Goal: Information Seeking & Learning: Learn about a topic

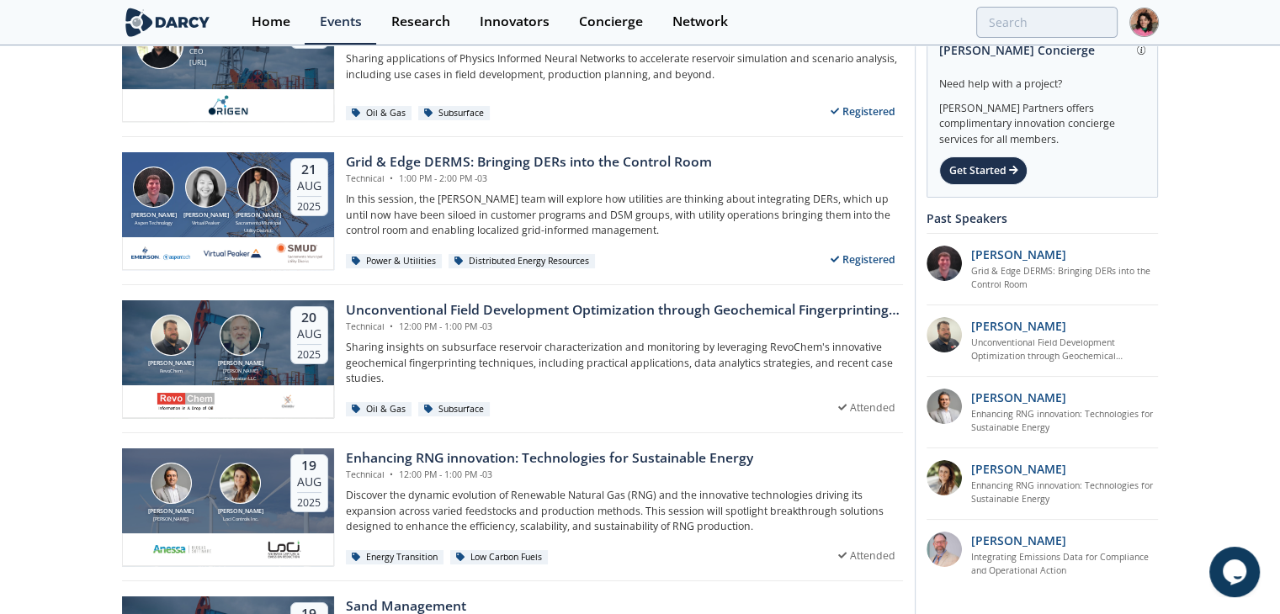
scroll to position [113, 0]
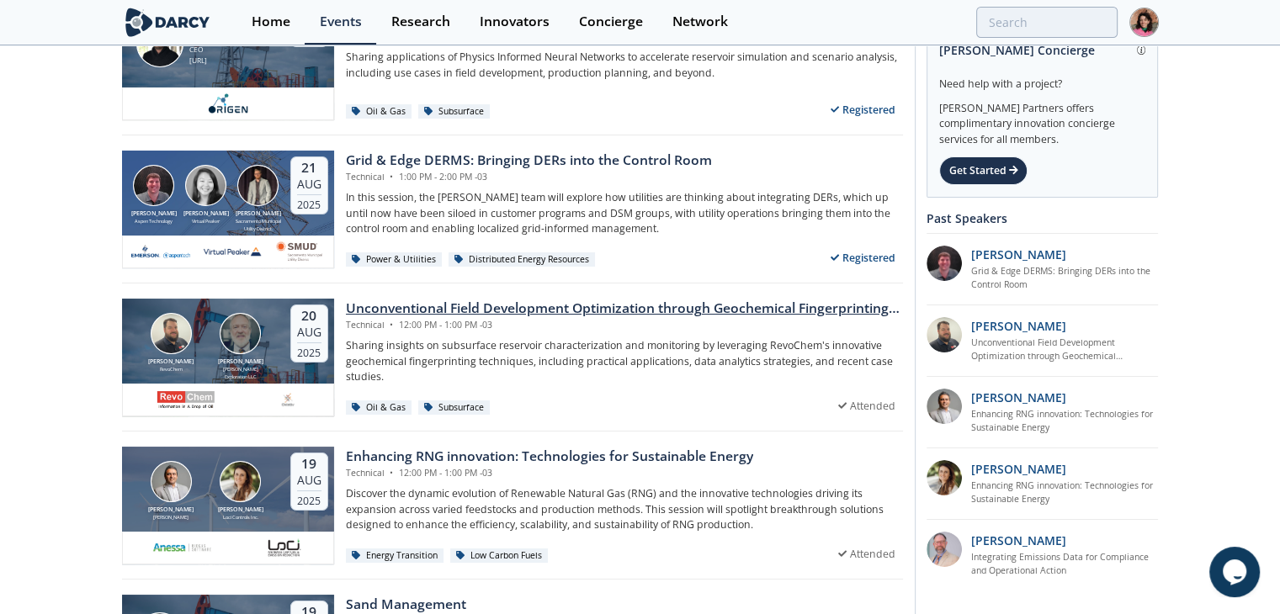
click at [633, 305] on div "Unconventional Field Development Optimization through Geochemical Fingerprintin…" at bounding box center [624, 309] width 557 height 20
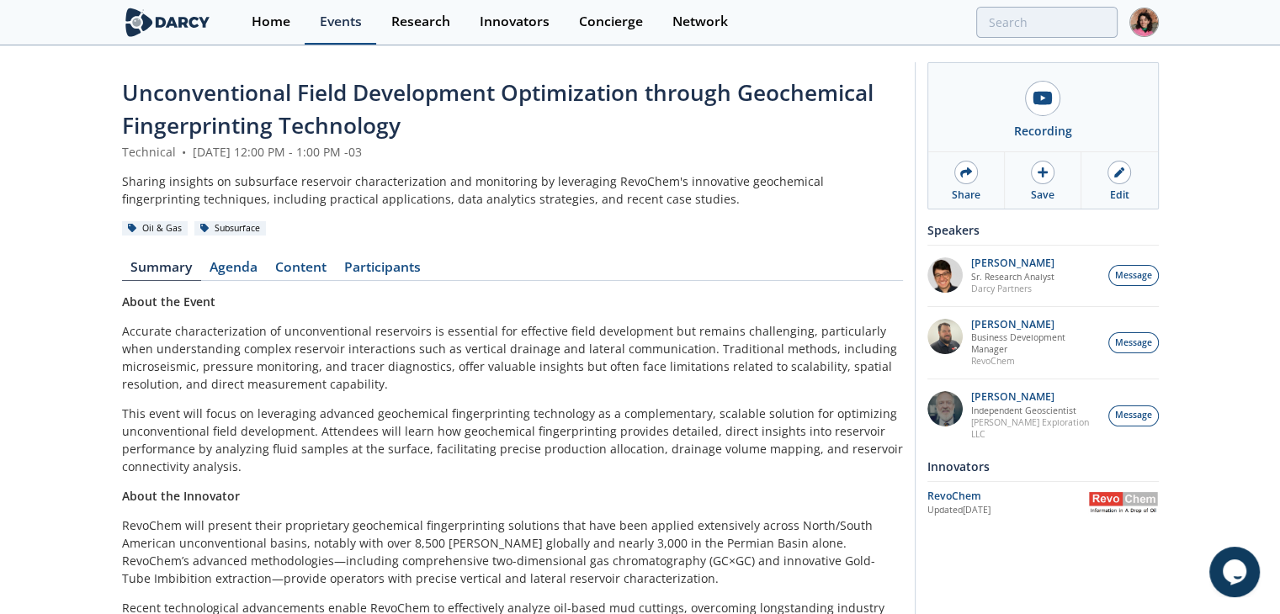
click at [326, 30] on link "Events" at bounding box center [341, 22] width 72 height 45
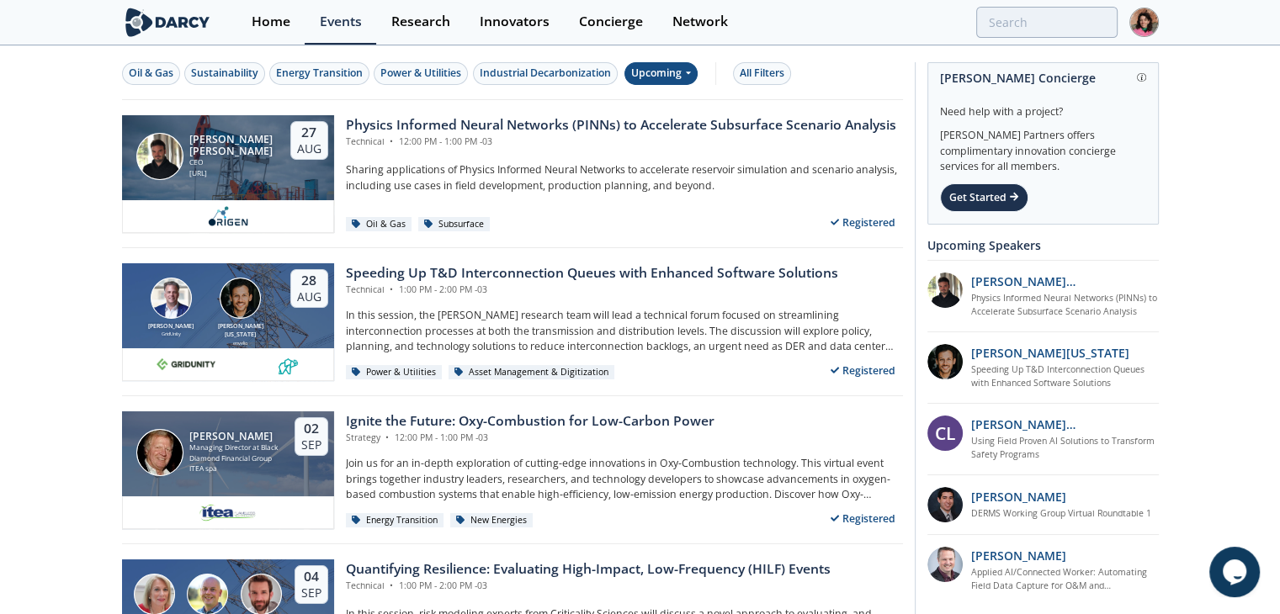
click at [674, 72] on div "Upcoming" at bounding box center [660, 73] width 73 height 23
click at [692, 132] on div "Past" at bounding box center [680, 127] width 104 height 27
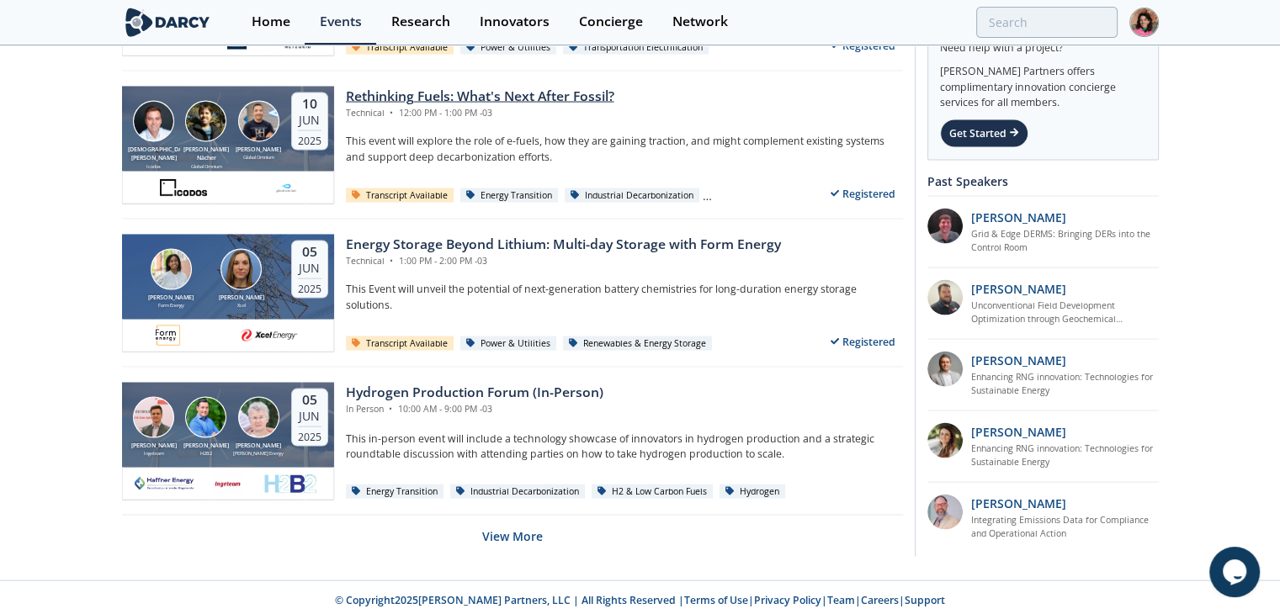
scroll to position [3288, 0]
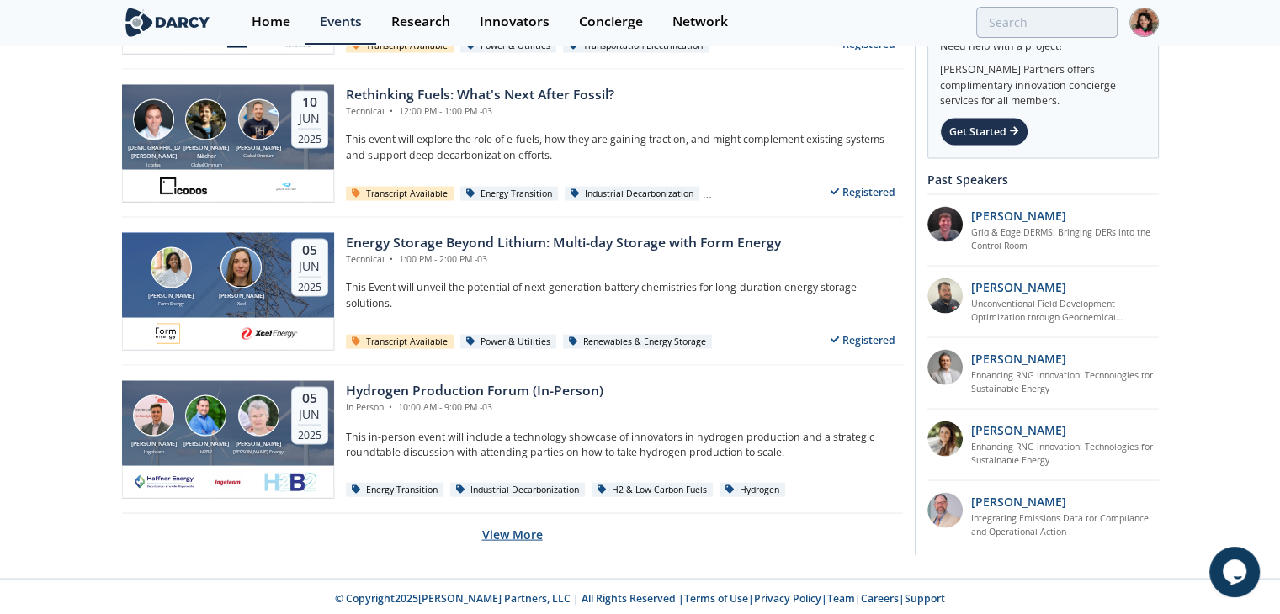
click at [515, 536] on button "View More" at bounding box center [512, 534] width 61 height 41
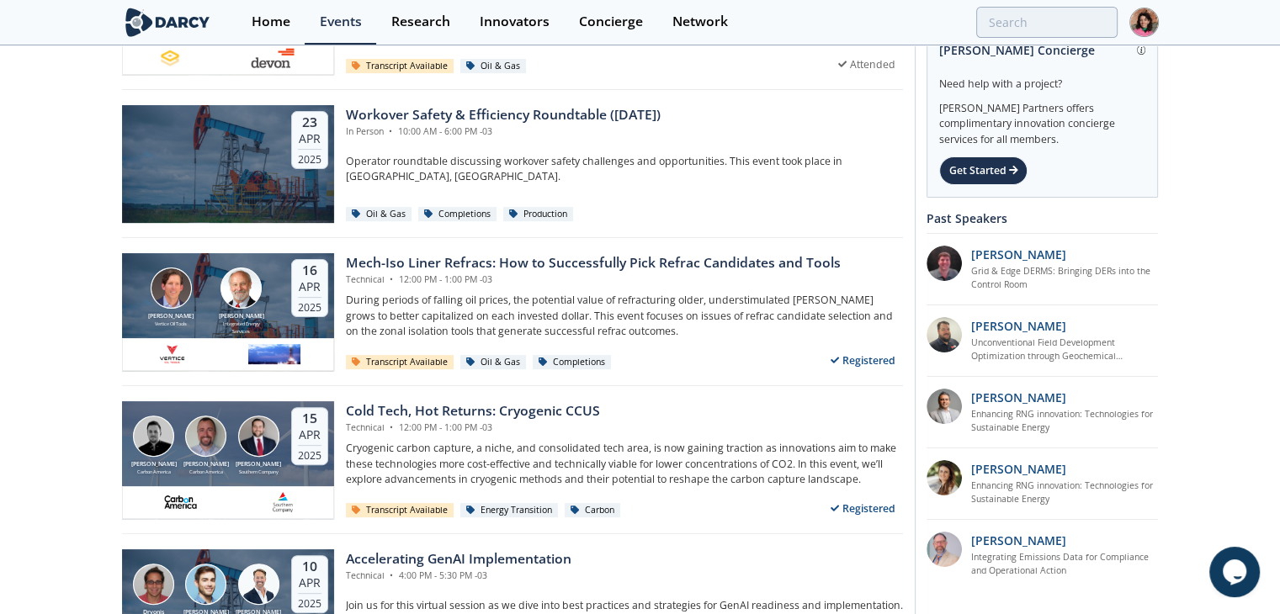
scroll to position [6985, 0]
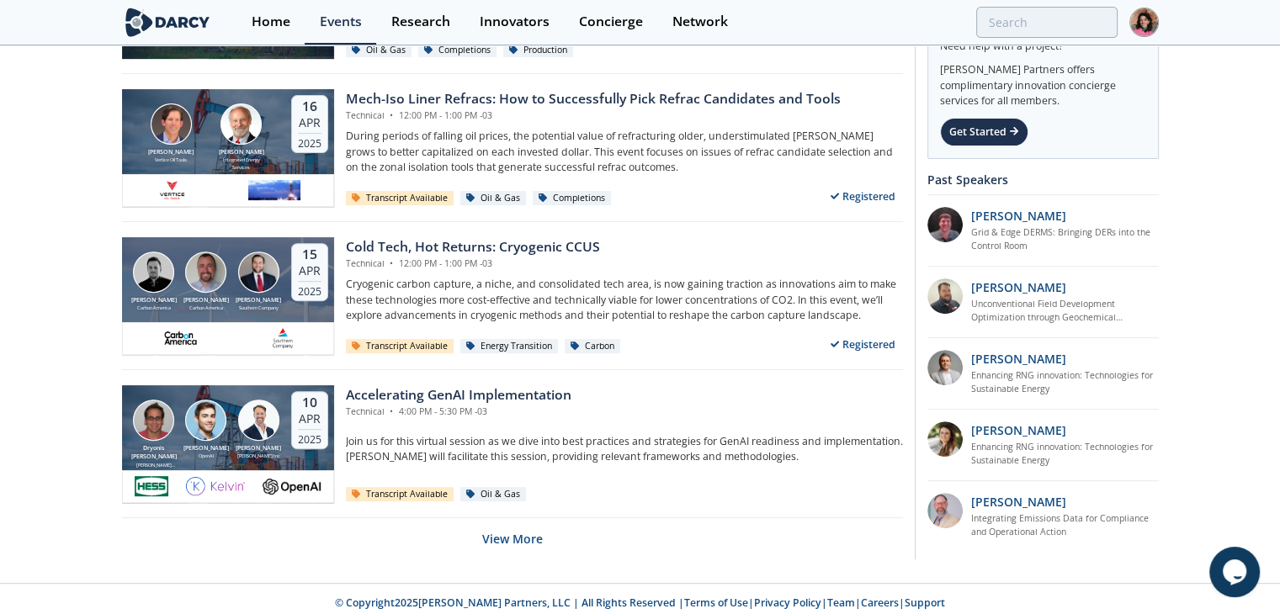
click at [533, 527] on button "View More" at bounding box center [512, 538] width 61 height 41
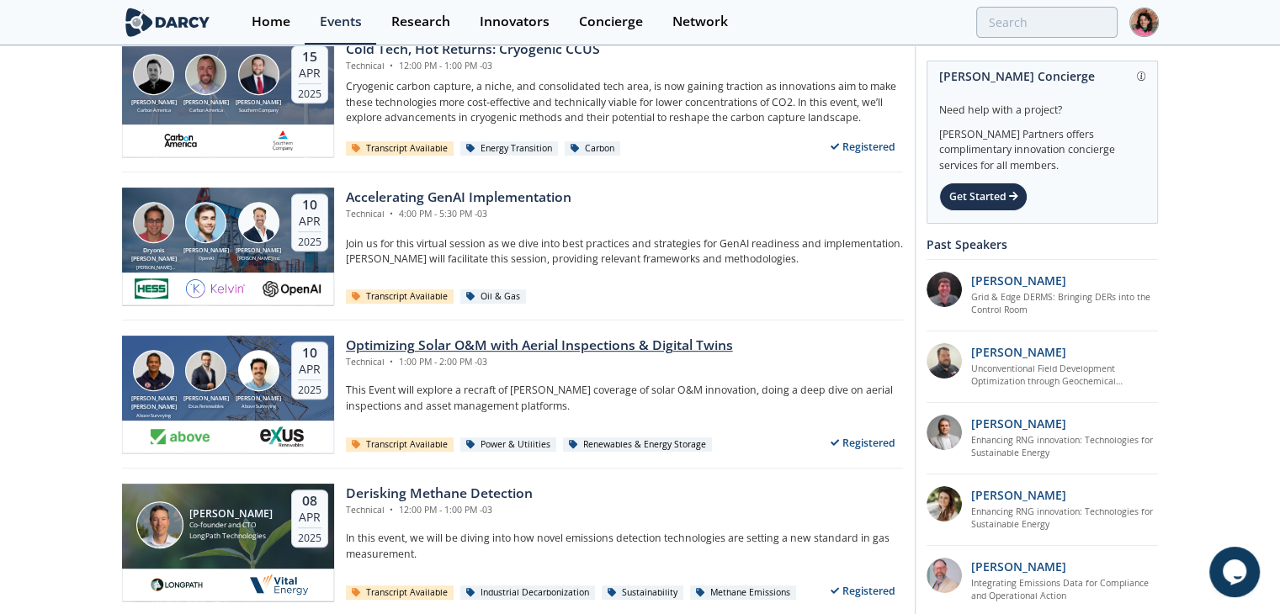
scroll to position [7153, 0]
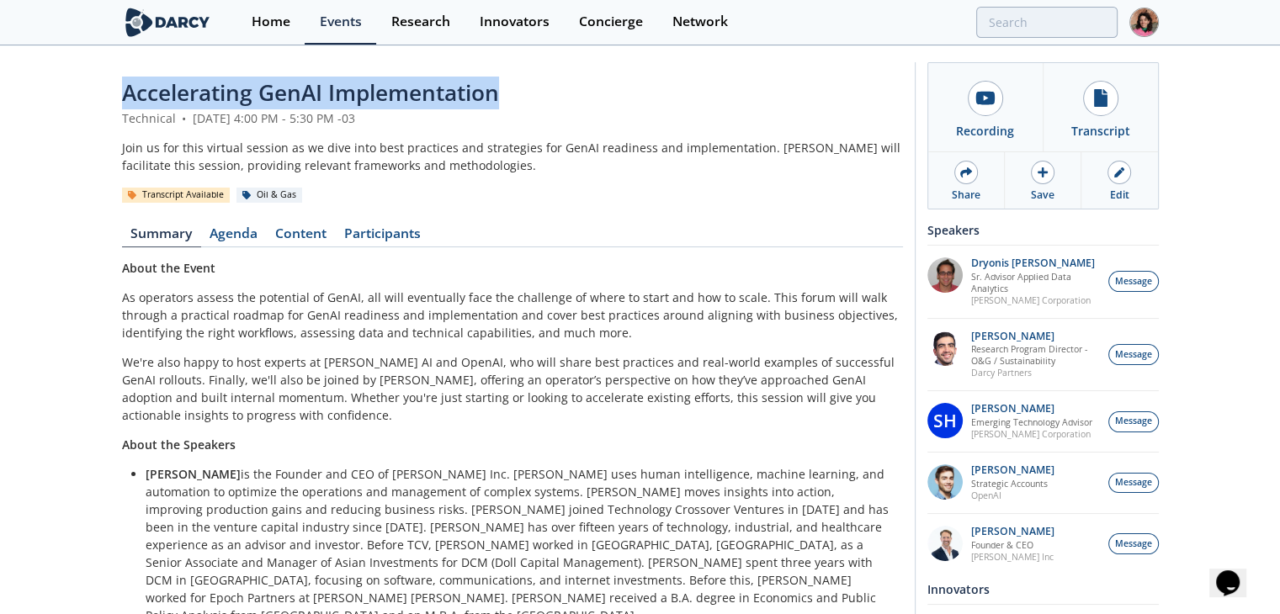
drag, startPoint x: 495, startPoint y: 93, endPoint x: 77, endPoint y: 103, distance: 417.4
click at [77, 103] on div "Accelerating GenAI Implementation Technical • April 10, 2025 4:00 PM - 5:30 PM …" at bounding box center [640, 439] width 1280 height 784
copy span "Accelerating GenAI Implementation"
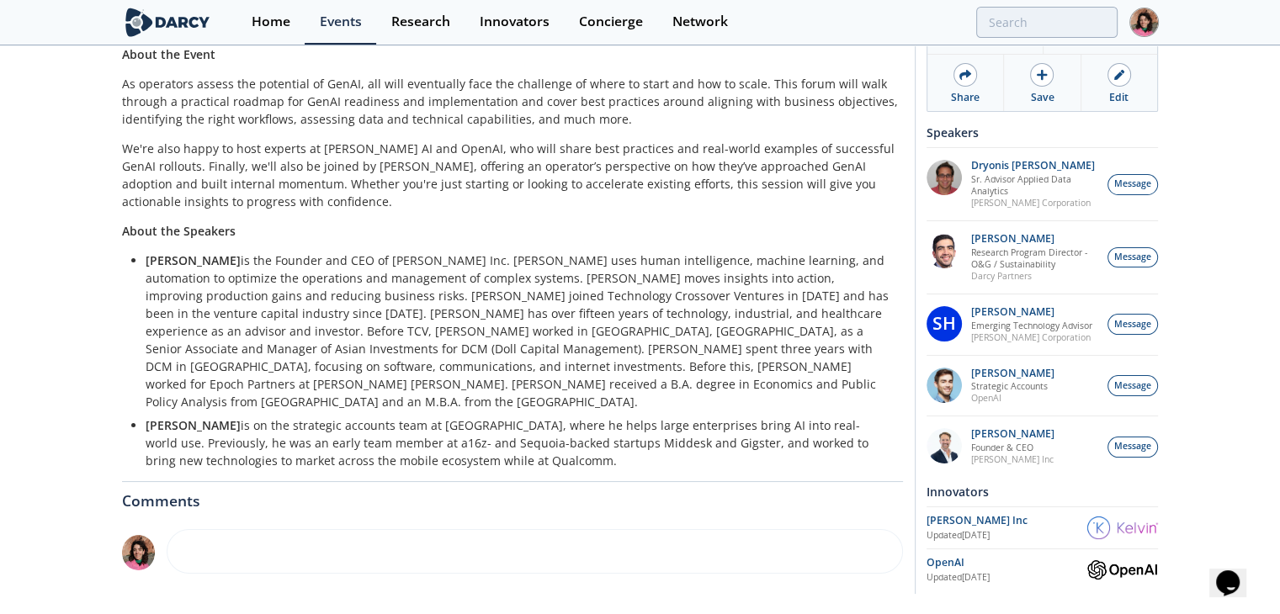
scroll to position [239, 0]
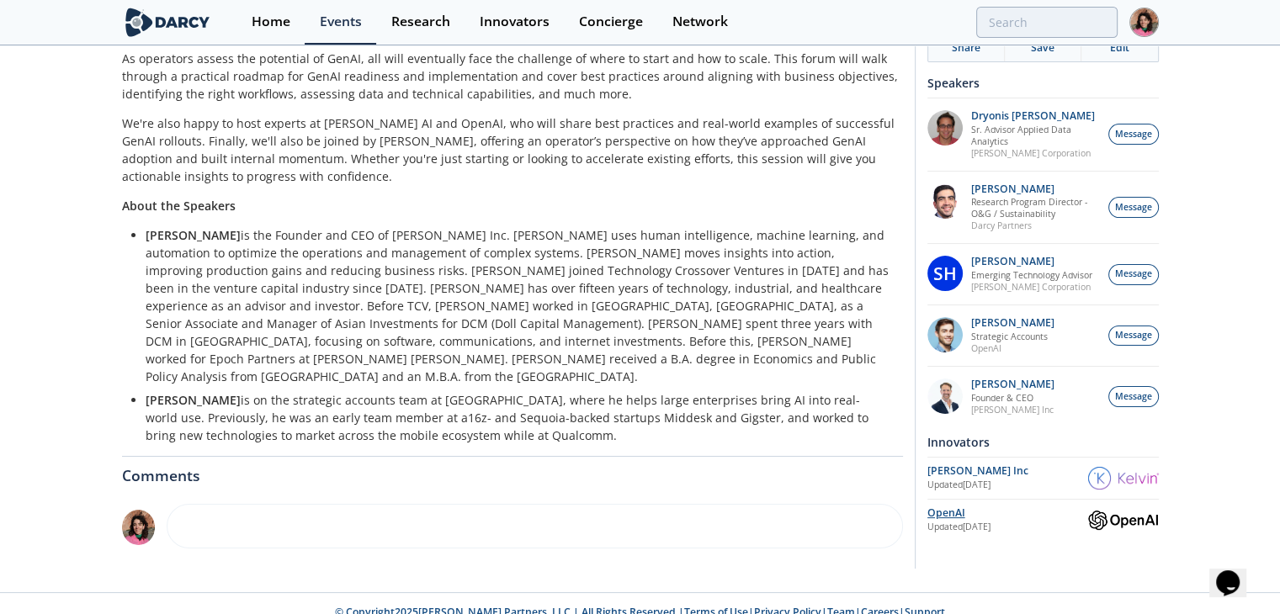
click at [966, 521] on div "OpenAI" at bounding box center [1007, 513] width 161 height 15
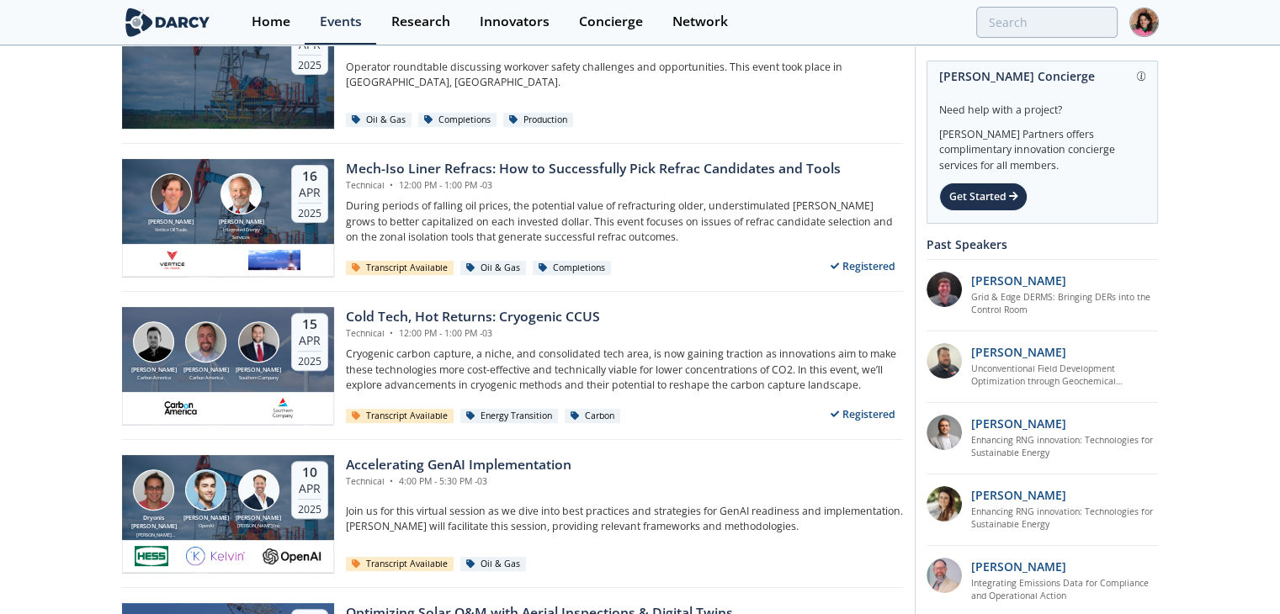
scroll to position [6901, 0]
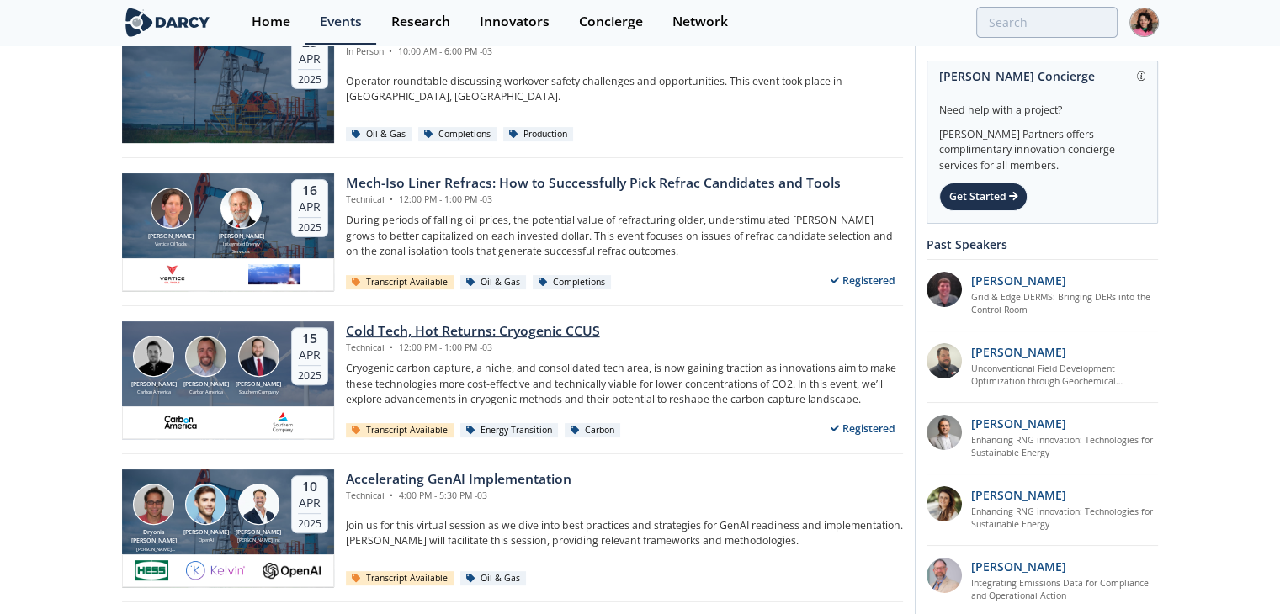
drag, startPoint x: 512, startPoint y: 310, endPoint x: 508, endPoint y: 319, distance: 9.4
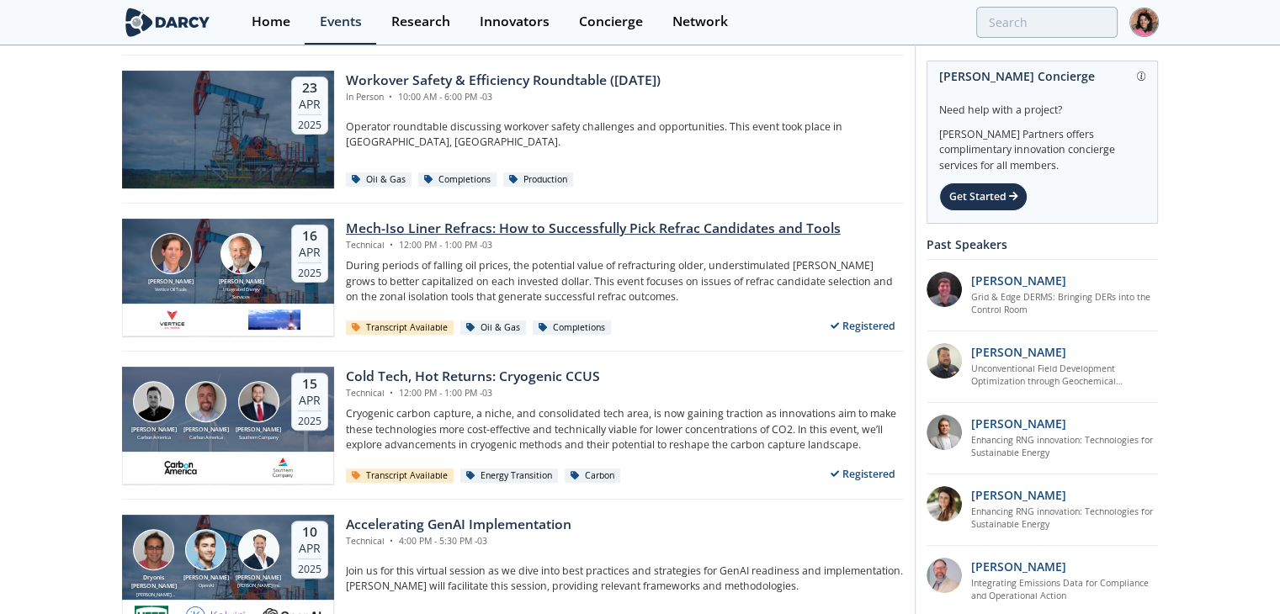
scroll to position [6816, 0]
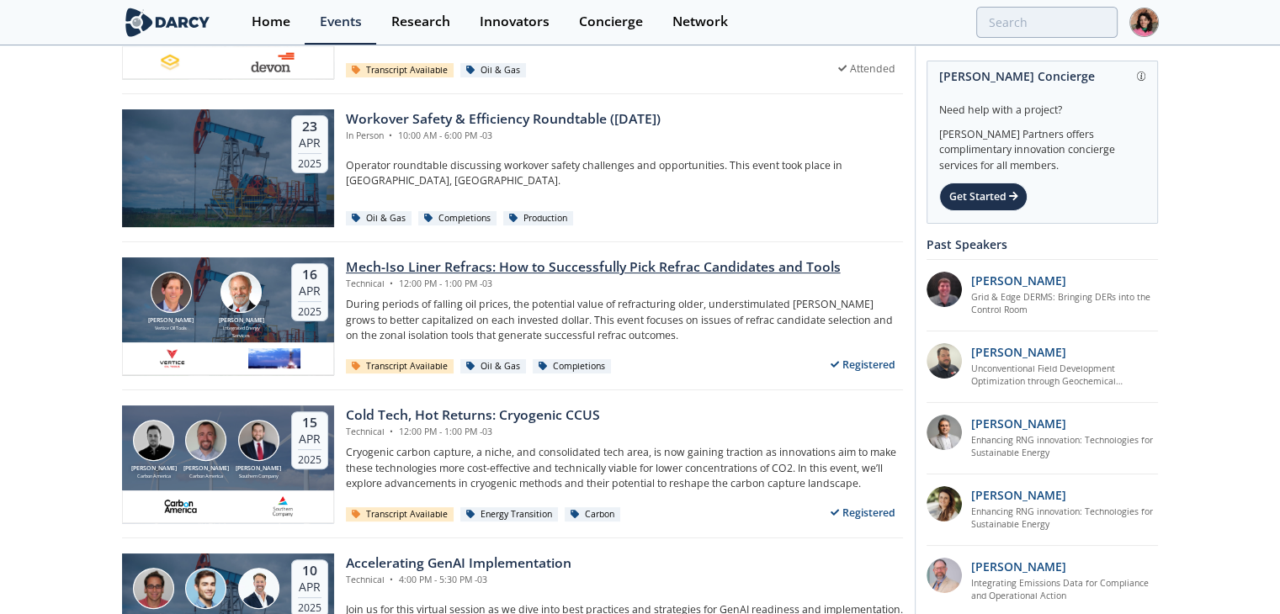
drag, startPoint x: 601, startPoint y: 246, endPoint x: 581, endPoint y: 257, distance: 22.2
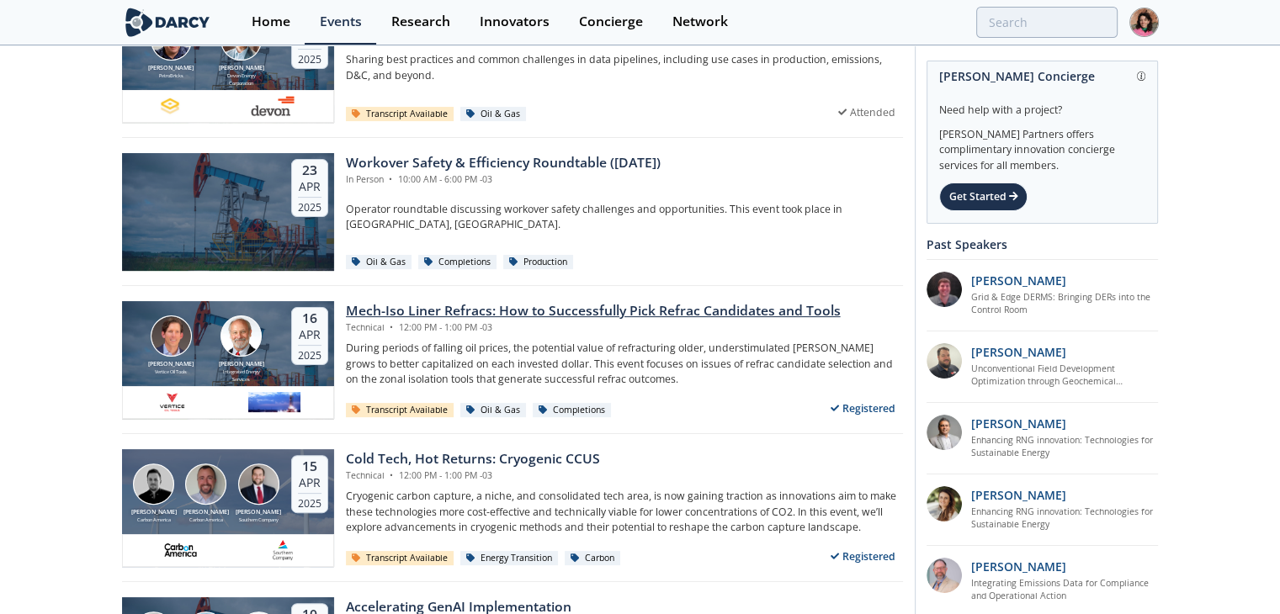
scroll to position [6648, 0]
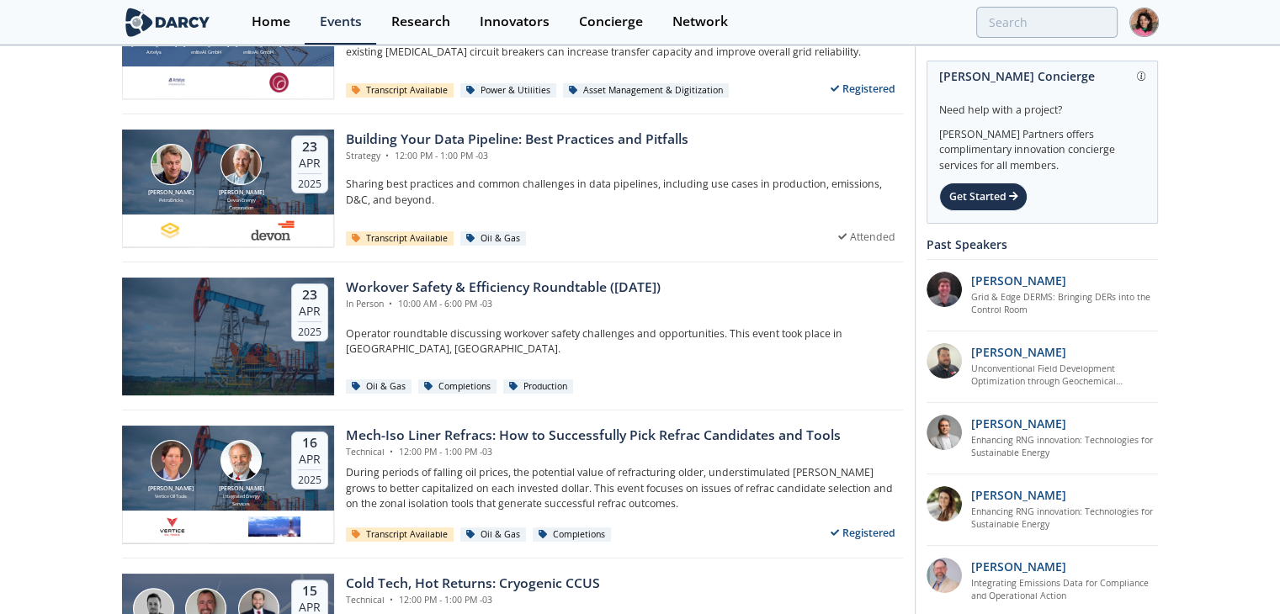
drag, startPoint x: 569, startPoint y: 274, endPoint x: 61, endPoint y: 319, distance: 510.1
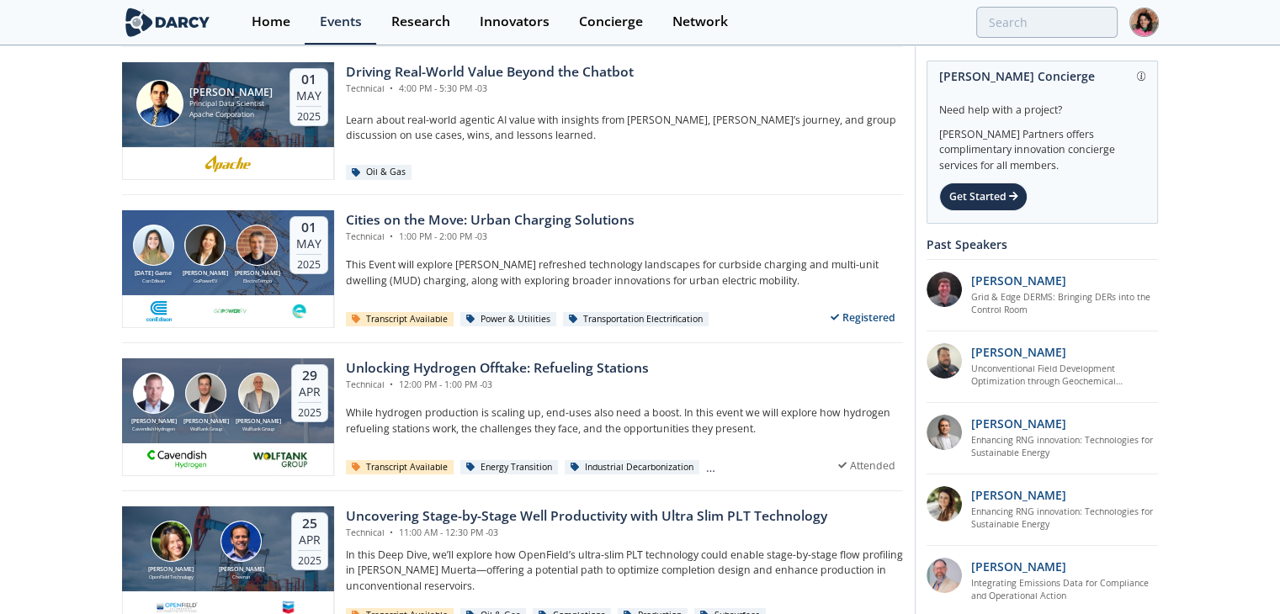
scroll to position [5891, 0]
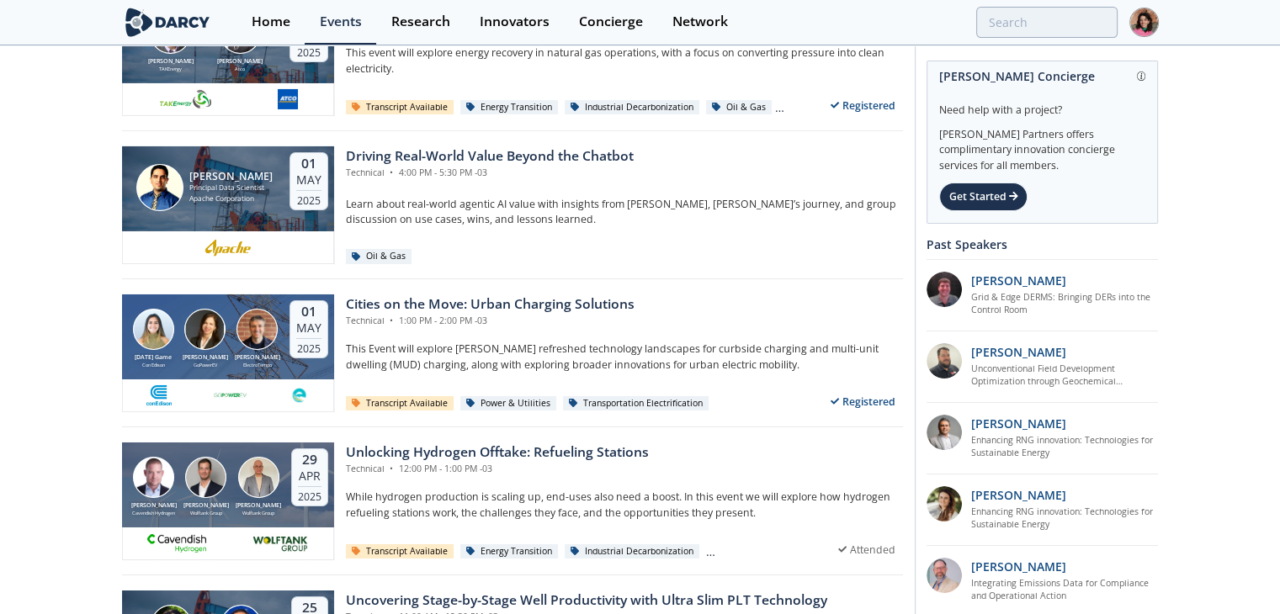
drag, startPoint x: 544, startPoint y: 423, endPoint x: 61, endPoint y: 302, distance: 498.6
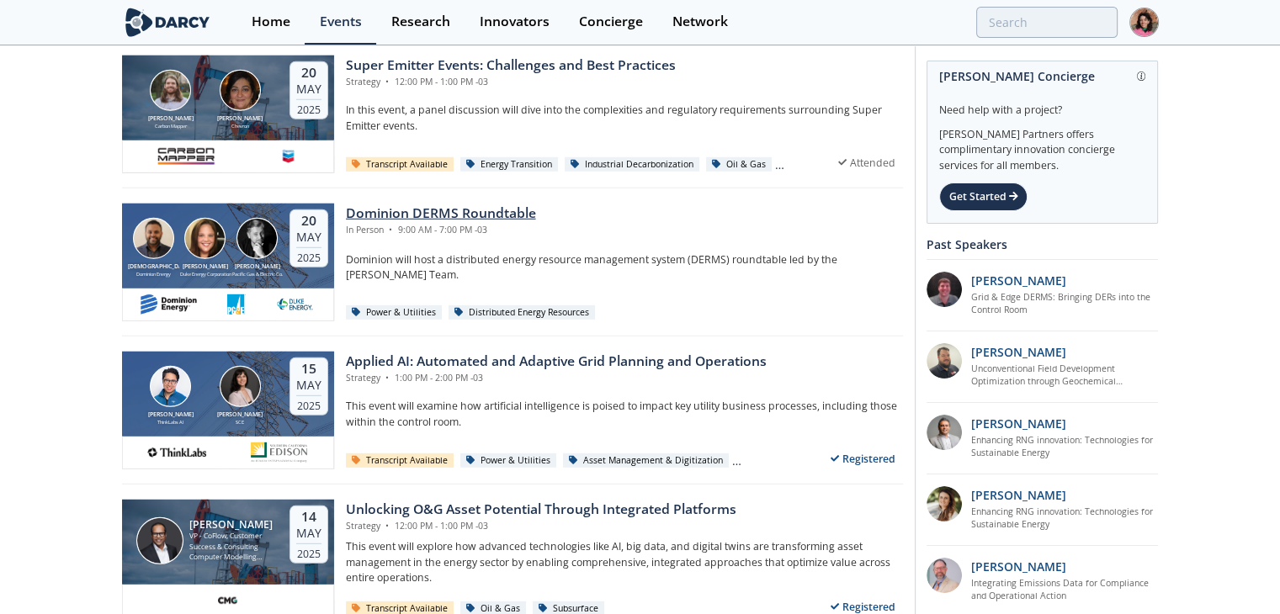
scroll to position [4713, 0]
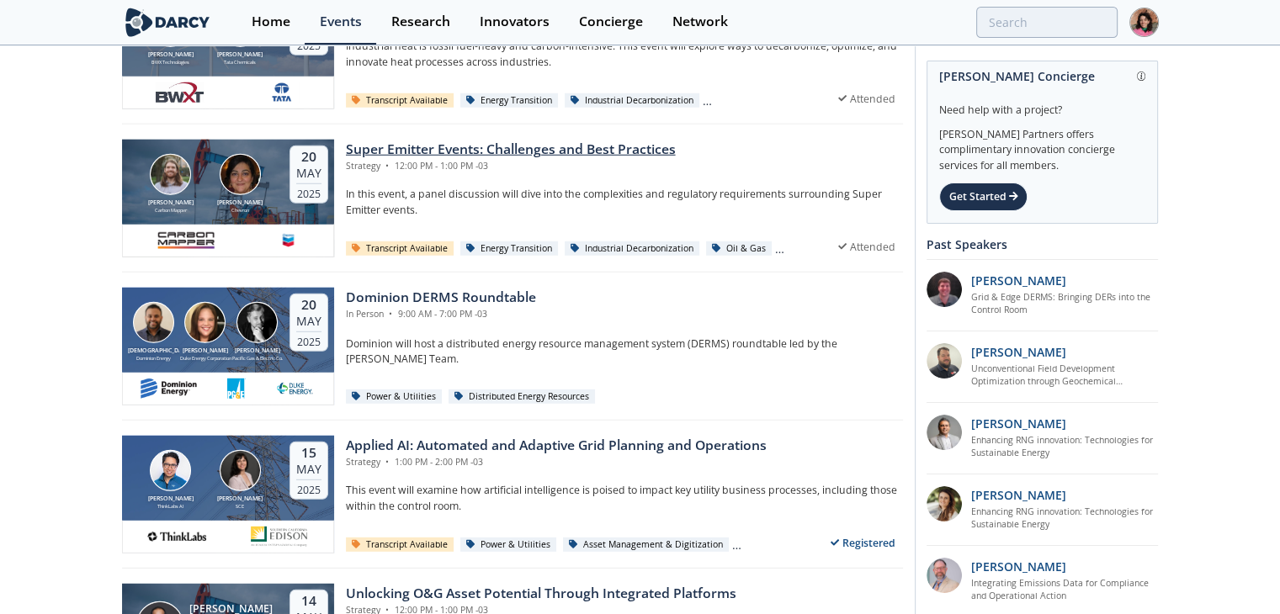
drag, startPoint x: 482, startPoint y: 297, endPoint x: 482, endPoint y: 139, distance: 158.2
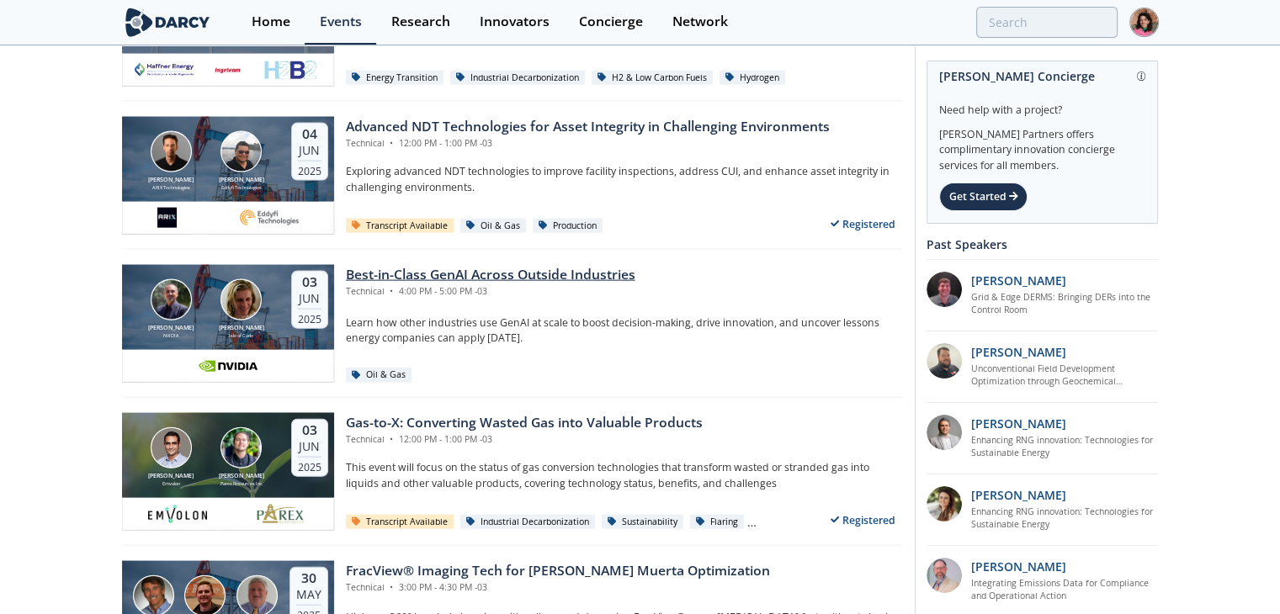
scroll to position [3620, 0]
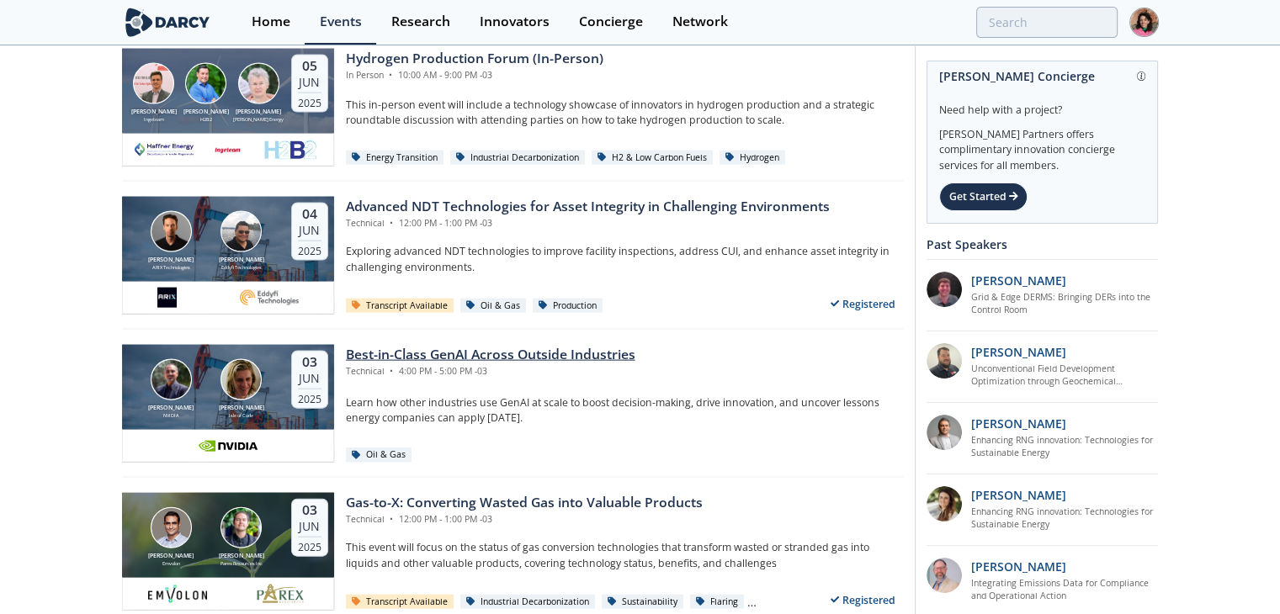
drag, startPoint x: 558, startPoint y: 331, endPoint x: 544, endPoint y: 352, distance: 25.7
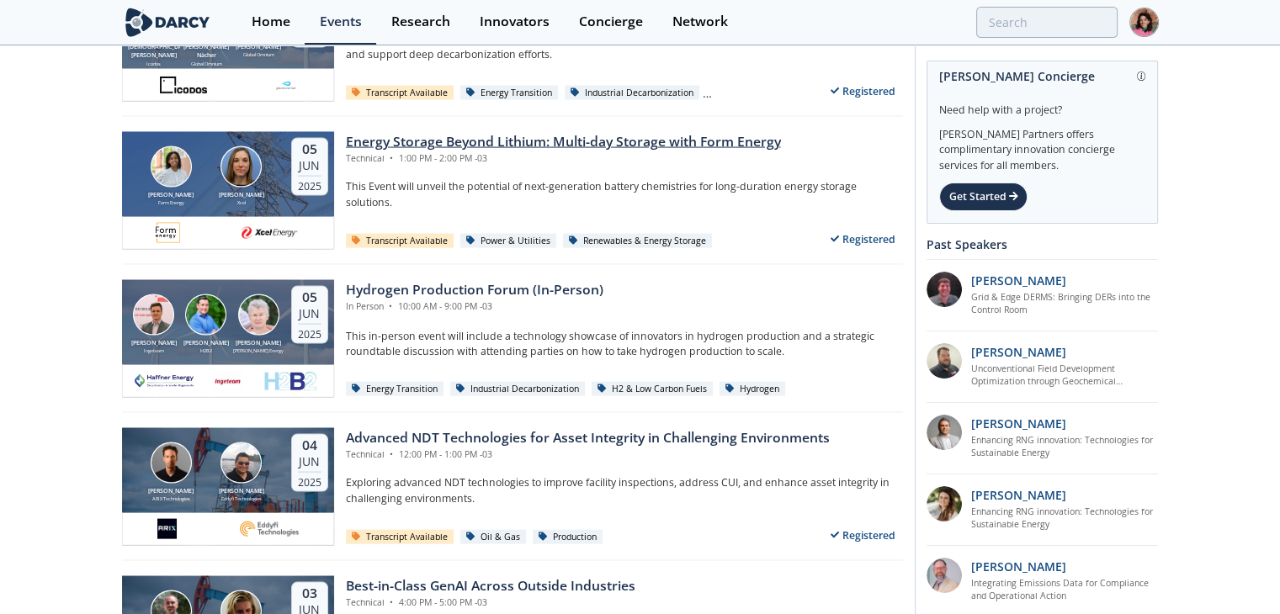
scroll to position [3283, 0]
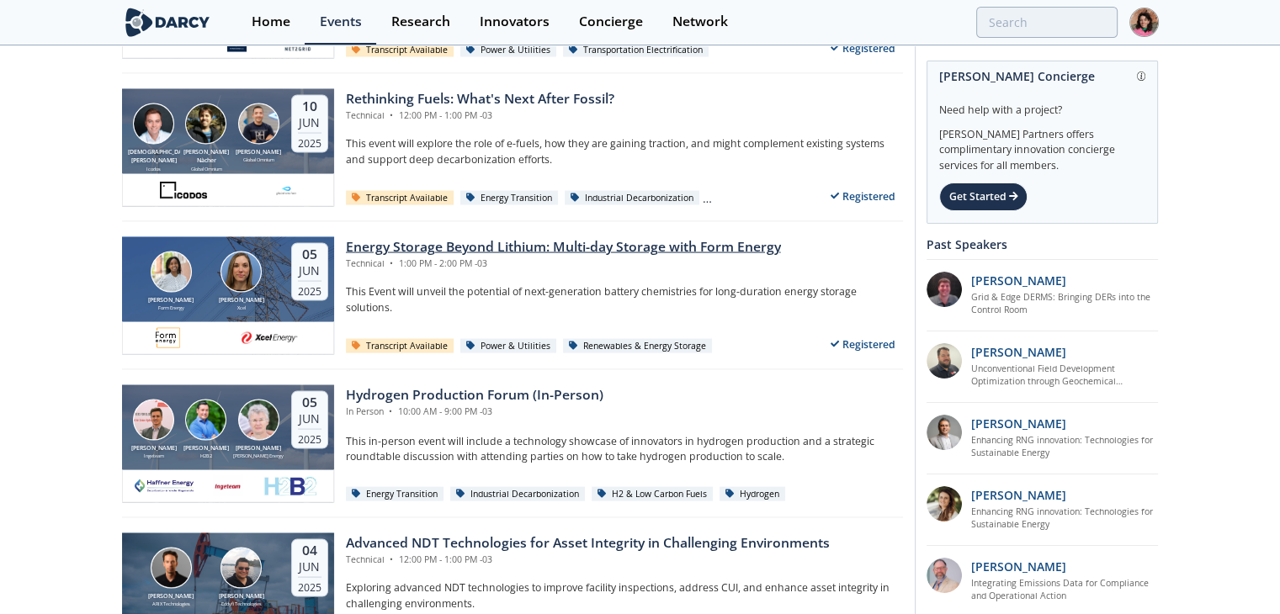
drag, startPoint x: 518, startPoint y: 384, endPoint x: 405, endPoint y: 243, distance: 180.8
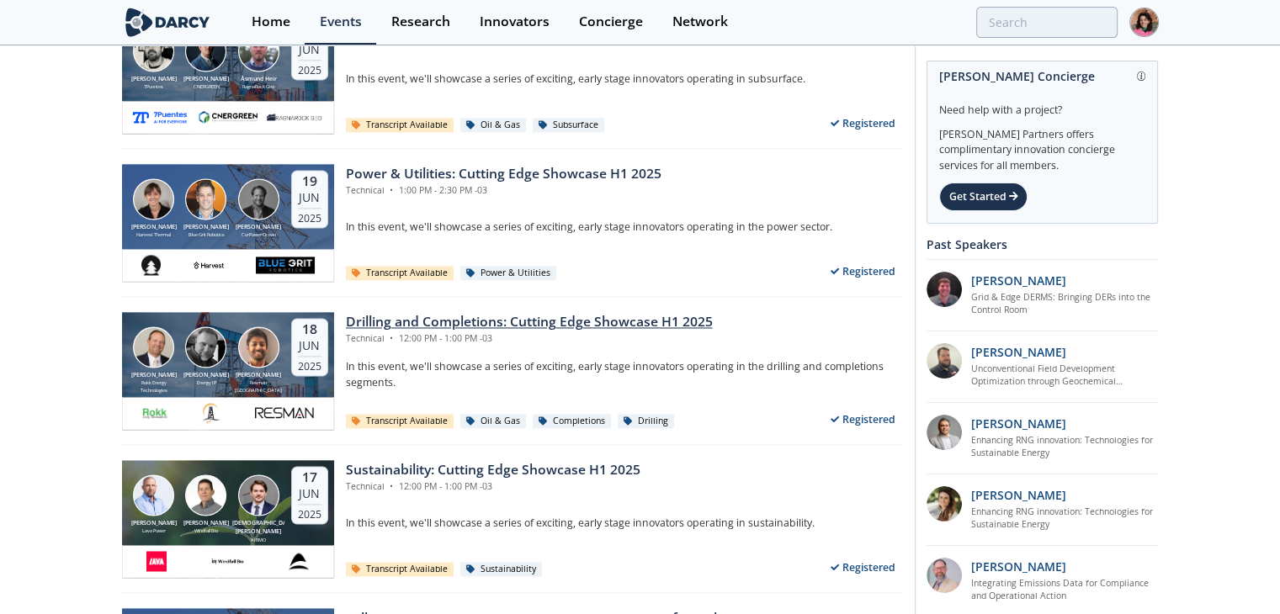
scroll to position [2610, 0]
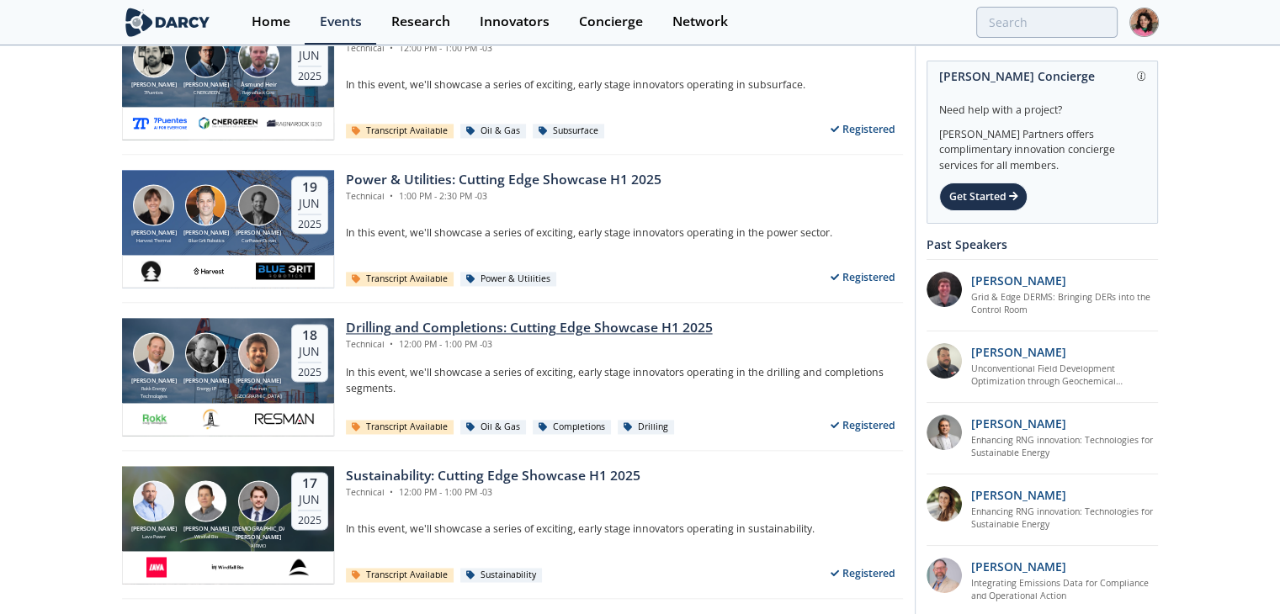
drag, startPoint x: 521, startPoint y: 309, endPoint x: 460, endPoint y: 326, distance: 63.1
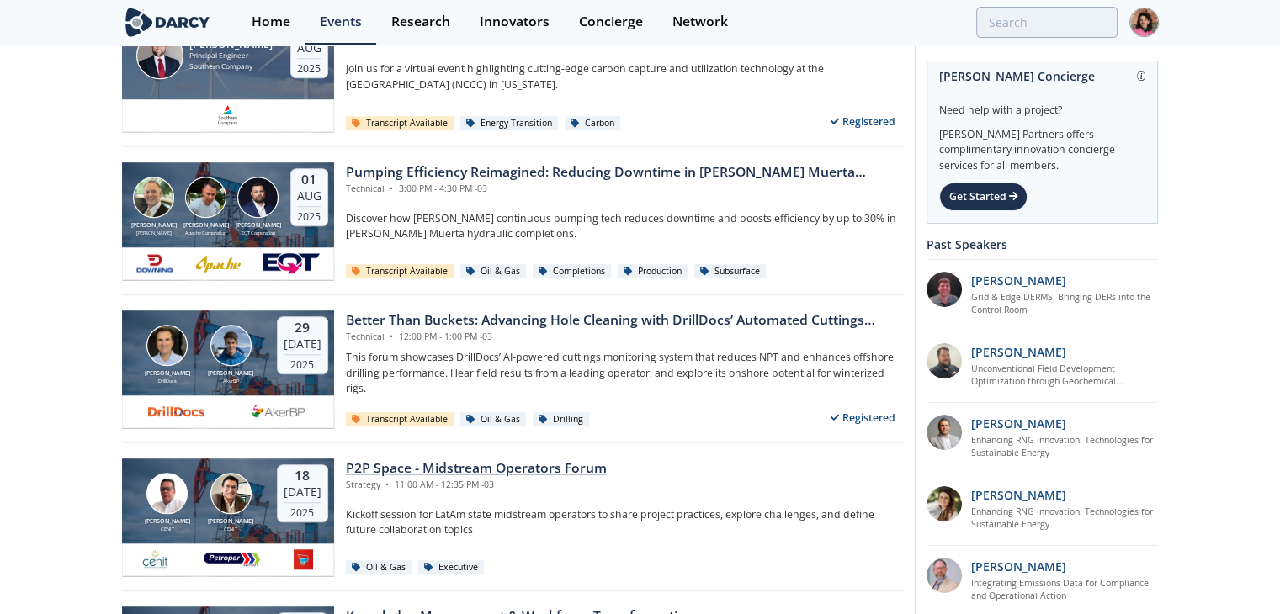
scroll to position [1430, 0]
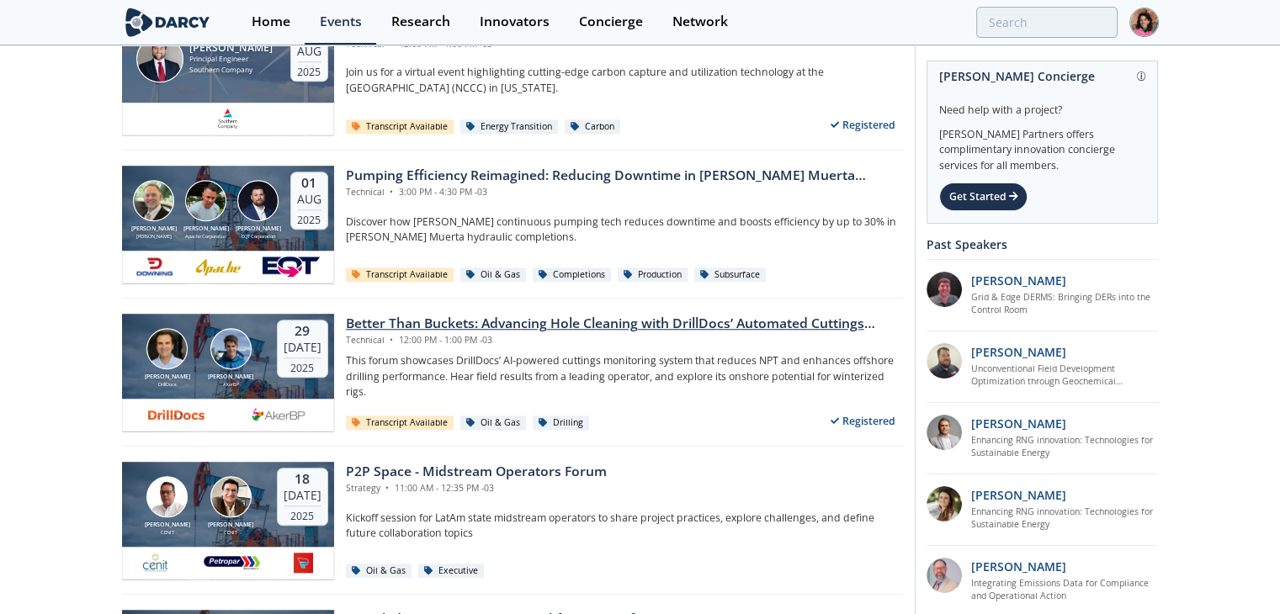
drag, startPoint x: 512, startPoint y: 309, endPoint x: 501, endPoint y: 321, distance: 16.7
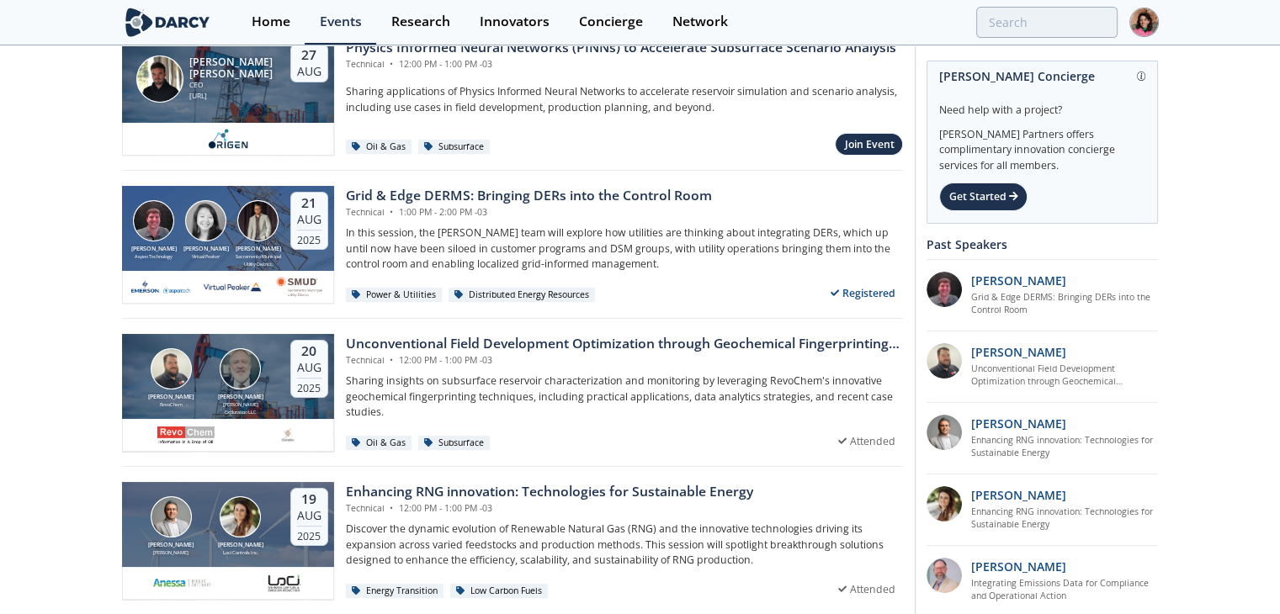
scroll to position [0, 0]
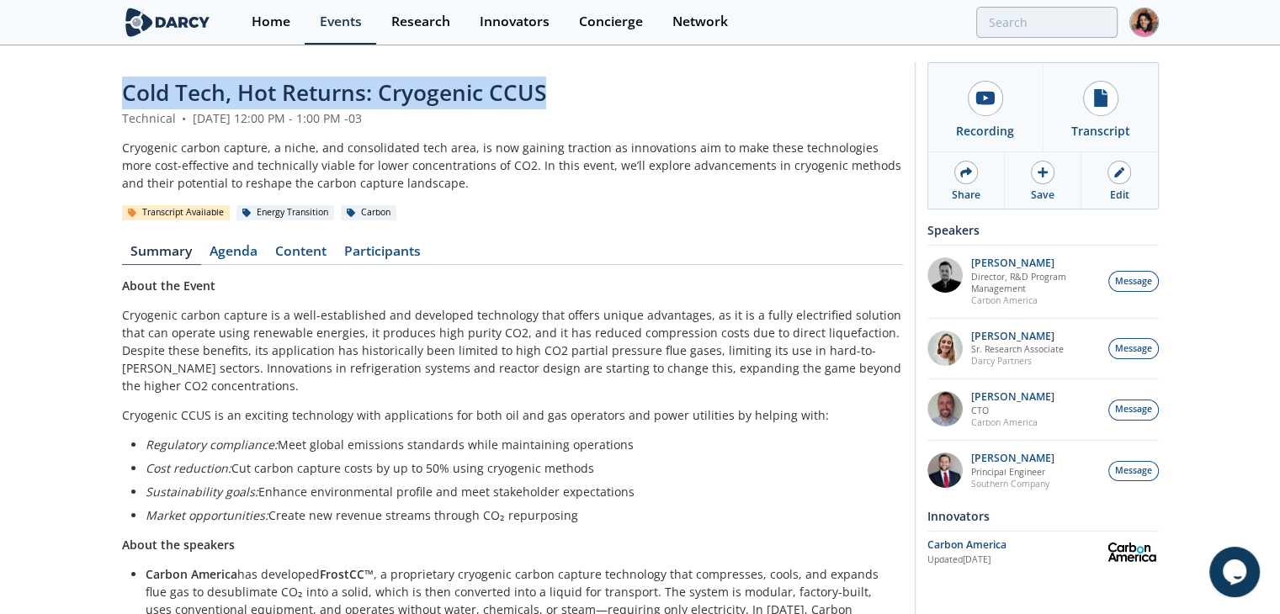
drag, startPoint x: 116, startPoint y: 86, endPoint x: 649, endPoint y: 72, distance: 532.7
click at [649, 72] on div "Cold Tech, Hot Returns: Cryogenic CCUS Technical • April 15, 2025 12:00 PM - 1:…" at bounding box center [640, 427] width 1280 height 760
copy span "Cold Tech, Hot Returns: Cryogenic CCUS"
click at [953, 480] on img at bounding box center [944, 470] width 35 height 35
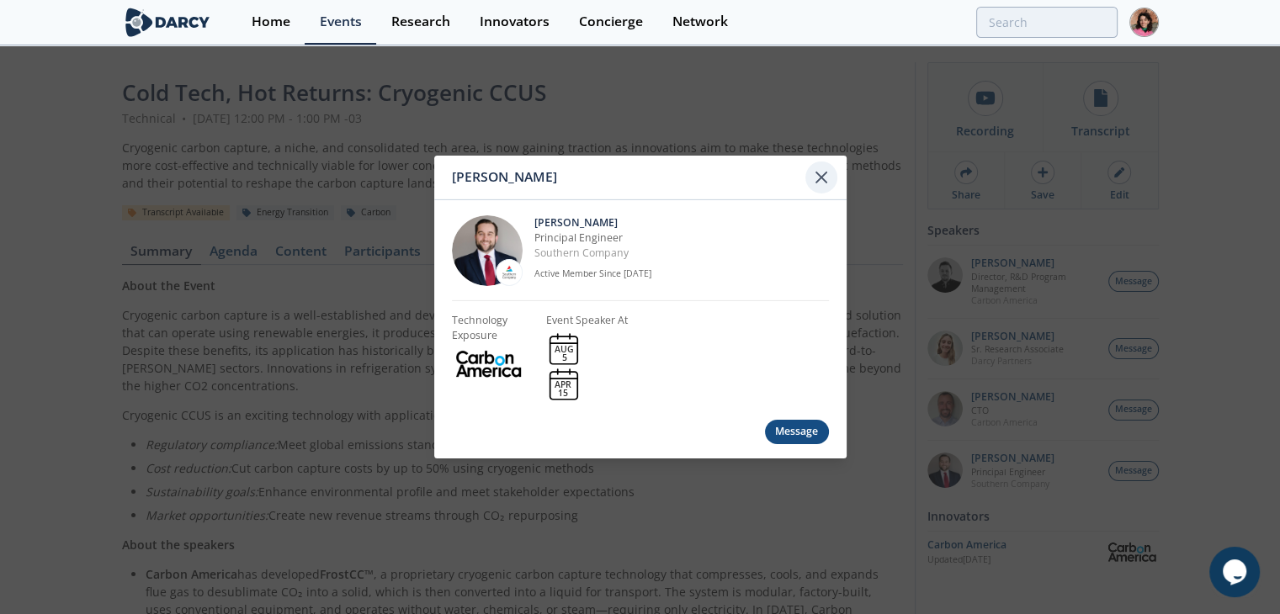
click at [816, 184] on icon at bounding box center [821, 177] width 20 height 20
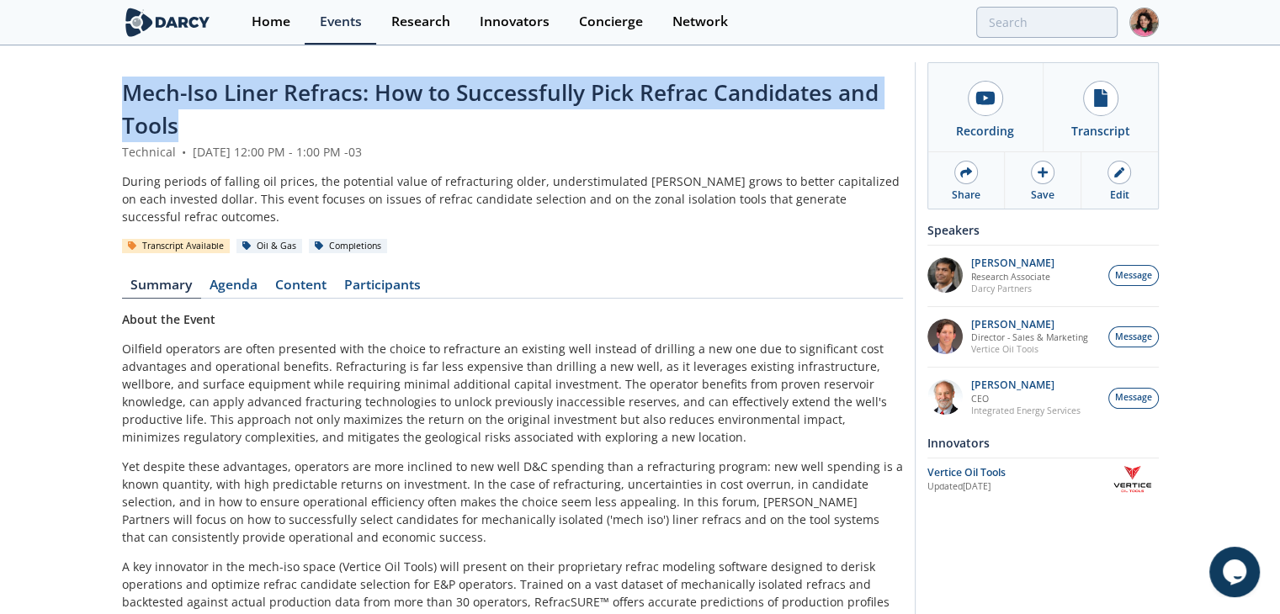
drag, startPoint x: 215, startPoint y: 112, endPoint x: 165, endPoint y: 88, distance: 55.7
click at [98, 86] on div "Mech-Iso Liner Refracs: How to Successfully Pick Refrac Candidates and Tools Te…" at bounding box center [640, 496] width 1280 height 899
copy span "Mech-Iso Liner Refracs: How to Successfully Pick Refrac Candidates and Tools"
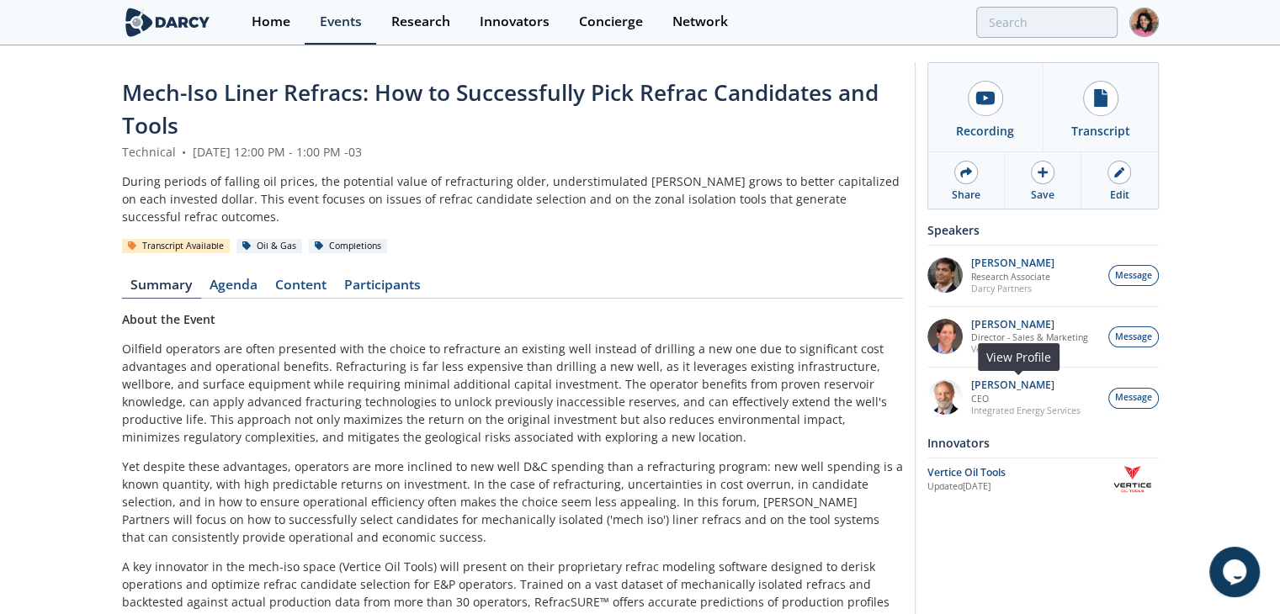
click at [997, 401] on p "CEO" at bounding box center [1025, 399] width 109 height 12
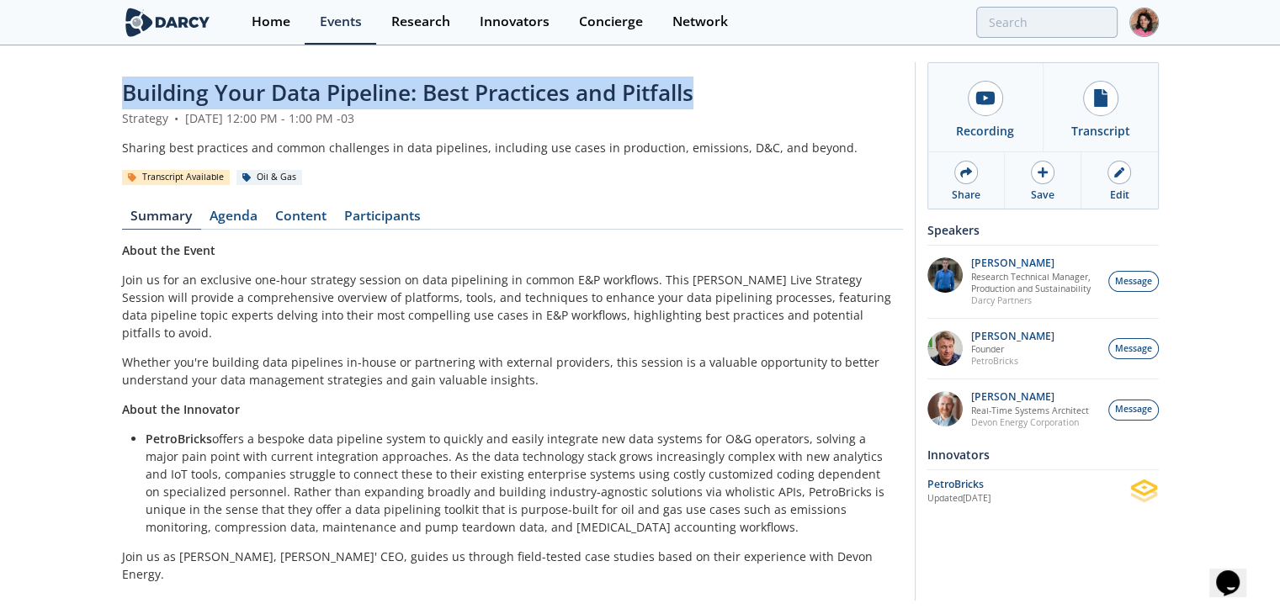
drag, startPoint x: 115, startPoint y: 100, endPoint x: 801, endPoint y: 80, distance: 685.9
click at [801, 80] on div "Building Your Data Pipeline: Best Practices and Pitfalls Strategy • April 23, 2…" at bounding box center [640, 335] width 1280 height 577
click at [972, 488] on div "PetroBricks" at bounding box center [1028, 484] width 202 height 15
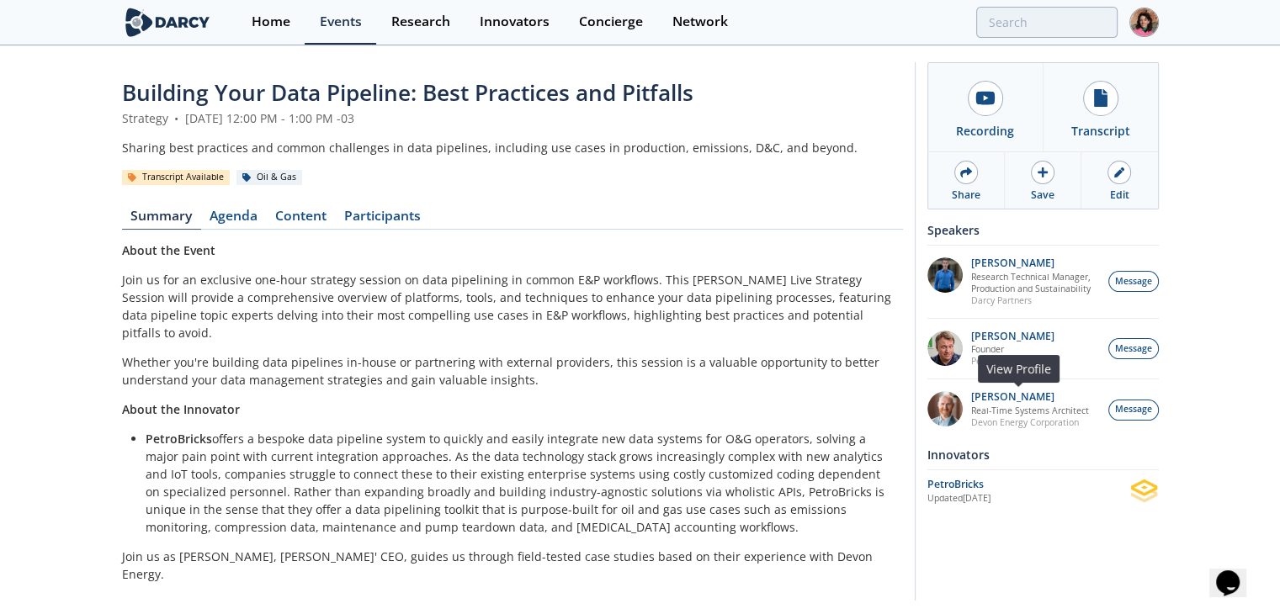
click at [1047, 421] on p "Devon Energy Corporation" at bounding box center [1030, 422] width 118 height 12
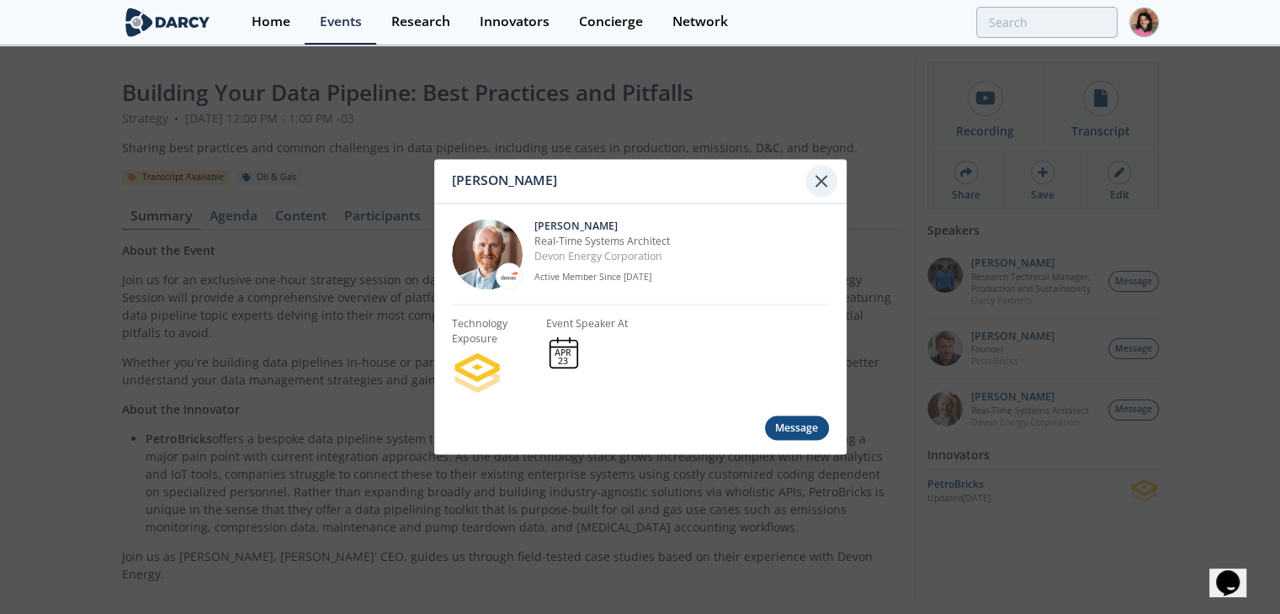
click at [829, 172] on icon at bounding box center [821, 181] width 20 height 20
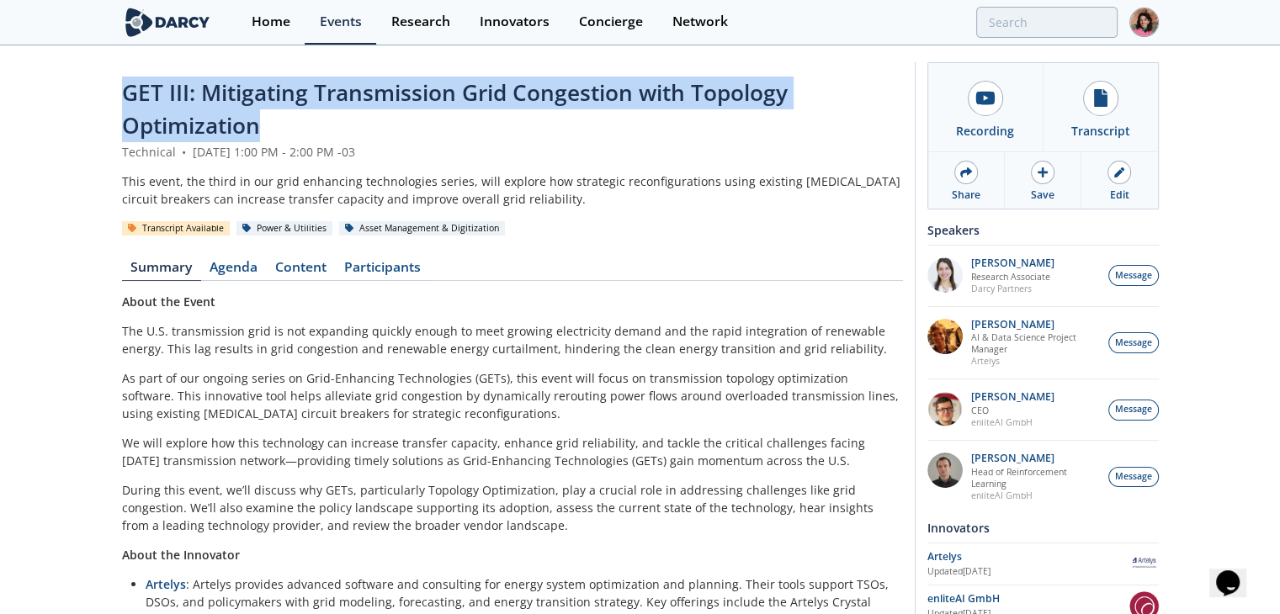
drag, startPoint x: 255, startPoint y: 128, endPoint x: 121, endPoint y: 89, distance: 139.2
click at [122, 89] on span "GET III: Mitigating Transmission Grid Congestion with Topology Optimization" at bounding box center [454, 108] width 665 height 63
copy span "GET III: Mitigating Transmission Grid Congestion with Topology Optimization"
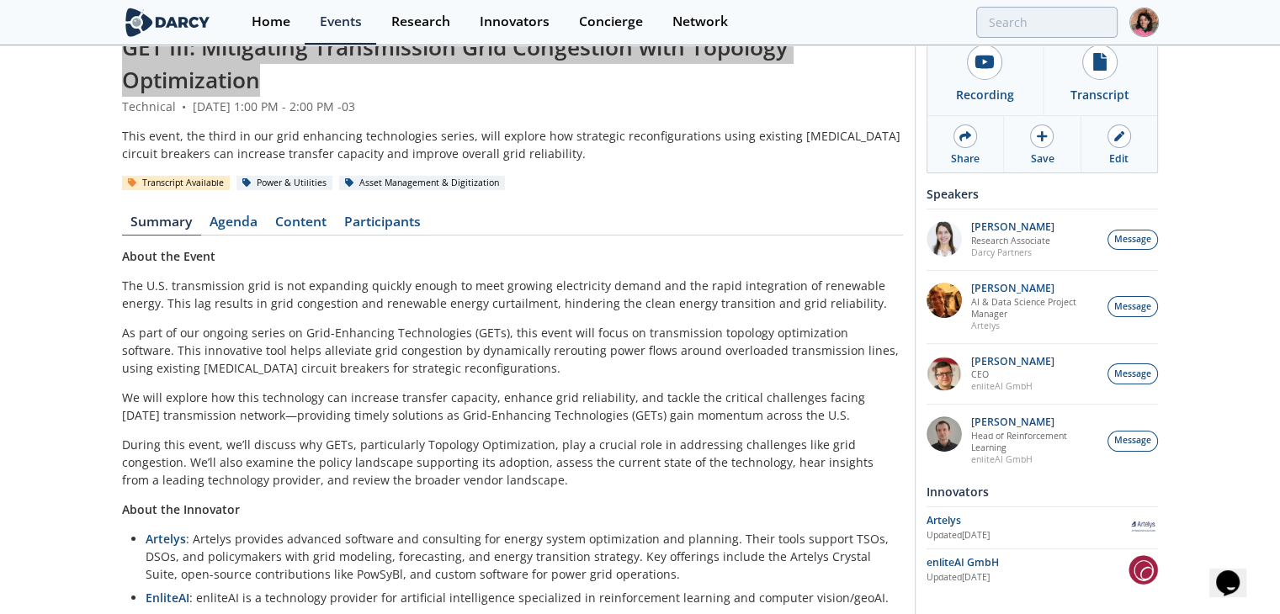
scroll to position [168, 0]
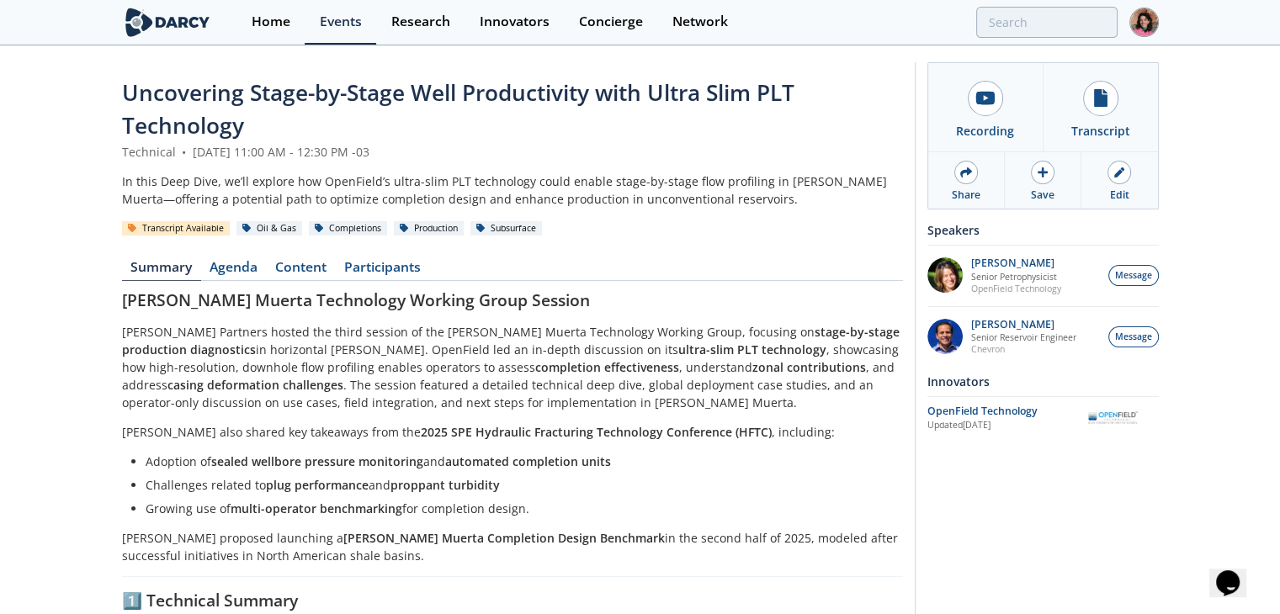
click at [612, 90] on span "Uncovering Stage-by-Stage Well Productivity with Ultra Slim PLT Technology" at bounding box center [458, 108] width 672 height 63
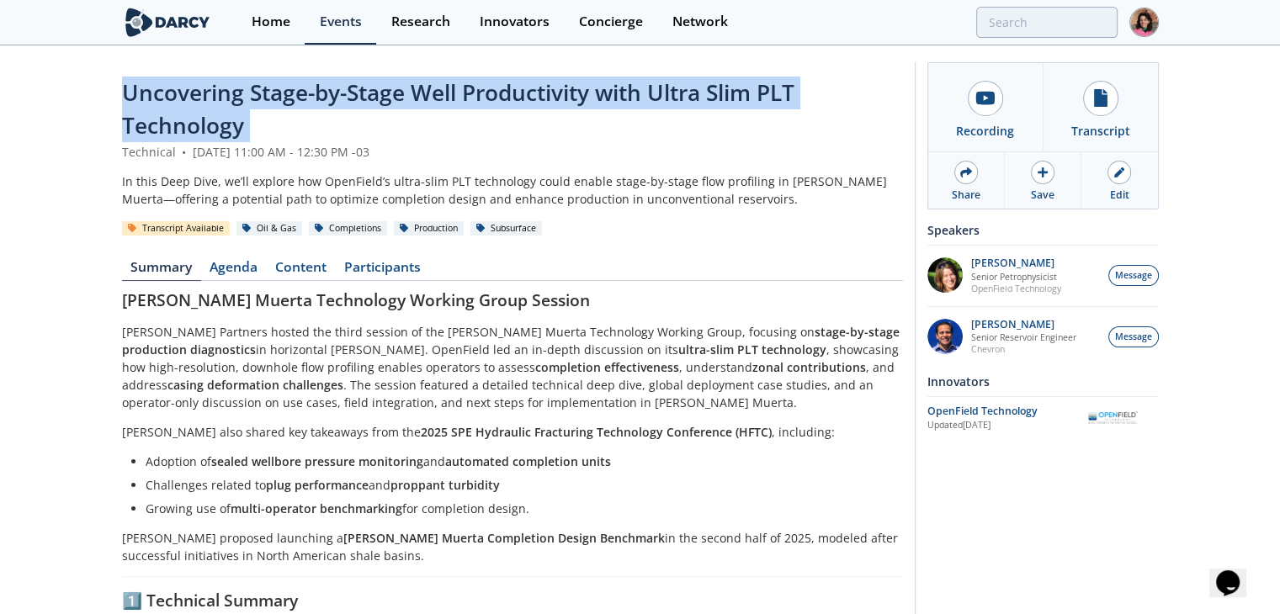
click at [612, 90] on span "Uncovering Stage-by-Stage Well Productivity with Ultra Slim PLT Technology" at bounding box center [458, 108] width 672 height 63
copy header "Uncovering Stage-by-Stage Well Productivity with Ultra Slim PLT Technology"
click at [1017, 409] on div "OpenField Technology" at bounding box center [1007, 411] width 161 height 15
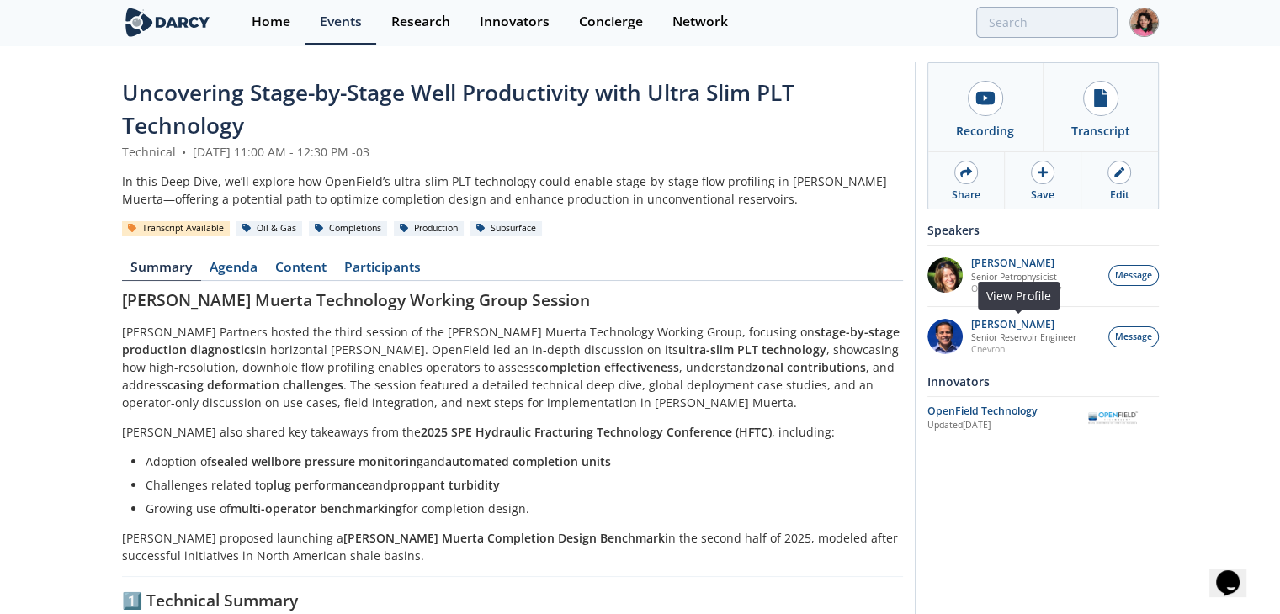
click at [986, 343] on p "Chevron" at bounding box center [1023, 349] width 105 height 12
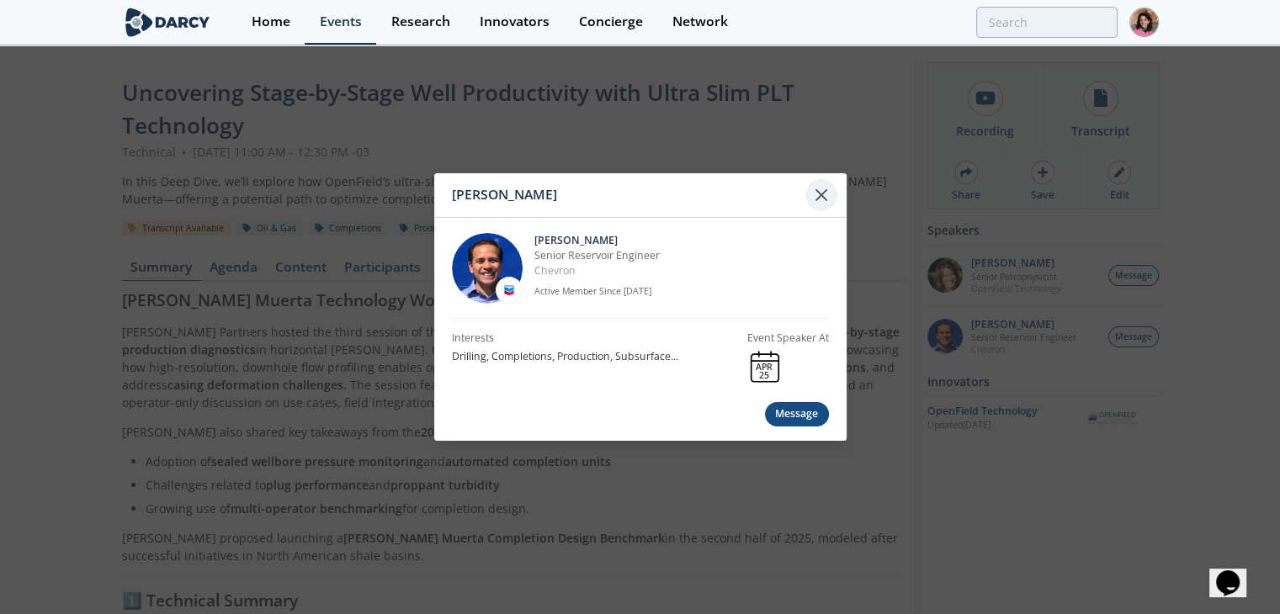
click at [819, 188] on icon at bounding box center [821, 195] width 20 height 20
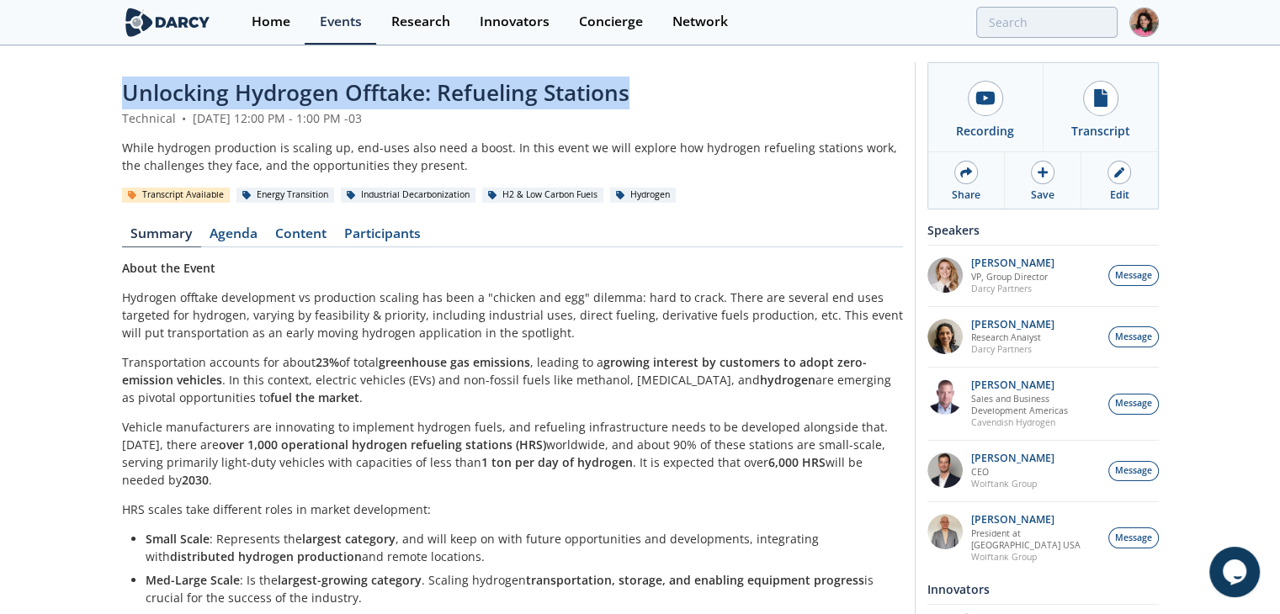
drag, startPoint x: 634, startPoint y: 89, endPoint x: 114, endPoint y: 103, distance: 520.1
click at [114, 103] on div "Unlocking Hydrogen Offtake: Refueling Stations Technical • [DATE] 12:00 PM - 1:…" at bounding box center [640, 536] width 1280 height 978
copy span "Unlocking Hydrogen Offtake: Refueling Stations"
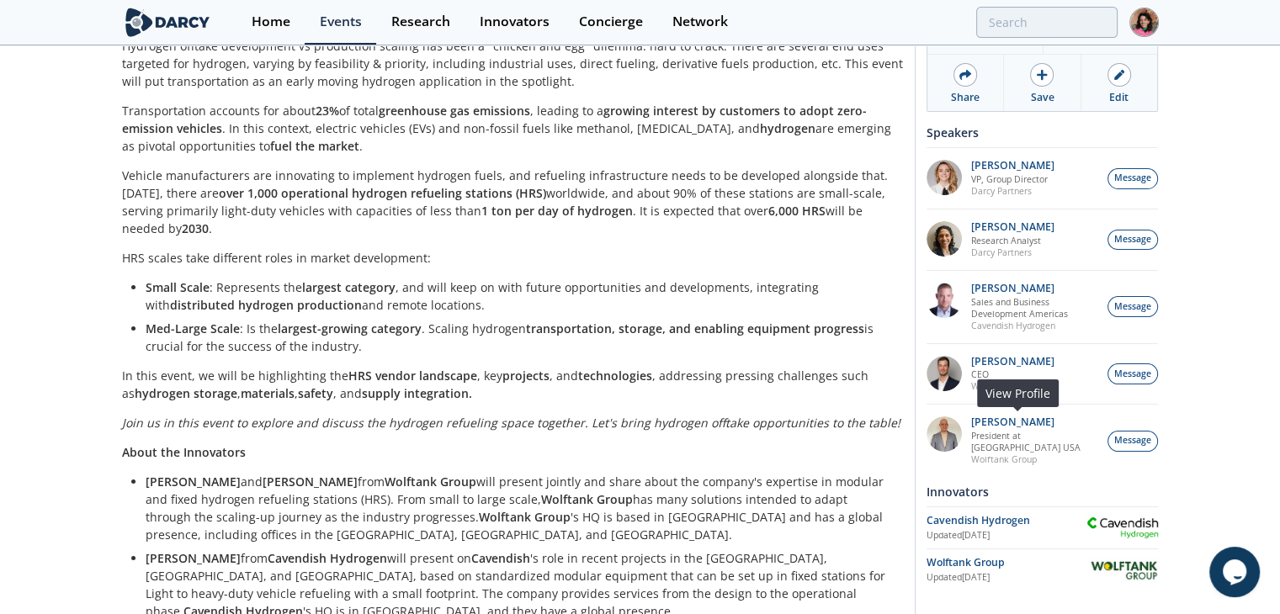
scroll to position [252, 0]
click at [983, 559] on div "Wolftank Group" at bounding box center [1006, 562] width 161 height 15
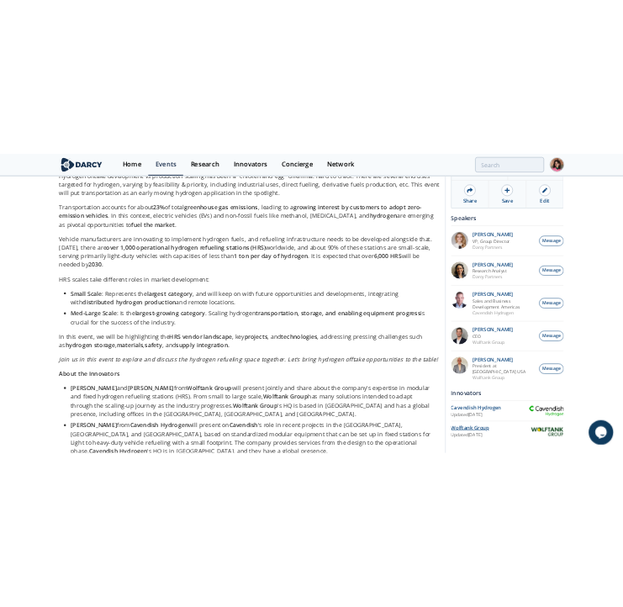
scroll to position [0, 0]
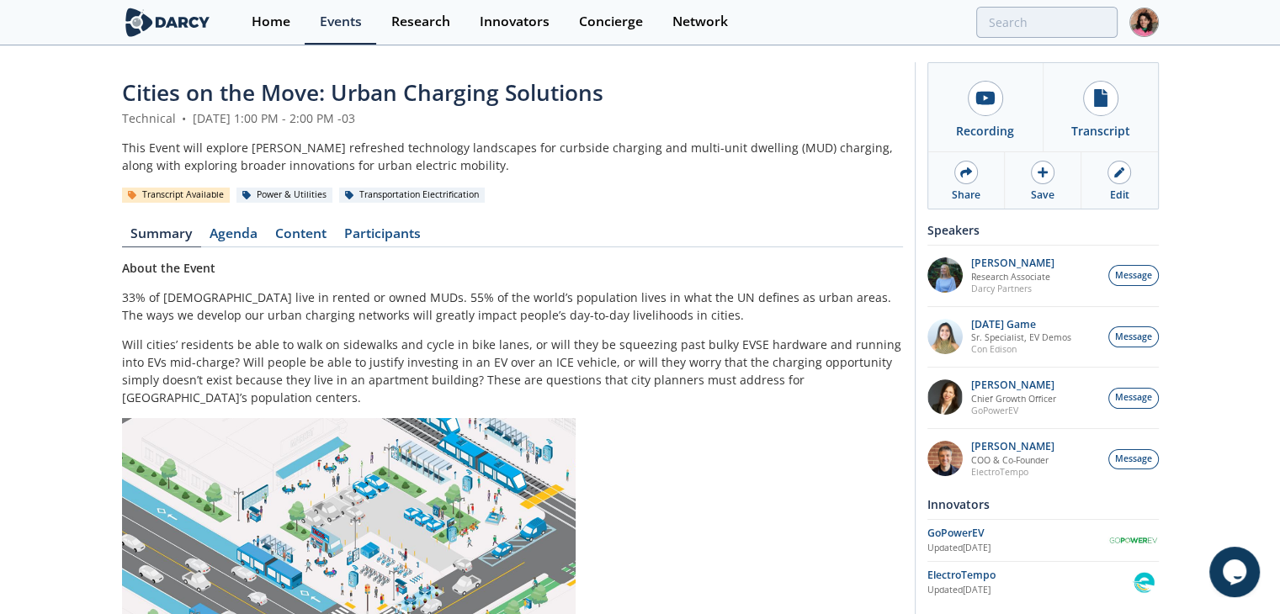
click at [136, 96] on span "Cities on the Move: Urban Charging Solutions" at bounding box center [362, 92] width 481 height 30
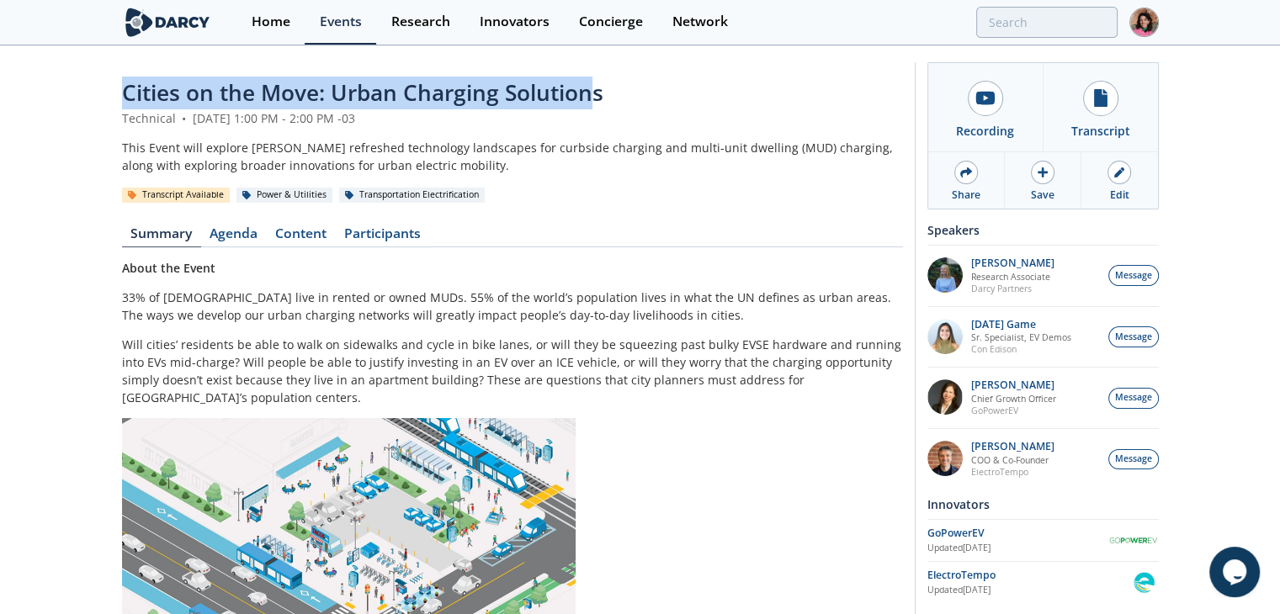
drag, startPoint x: 125, startPoint y: 92, endPoint x: 585, endPoint y: 102, distance: 461.1
click at [585, 102] on span "Cities on the Move: Urban Charging Solutions" at bounding box center [362, 92] width 481 height 30
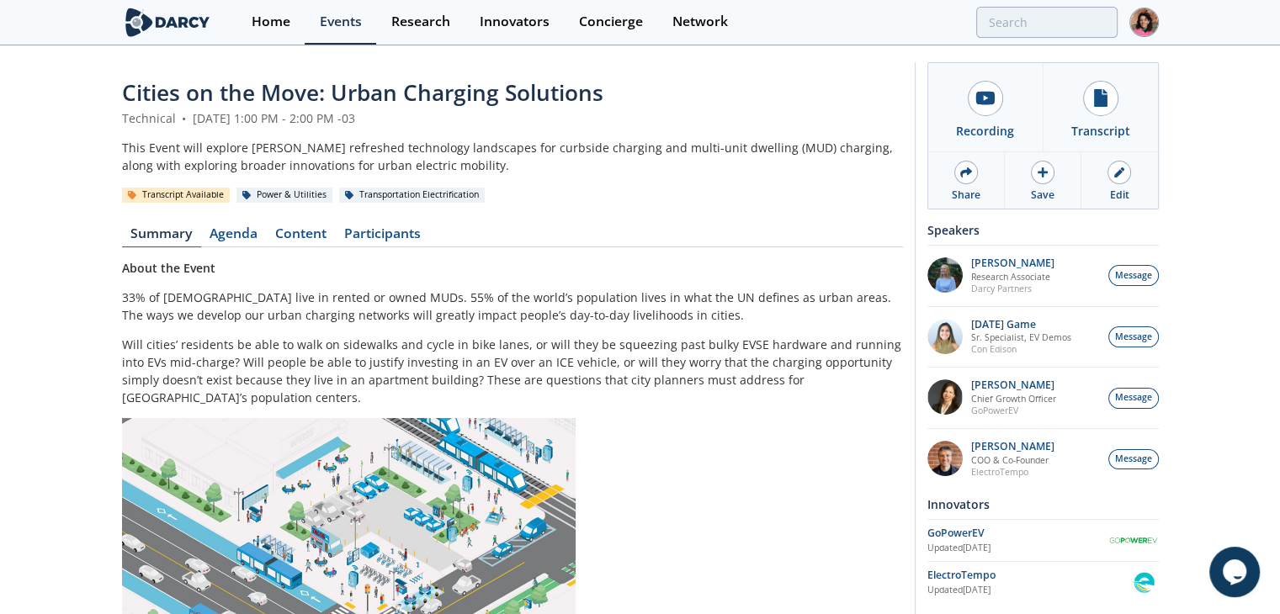
click at [604, 97] on div "Cities on the Move: Urban Charging Solutions" at bounding box center [512, 93] width 781 height 33
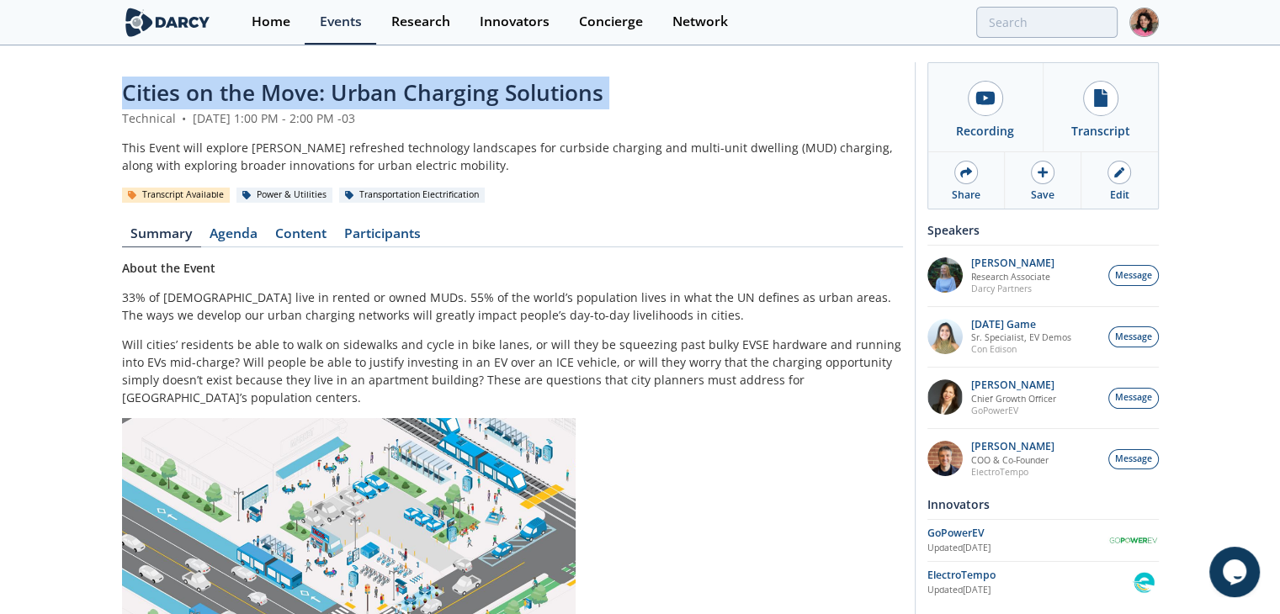
drag, startPoint x: 604, startPoint y: 97, endPoint x: 101, endPoint y: 88, distance: 503.1
copy header "Cities on the Move: Urban Charging Solutions"
click at [979, 571] on div "ElectroTempo" at bounding box center [1028, 575] width 202 height 15
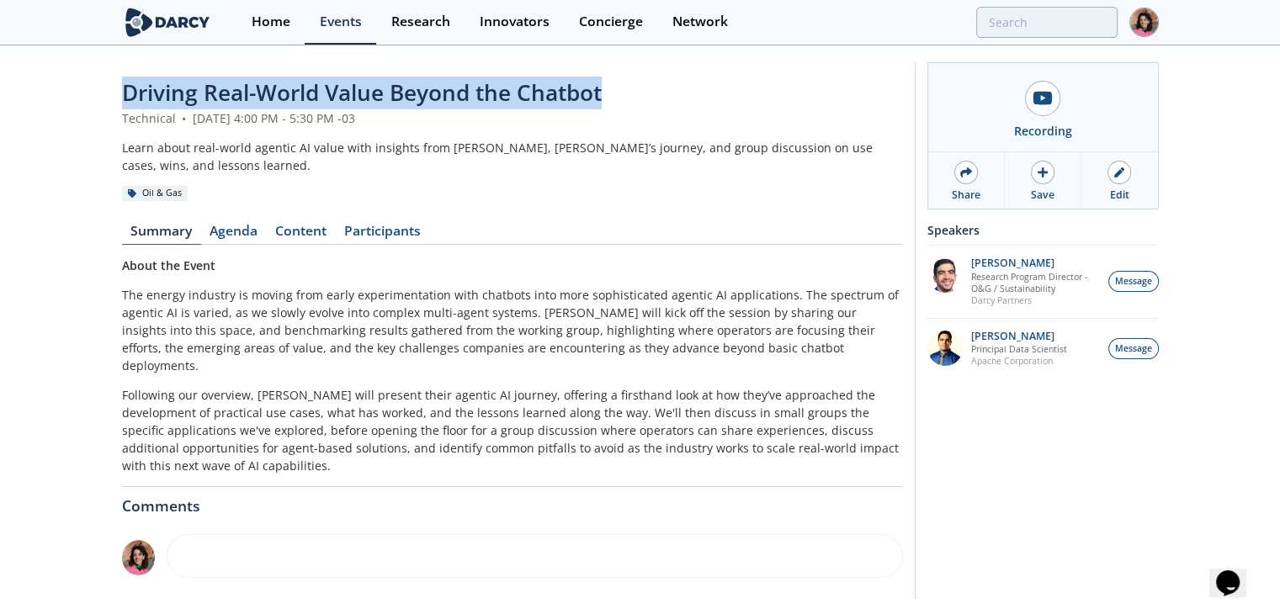
drag, startPoint x: 547, startPoint y: 92, endPoint x: 15, endPoint y: 98, distance: 531.7
click at [15, 98] on div "Driving Real-World Value Beyond the Chatbot Technical • May 1, 2025 4:00 PM - 5…" at bounding box center [640, 334] width 1280 height 575
copy span "Driving Real-World Value Beyond the Chatbot"
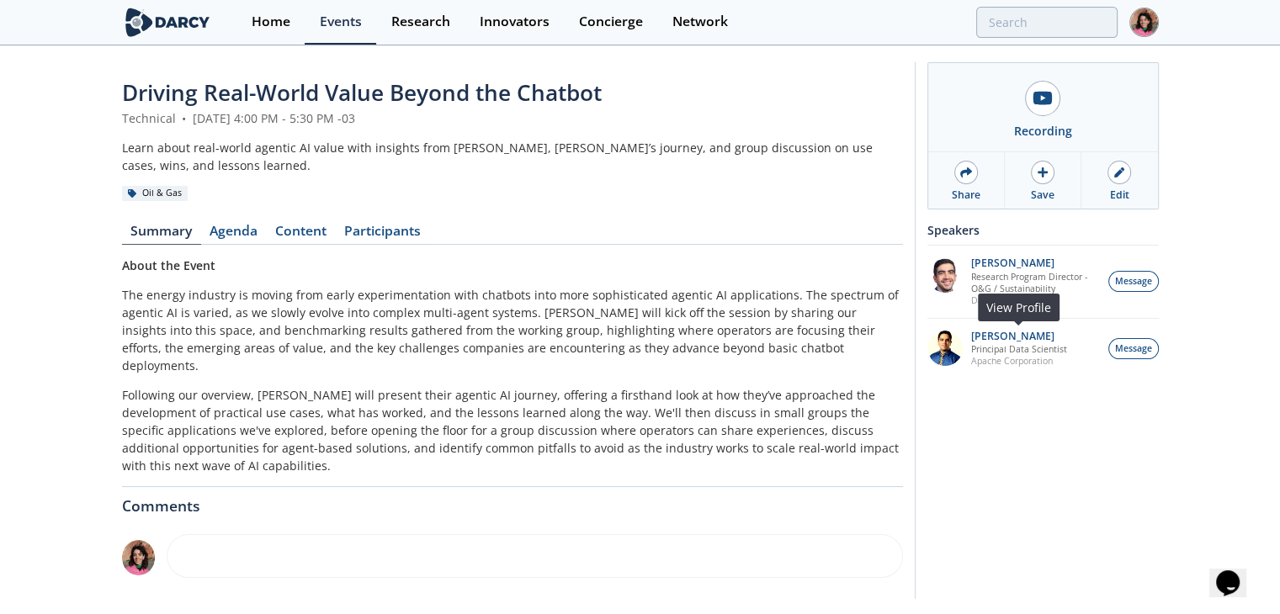
click at [993, 358] on p "Apache Corporation" at bounding box center [1019, 361] width 96 height 12
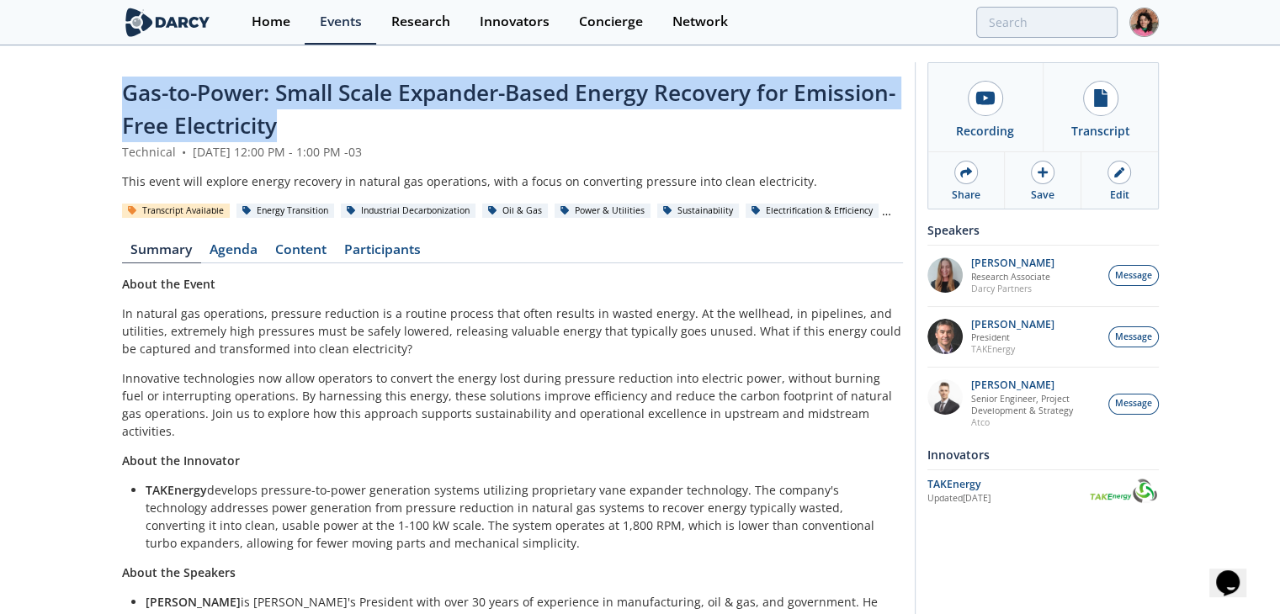
drag, startPoint x: 249, startPoint y: 114, endPoint x: 81, endPoint y: 96, distance: 169.3
click at [81, 96] on div "Gas-to-Power: Small Scale Expander-Based Energy Recovery for Emission-Free Elec…" at bounding box center [640, 405] width 1280 height 717
copy span "Gas-to-Power: Small Scale Expander-Based Energy Recovery for Emission-Free Elec…"
click at [961, 488] on div "TAKEnergy" at bounding box center [1007, 484] width 161 height 15
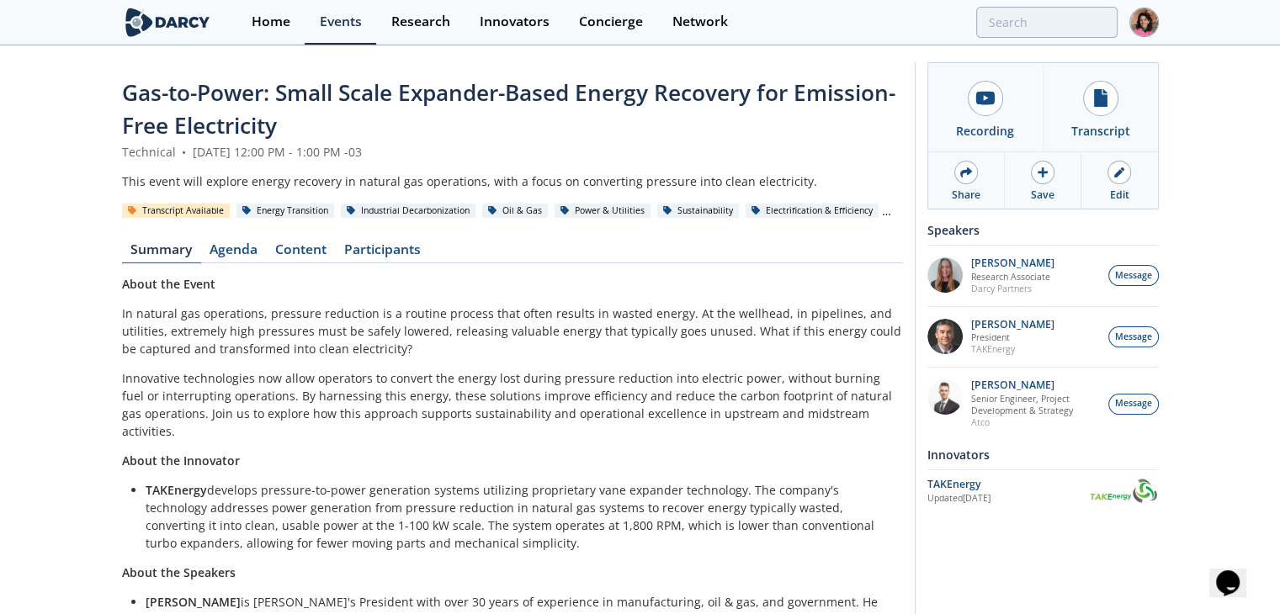
click at [951, 394] on img at bounding box center [944, 396] width 35 height 35
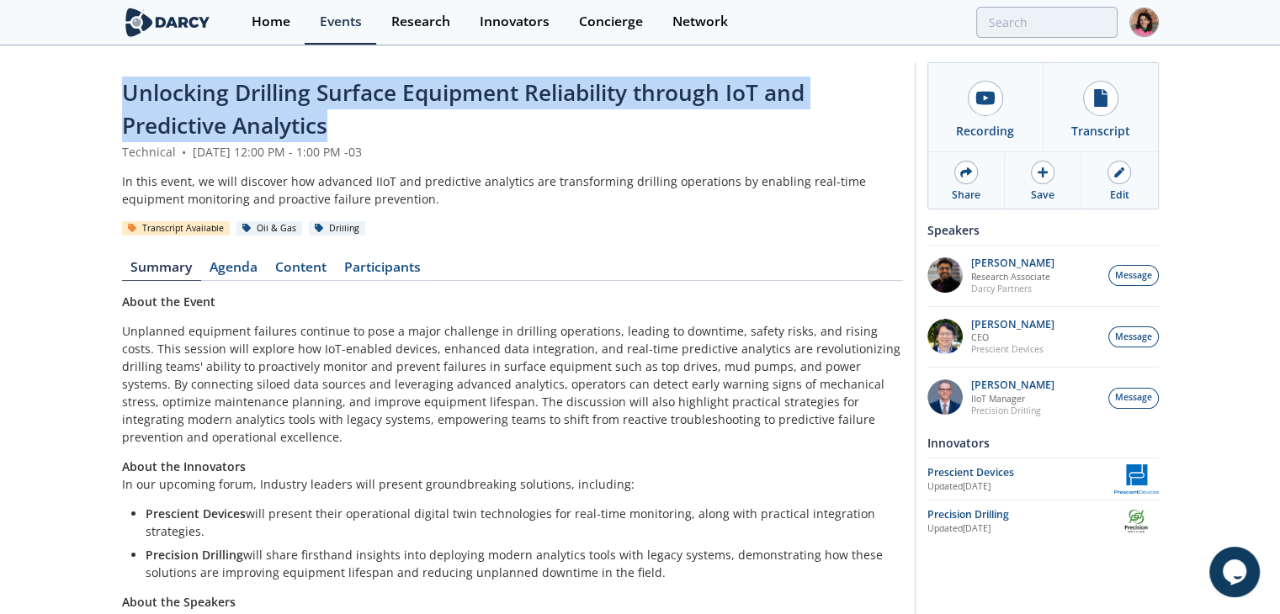
drag, startPoint x: 336, startPoint y: 135, endPoint x: 103, endPoint y: 92, distance: 237.8
click at [103, 92] on div "Unlocking Drilling Surface Equipment Reliability through IoT and Predictive Ana…" at bounding box center [640, 449] width 1280 height 805
copy span "Unlocking Drilling Surface Equipment Reliability through IoT and Predictive Ana…"
click at [998, 525] on div "Updated May 1, 2025" at bounding box center [1020, 528] width 187 height 13
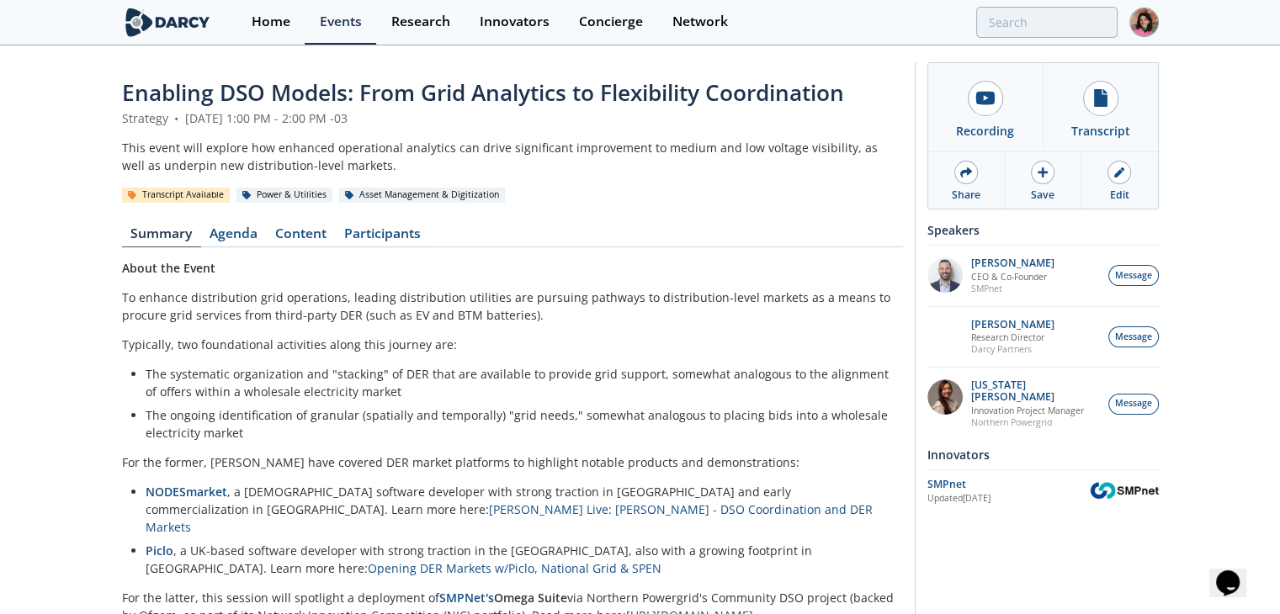
click at [289, 85] on span "Enabling DSO Models: From Grid Analytics to Flexibility Coordination" at bounding box center [483, 92] width 722 height 30
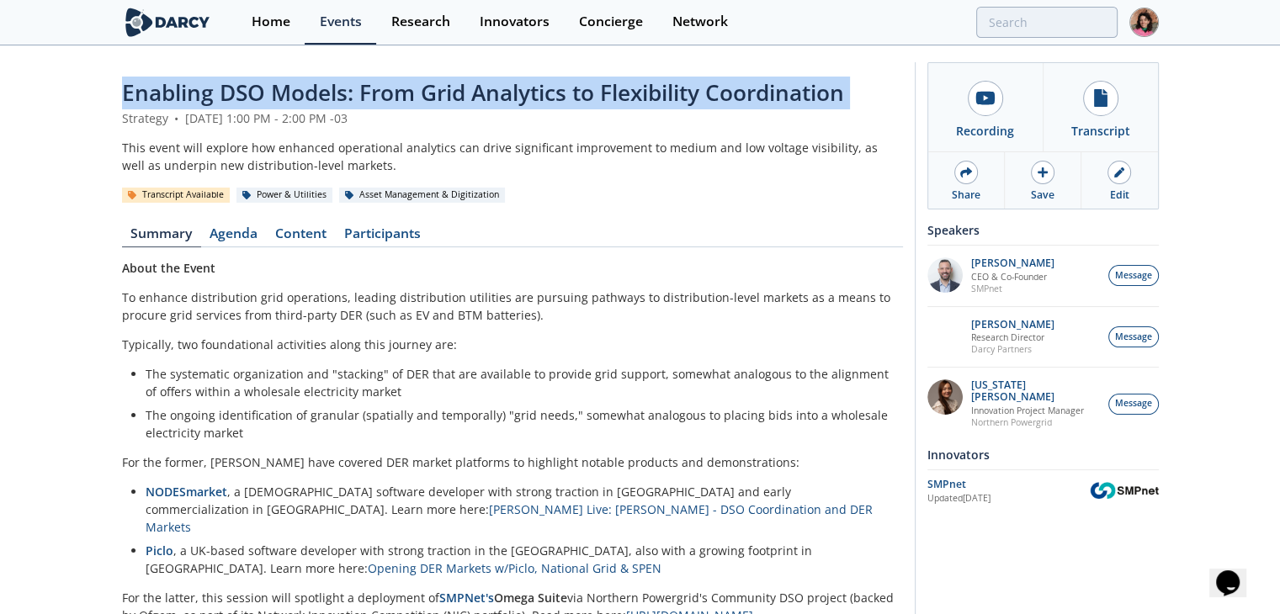
click at [289, 85] on span "Enabling DSO Models: From Grid Analytics to Flexibility Coordination" at bounding box center [483, 92] width 722 height 30
copy header "Enabling DSO Models: From Grid Analytics to Flexibility Coordination"
click at [1013, 477] on div "SMPnet" at bounding box center [1007, 484] width 161 height 15
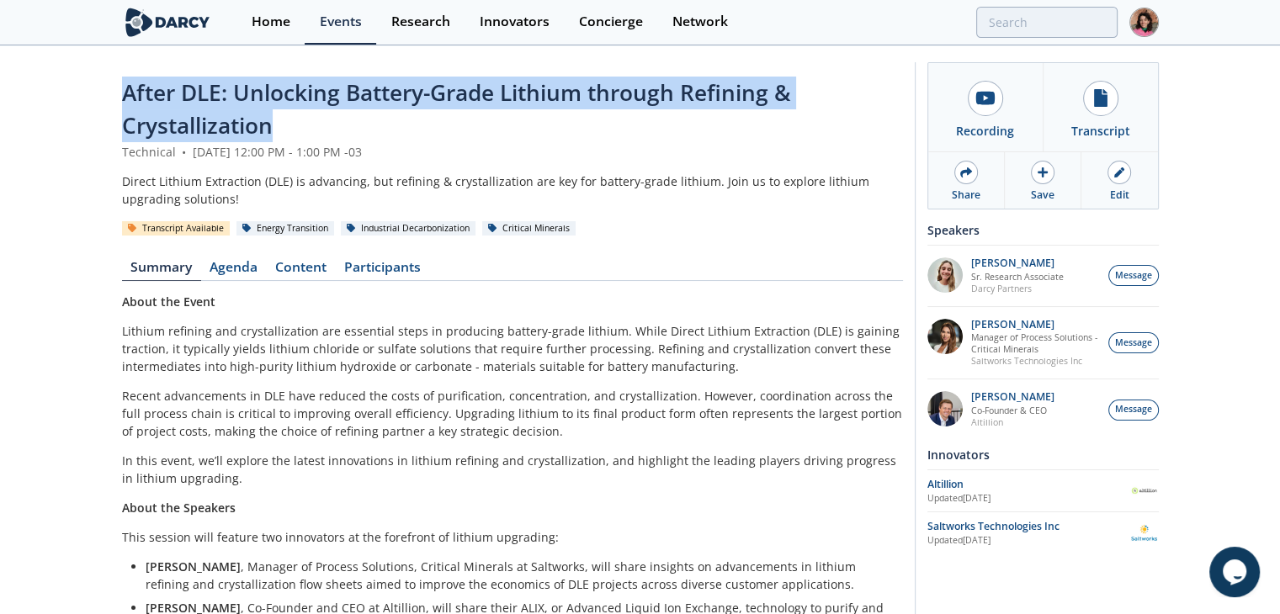
drag, startPoint x: 283, startPoint y: 126, endPoint x: 78, endPoint y: 71, distance: 211.8
click at [78, 71] on div "After DLE: Unlocking Battery-Grade Lithium through Refining & Crystallization T…" at bounding box center [640, 408] width 1280 height 723
copy span "After DLE: Unlocking Battery-Grade Lithium through Refining & Crystallization"
click at [952, 479] on div "Altillion" at bounding box center [1028, 484] width 202 height 15
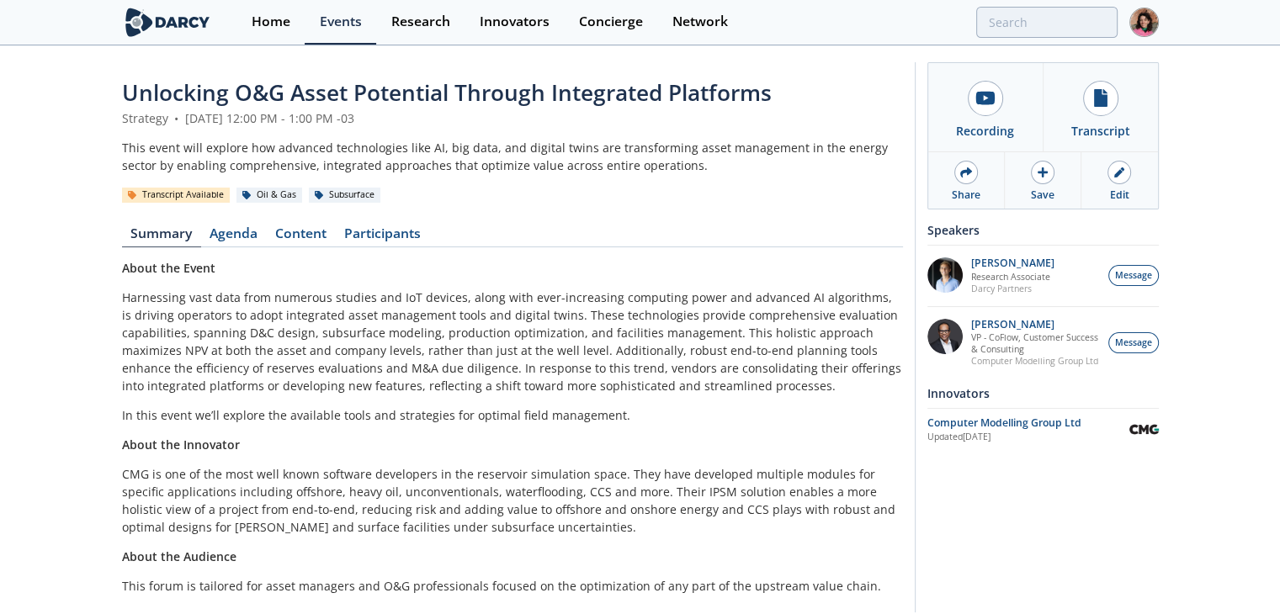
click at [310, 93] on span "Unlocking O&G Asset Potential Through Integrated Platforms" at bounding box center [446, 92] width 649 height 30
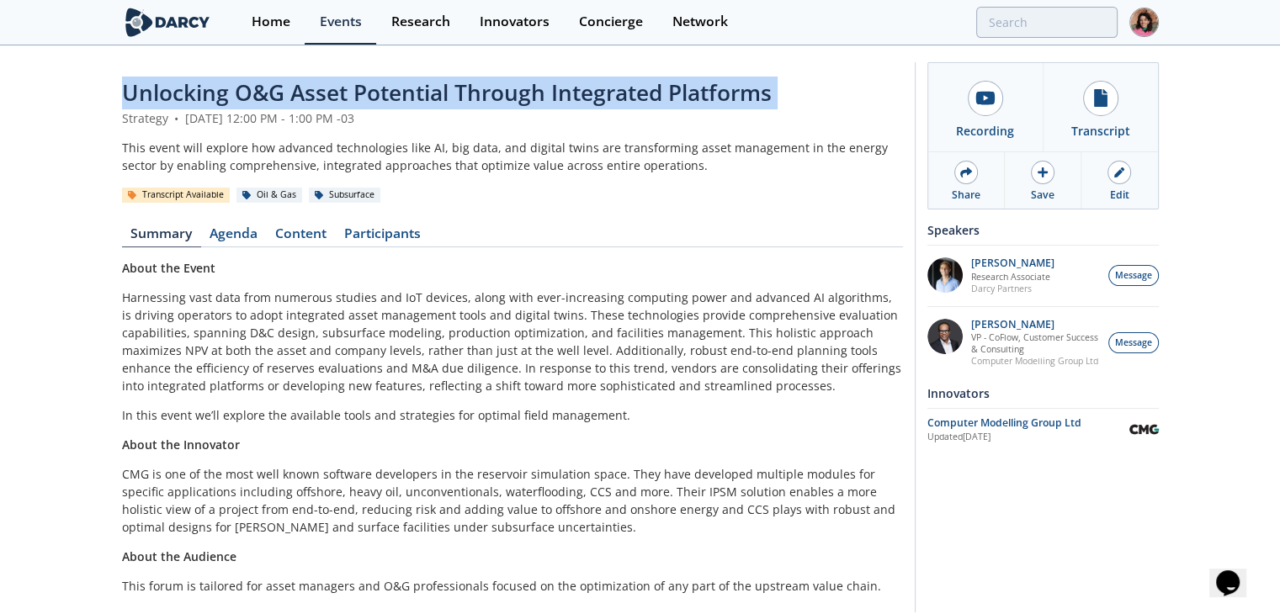
click at [310, 93] on span "Unlocking O&G Asset Potential Through Integrated Platforms" at bounding box center [446, 92] width 649 height 30
click at [1015, 432] on div "Updated Aug 8, 2025" at bounding box center [1028, 437] width 202 height 13
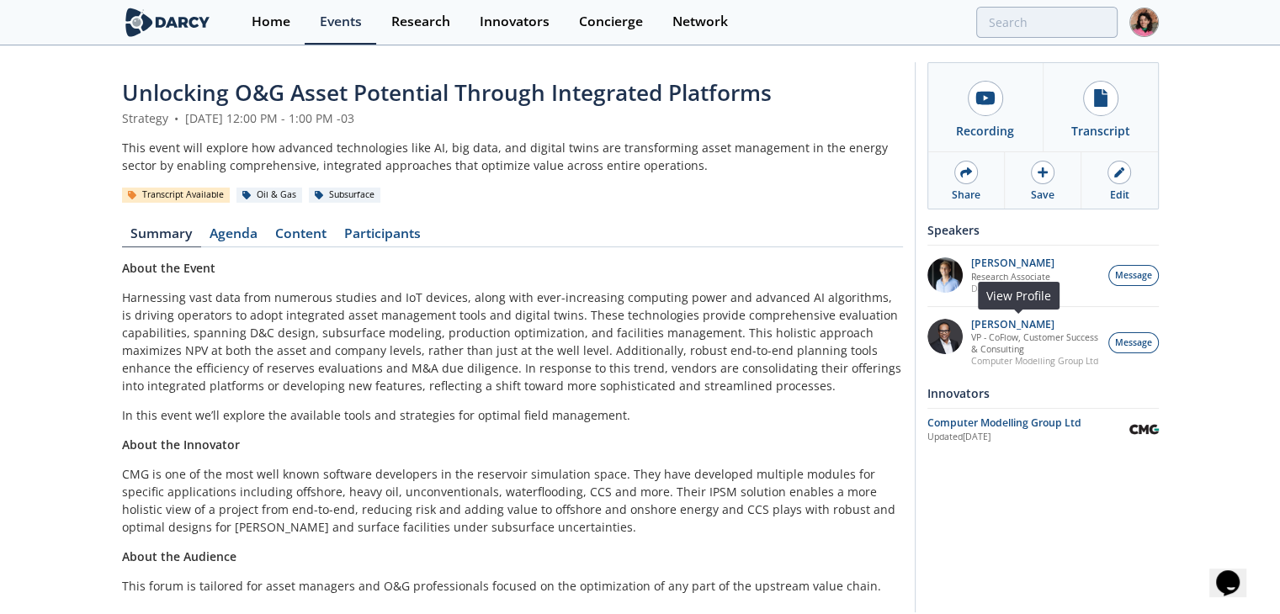
click at [1030, 358] on p "Computer Modelling Group Ltd" at bounding box center [1035, 361] width 128 height 12
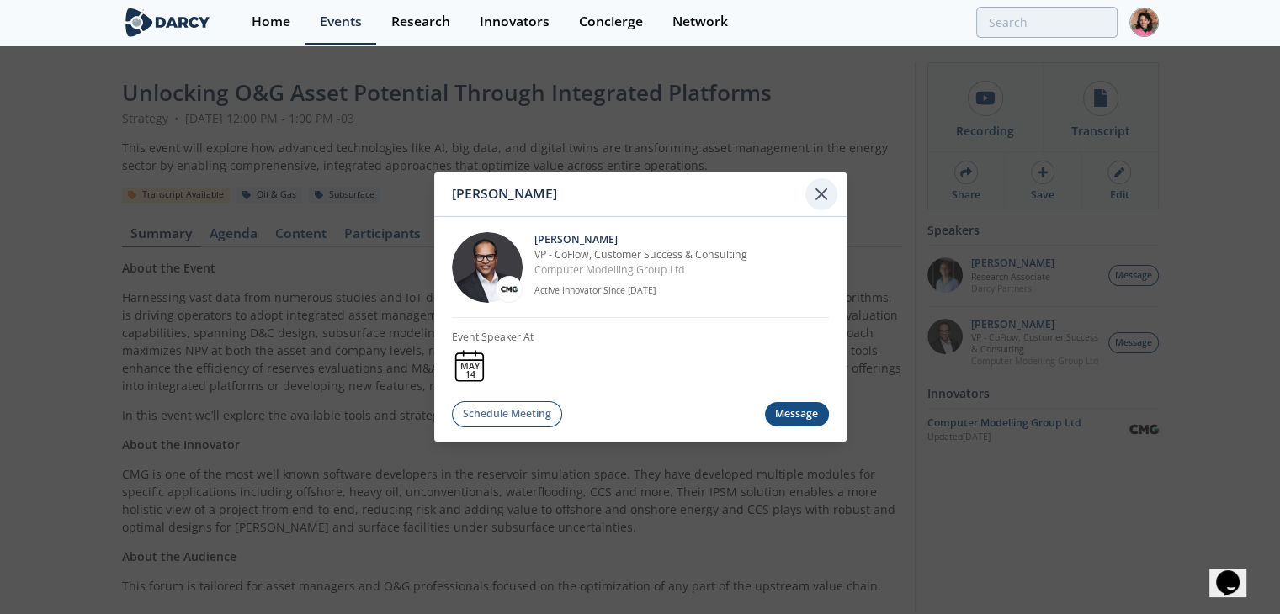
click at [829, 193] on icon at bounding box center [821, 194] width 20 height 20
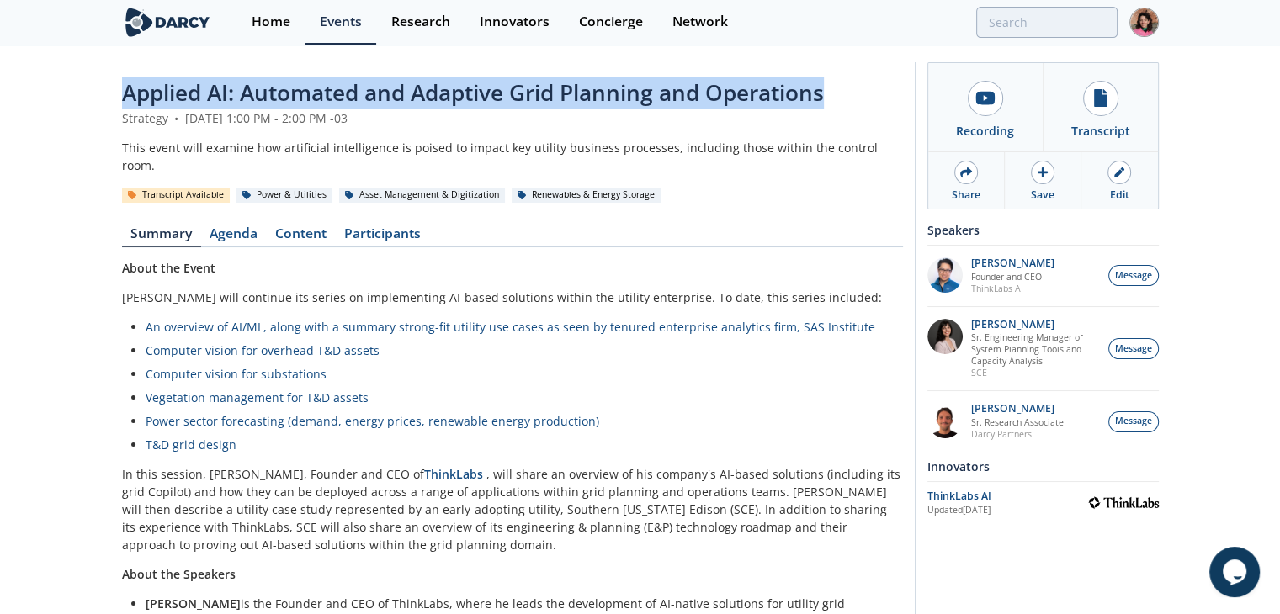
drag, startPoint x: 121, startPoint y: 103, endPoint x: 829, endPoint y: 88, distance: 708.5
click at [829, 88] on div "Applied AI: Automated and Adaptive Grid Planning and Operations Strategy • [DAT…" at bounding box center [640, 497] width 1280 height 901
copy span "Applied AI: Automated and Adaptive Grid Planning and Operations"
click at [989, 506] on div "Updated [DATE]" at bounding box center [1007, 510] width 161 height 13
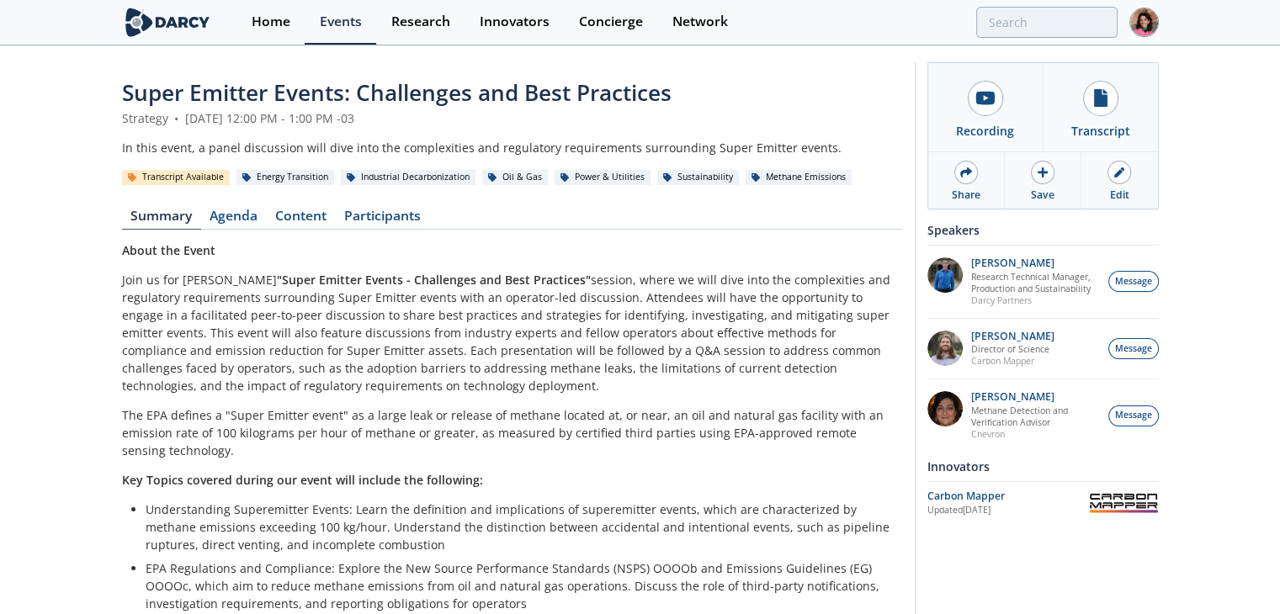
click at [680, 96] on div "Super Emitter Events: Challenges and Best Practices" at bounding box center [512, 93] width 781 height 33
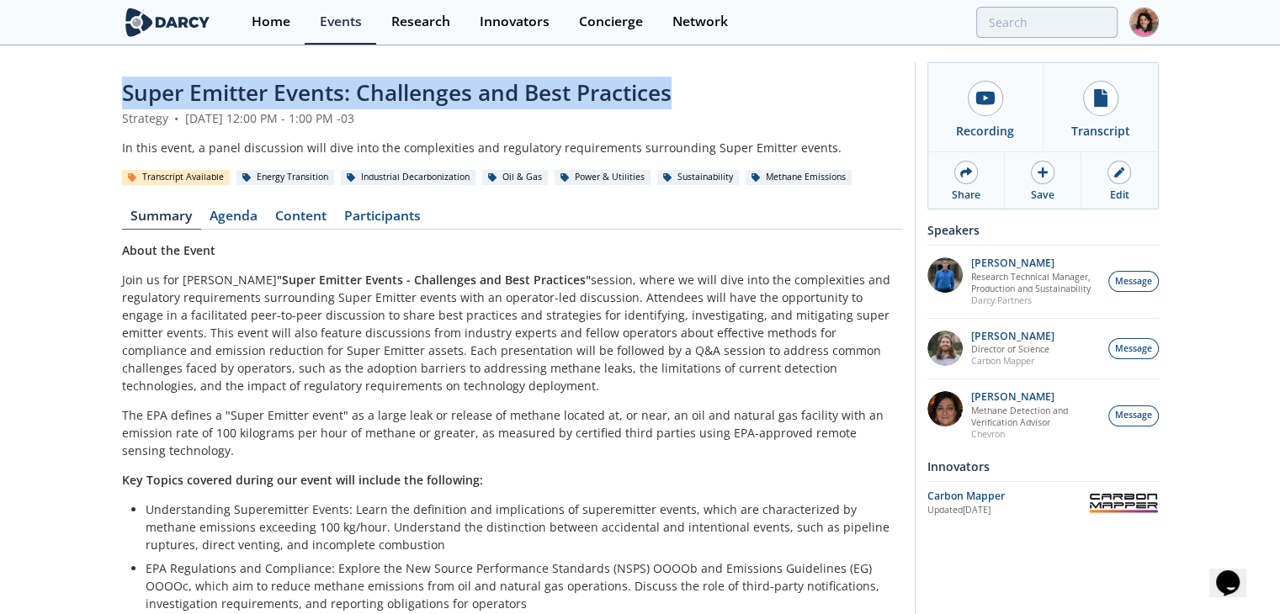
drag, startPoint x: 691, startPoint y: 92, endPoint x: 80, endPoint y: 84, distance: 610.8
click at [80, 84] on div "Super Emitter Events: Challenges and Best Practices Strategy • May 20, 2025 12:…" at bounding box center [640, 441] width 1280 height 789
copy span "Super Emitter Events: Challenges and Best Practices"
click at [1033, 496] on div "Carbon Mapper" at bounding box center [1007, 496] width 161 height 15
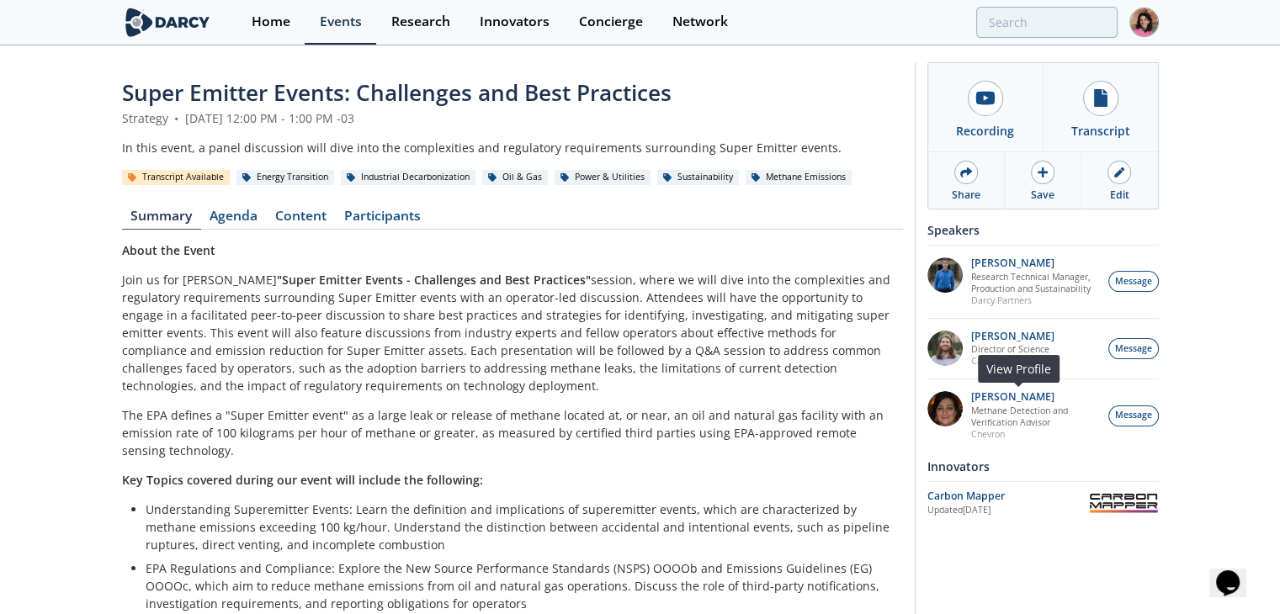
click at [956, 415] on img at bounding box center [944, 408] width 35 height 35
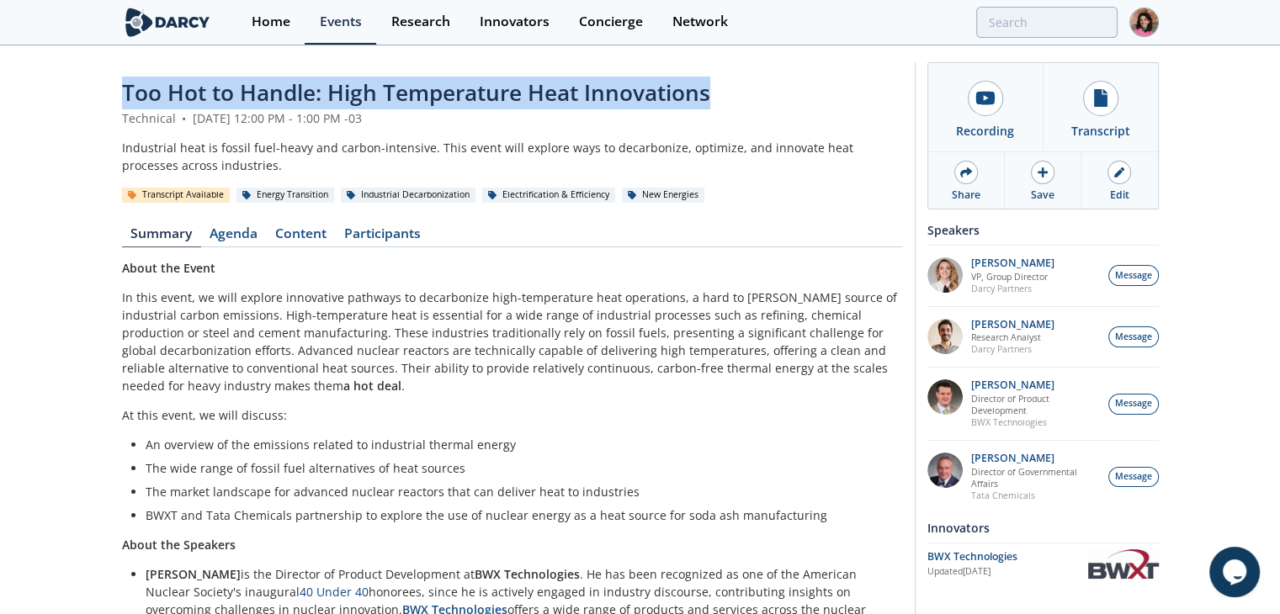
drag, startPoint x: 119, startPoint y: 92, endPoint x: 773, endPoint y: 88, distance: 654.5
click at [773, 88] on div "Too Hot to Handle: High Temperature Heat Innovations Technical • May 27, 2025 1…" at bounding box center [640, 456] width 1280 height 819
copy span "Too Hot to Handle: High Temperature Heat Innovations"
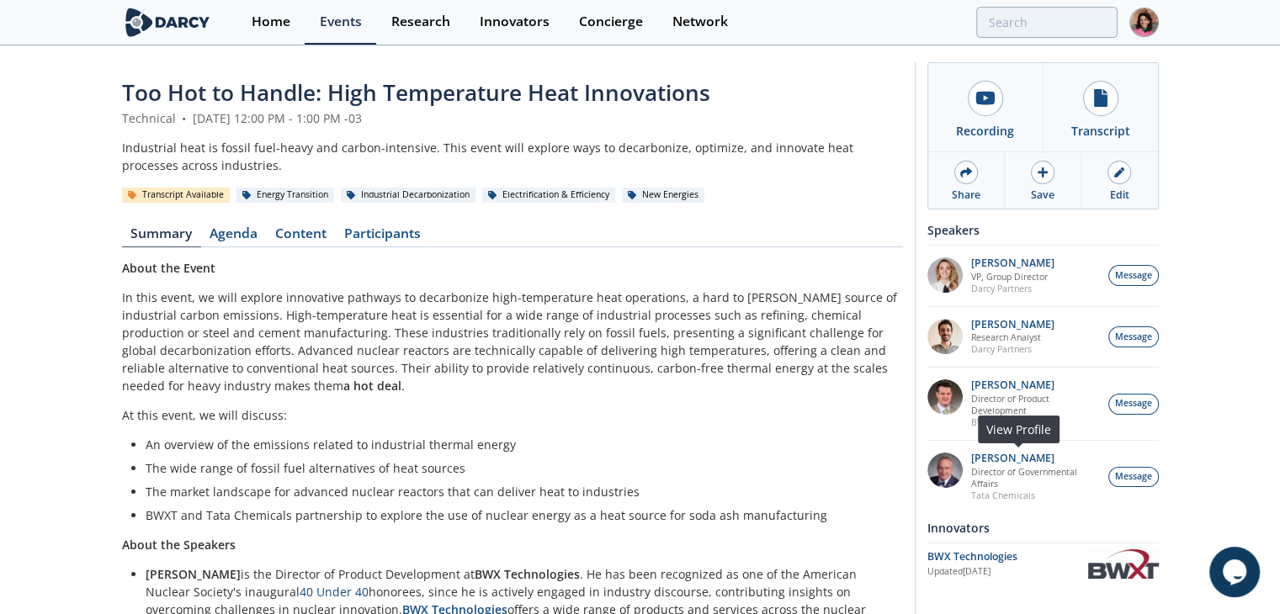
click at [999, 483] on p "Director of Governmental Affairs" at bounding box center [1035, 478] width 128 height 24
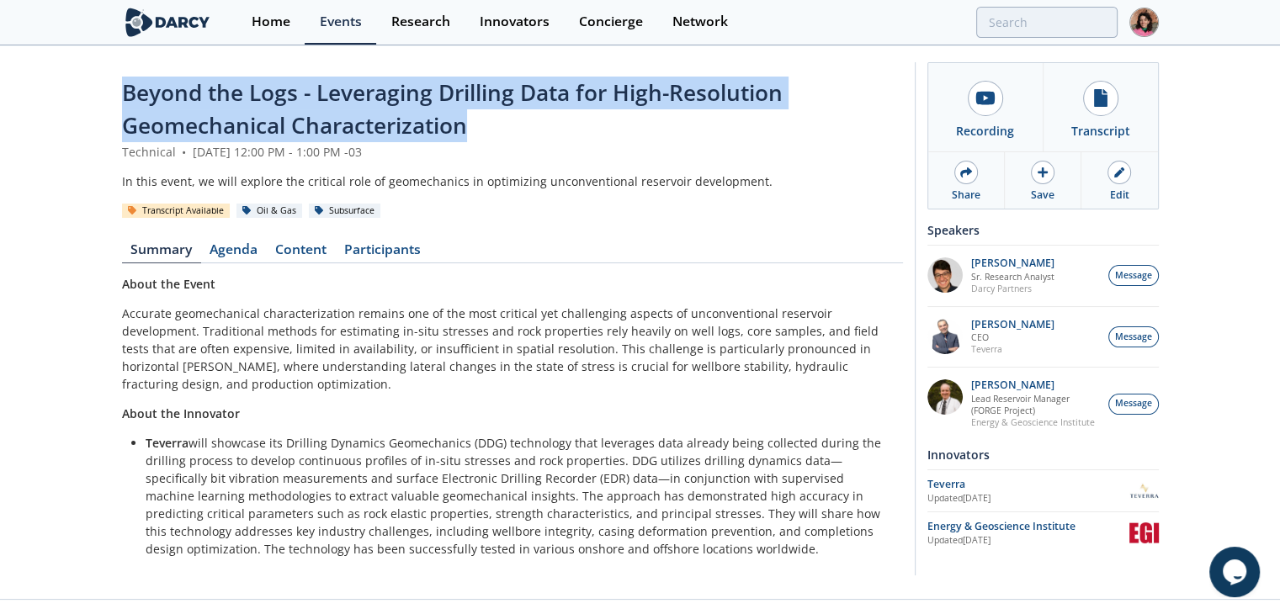
drag, startPoint x: 485, startPoint y: 122, endPoint x: 92, endPoint y: 95, distance: 394.6
click at [92, 95] on div "Beyond the Logs - Leveraging Drilling Data for High-Resolution Geomechanical Ch…" at bounding box center [640, 323] width 1280 height 552
copy span "Beyond the Logs - Leveraging Drilling Data for High-Resolution Geomechanical Ch…"
click at [1025, 531] on div "Energy & Geoscience Institute" at bounding box center [1028, 526] width 202 height 15
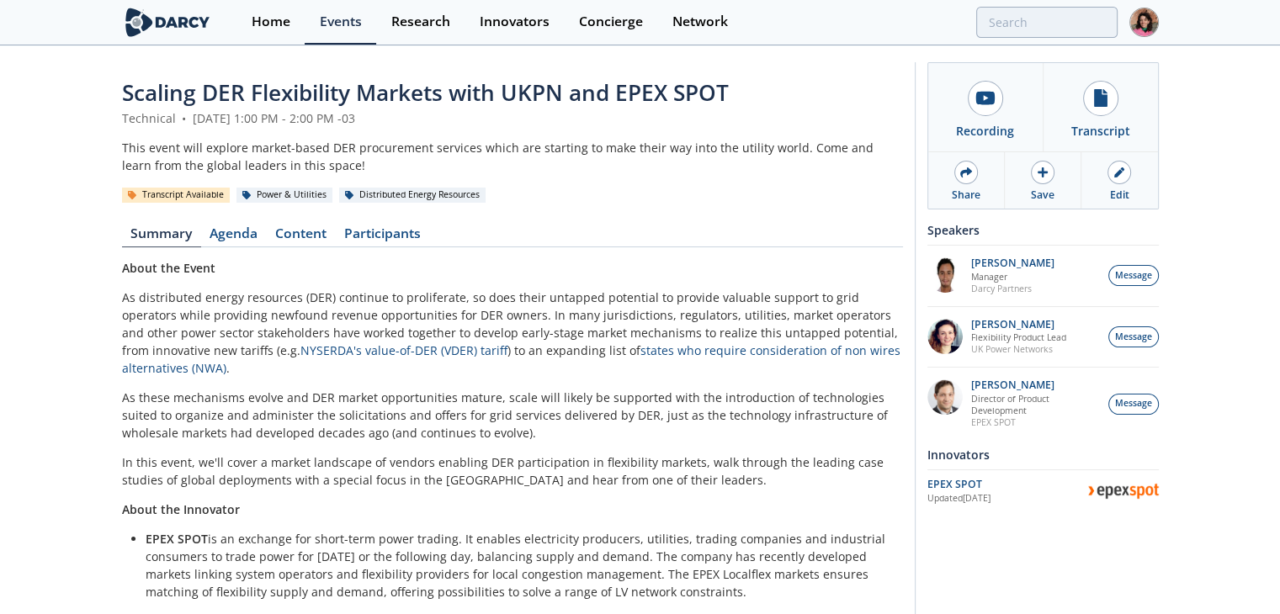
click at [283, 75] on div "Scaling DER Flexibility Markets with UKPN and EPEX SPOT Technical • [DATE] 1:00…" at bounding box center [640, 486] width 1036 height 878
click at [286, 82] on span "Scaling DER Flexibility Markets with UKPN and EPEX SPOT" at bounding box center [425, 92] width 607 height 30
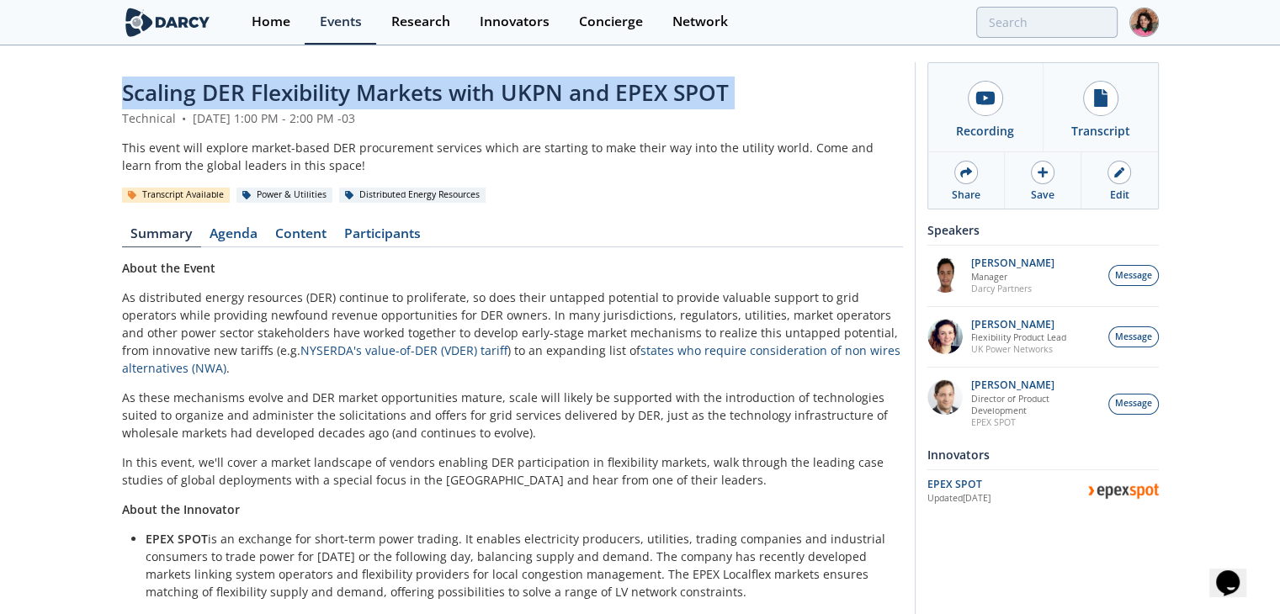
click at [991, 511] on div "EPEX SPOT Updated [DATE]" at bounding box center [1042, 490] width 231 height 42
click at [927, 506] on div "Updated [DATE]" at bounding box center [1007, 498] width 161 height 13
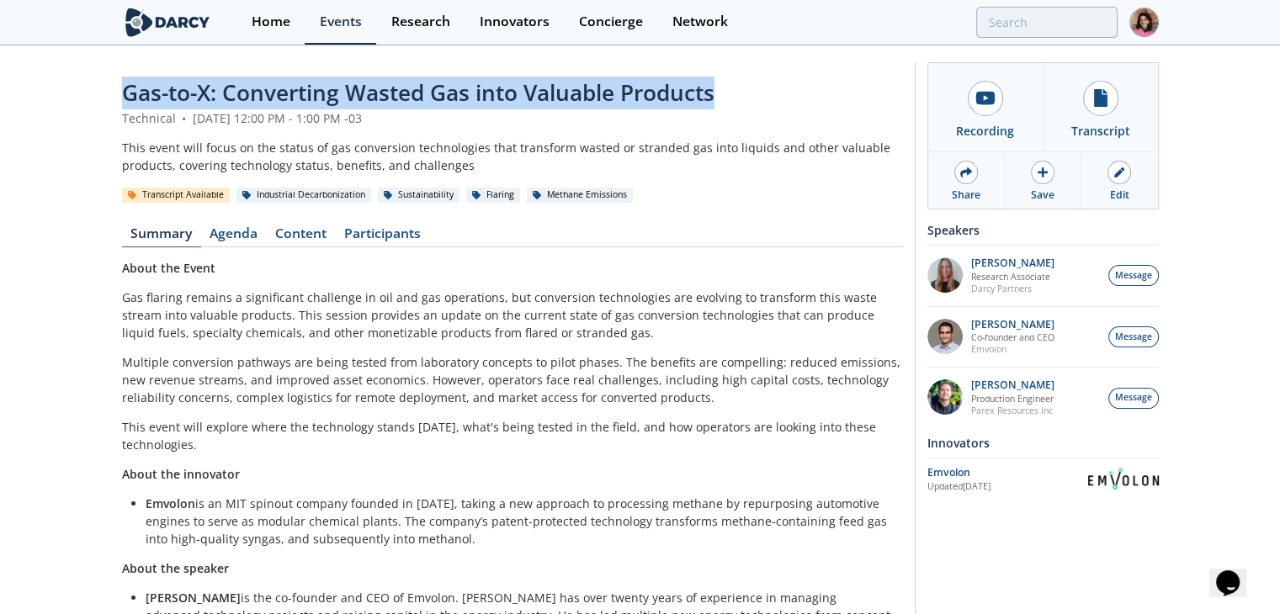
drag, startPoint x: 765, startPoint y: 98, endPoint x: 72, endPoint y: 80, distance: 693.4
click at [72, 80] on div "Gas-to-X: Converting Wasted Gas into Valuable Products Technical • June 3, 2025…" at bounding box center [640, 374] width 1280 height 654
copy span "Gas-to-X: Converting Wasted Gas into Valuable Products"
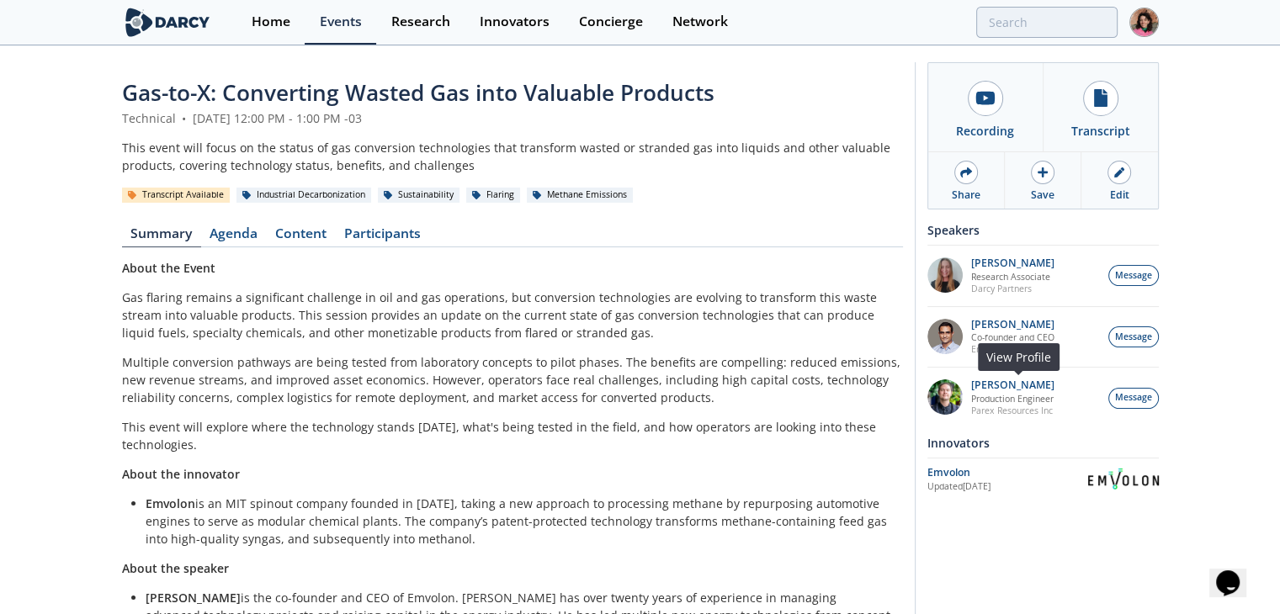
click at [1006, 401] on div "Jacobo Ortiz Avila Production Engineer Parex Resources Inc" at bounding box center [1012, 397] width 83 height 37
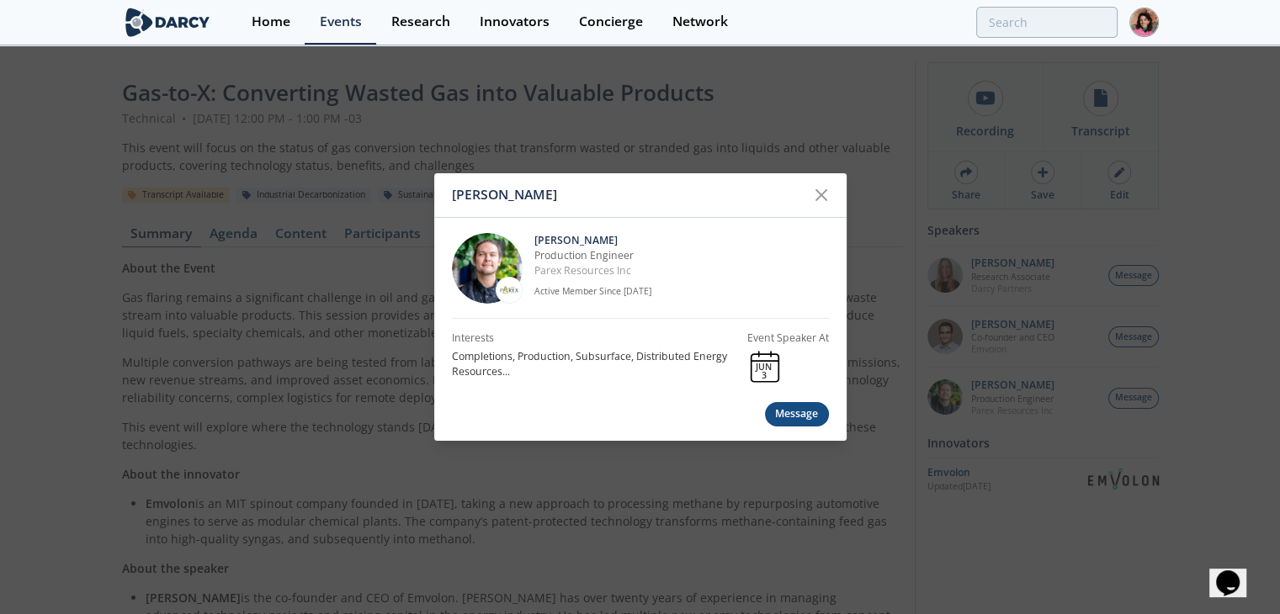
drag, startPoint x: 506, startPoint y: 304, endPoint x: 501, endPoint y: 290, distance: 14.4
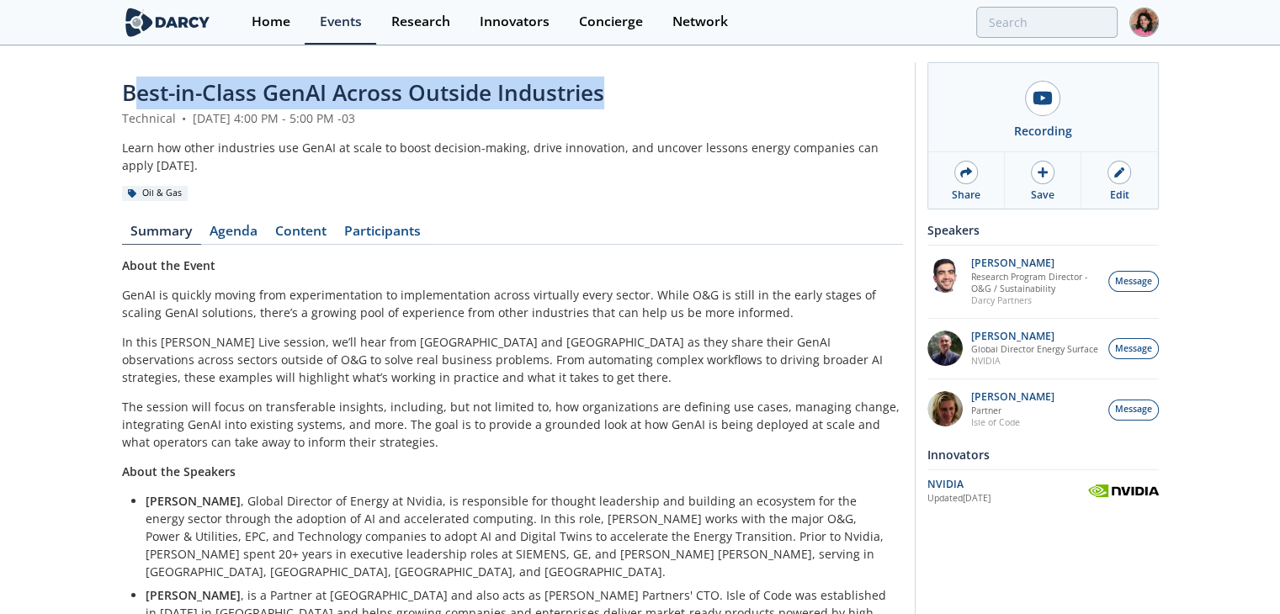
drag, startPoint x: 682, startPoint y: 91, endPoint x: 108, endPoint y: 74, distance: 574.8
click at [108, 74] on div "Best-in-Class GenAI Across Outside Industries Technical • [DATE] 4:00 PM - 5:00…" at bounding box center [640, 426] width 1280 height 758
copy span "Best-in-Class GenAI Across Outside Industries"
click at [1002, 487] on div "NVIDIA" at bounding box center [1007, 484] width 161 height 15
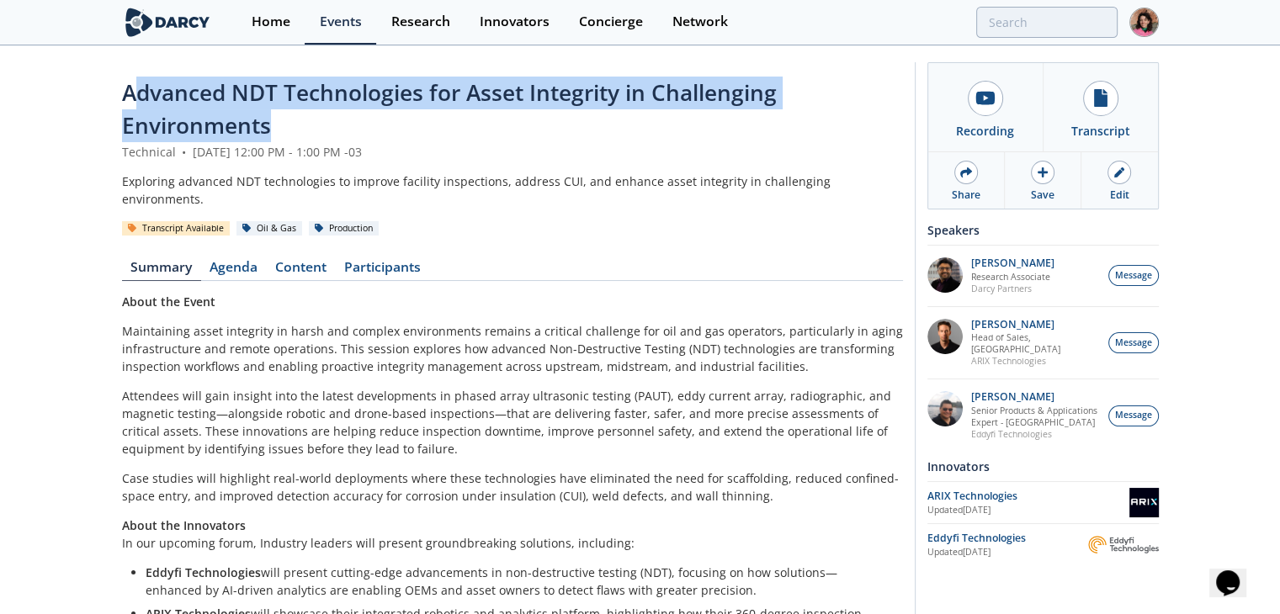
drag, startPoint x: 323, startPoint y: 119, endPoint x: 131, endPoint y: 82, distance: 195.5
click at [131, 82] on div "Advanced NDT Technologies for Asset Integrity in Challenging Environments" at bounding box center [512, 110] width 781 height 66
click at [275, 113] on div "Advanced NDT Technologies for Asset Integrity in Challenging Environments" at bounding box center [512, 110] width 781 height 66
click at [259, 119] on span "Advanced NDT Technologies for Asset Integrity in Challenging Environments" at bounding box center [449, 108] width 654 height 63
click at [289, 125] on div "Advanced NDT Technologies for Asset Integrity in Challenging Environments" at bounding box center [512, 110] width 781 height 66
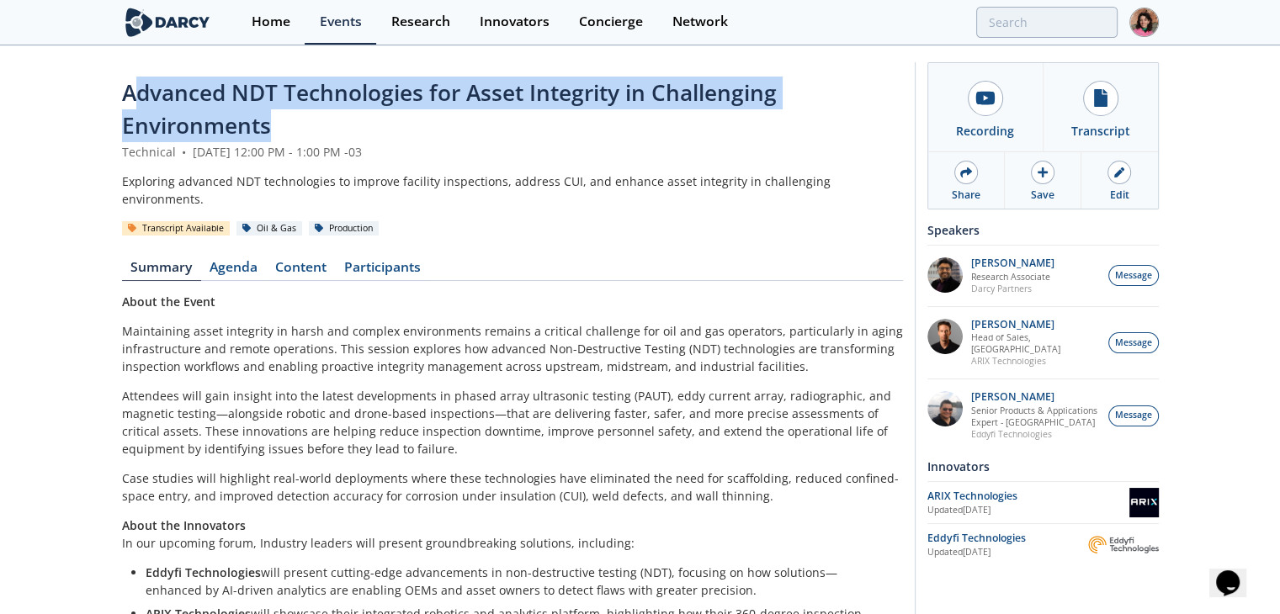
drag, startPoint x: 297, startPoint y: 132, endPoint x: 129, endPoint y: 79, distance: 176.4
click at [129, 79] on div "Advanced NDT Technologies for Asset Integrity in Challenging Environments" at bounding box center [512, 110] width 781 height 66
drag, startPoint x: 118, startPoint y: 93, endPoint x: 321, endPoint y: 129, distance: 206.8
click at [321, 129] on div "Advanced NDT Technologies for Asset Integrity in Challenging Environments Techn…" at bounding box center [640, 496] width 1280 height 899
copy span "Advanced NDT Technologies for Asset Integrity in Challenging Environments"
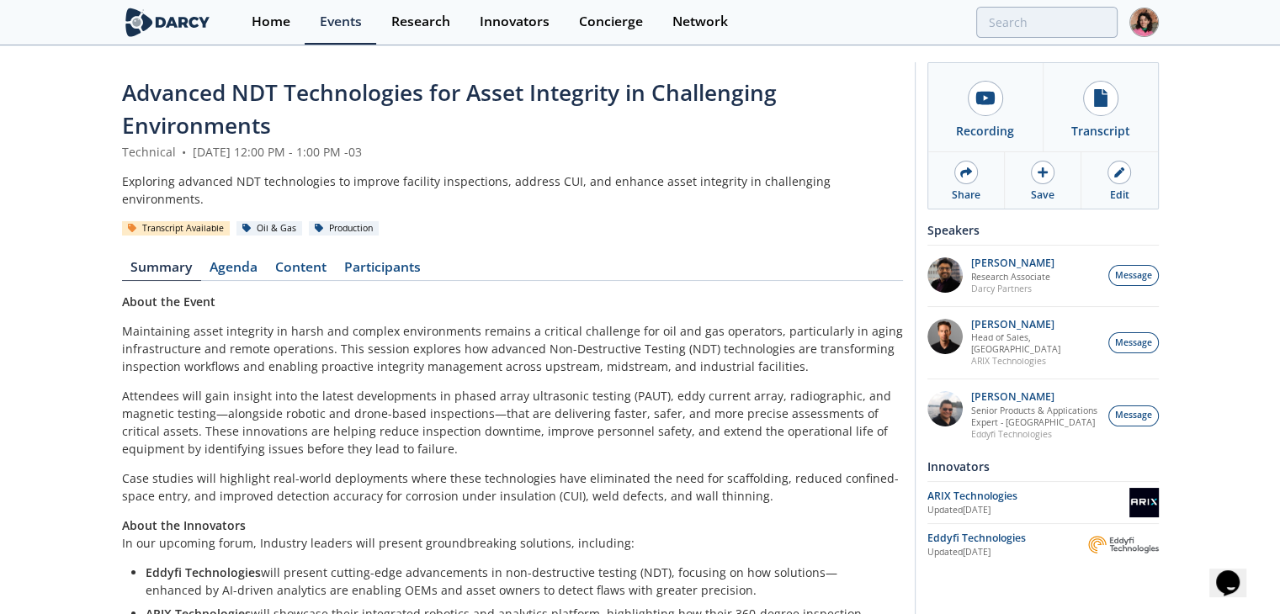
click at [956, 481] on div "ARIX Technologies Updated Jun 4, 2025" at bounding box center [1042, 502] width 231 height 42
click at [947, 504] on div "Updated Jun 4, 2025" at bounding box center [1028, 510] width 202 height 13
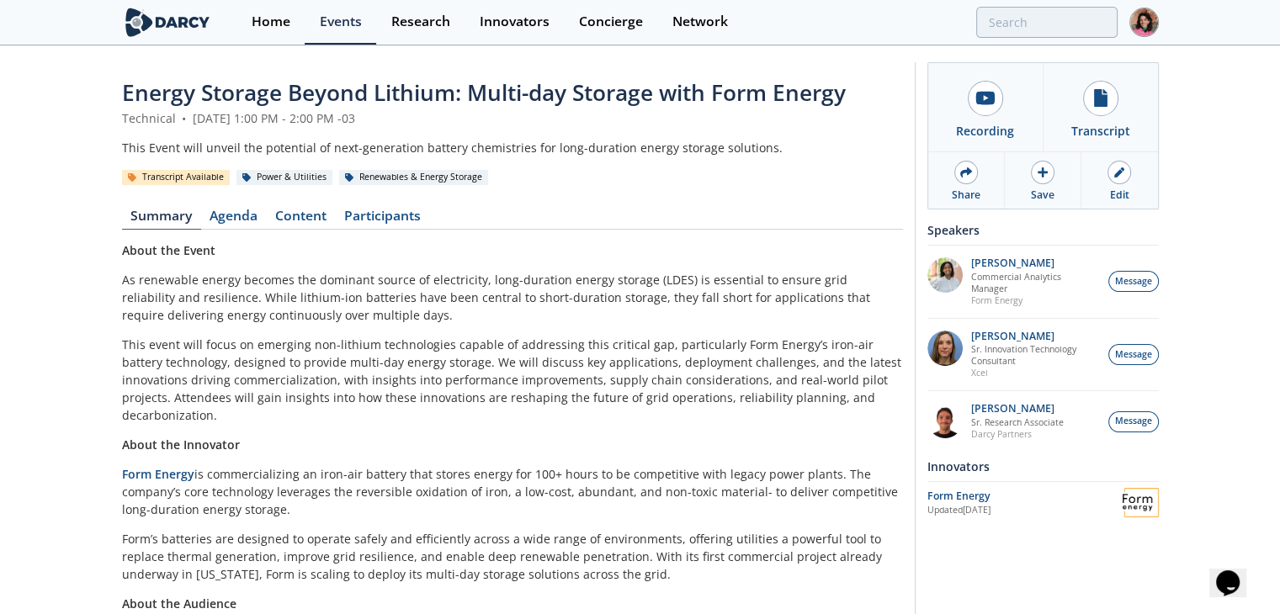
click at [414, 82] on span "Energy Storage Beyond Lithium: Multi-day Storage with Form Energy" at bounding box center [483, 92] width 723 height 30
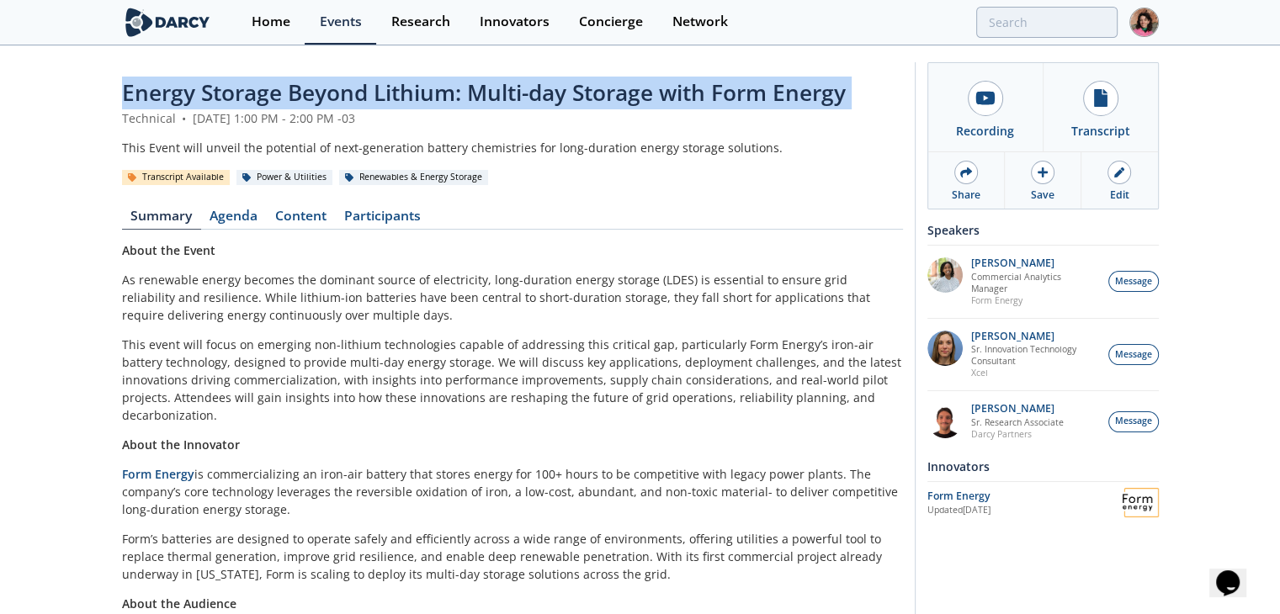
click at [414, 82] on span "Energy Storage Beyond Lithium: Multi-day Storage with Form Energy" at bounding box center [483, 92] width 723 height 30
copy header "Energy Storage Beyond Lithium: Multi-day Storage with Form Energy"
click at [1025, 504] on div "Updated [DATE]" at bounding box center [1024, 510] width 195 height 13
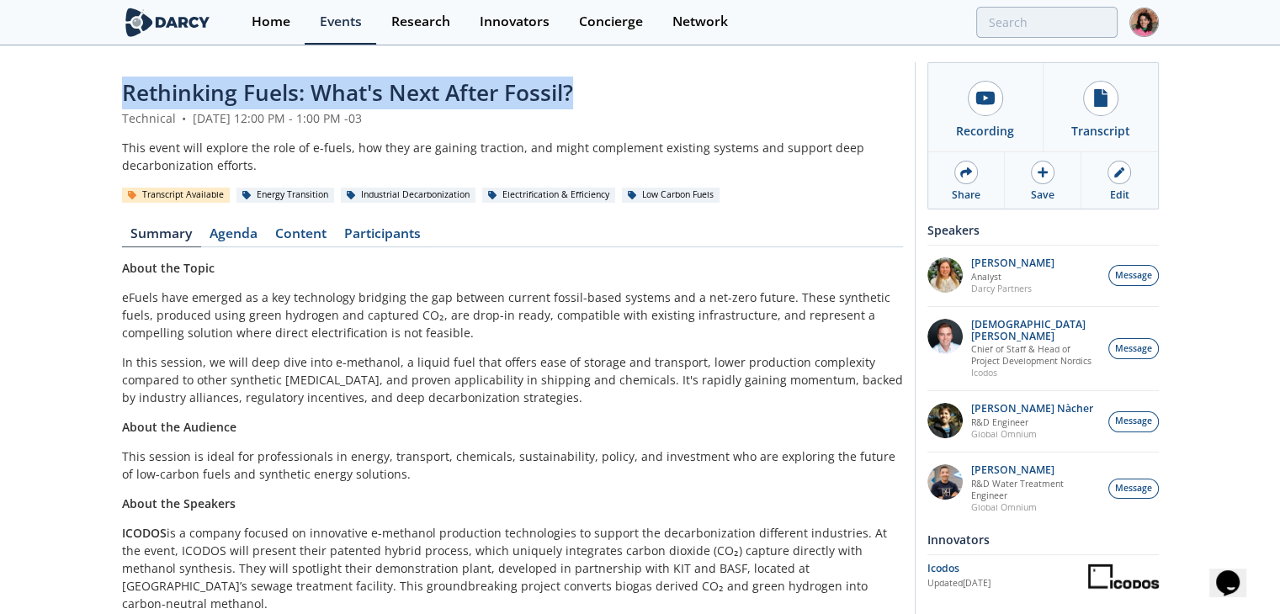
drag, startPoint x: 618, startPoint y: 86, endPoint x: 99, endPoint y: 77, distance: 519.1
click at [99, 77] on div "Rethinking Fuels: What's Next After Fossil? Technical • June 10, 2025 12:00 PM …" at bounding box center [640, 374] width 1280 height 654
copy span "Rethinking Fuels: What's Next After Fossil?"
click at [976, 561] on div "Icodos" at bounding box center [1007, 568] width 161 height 15
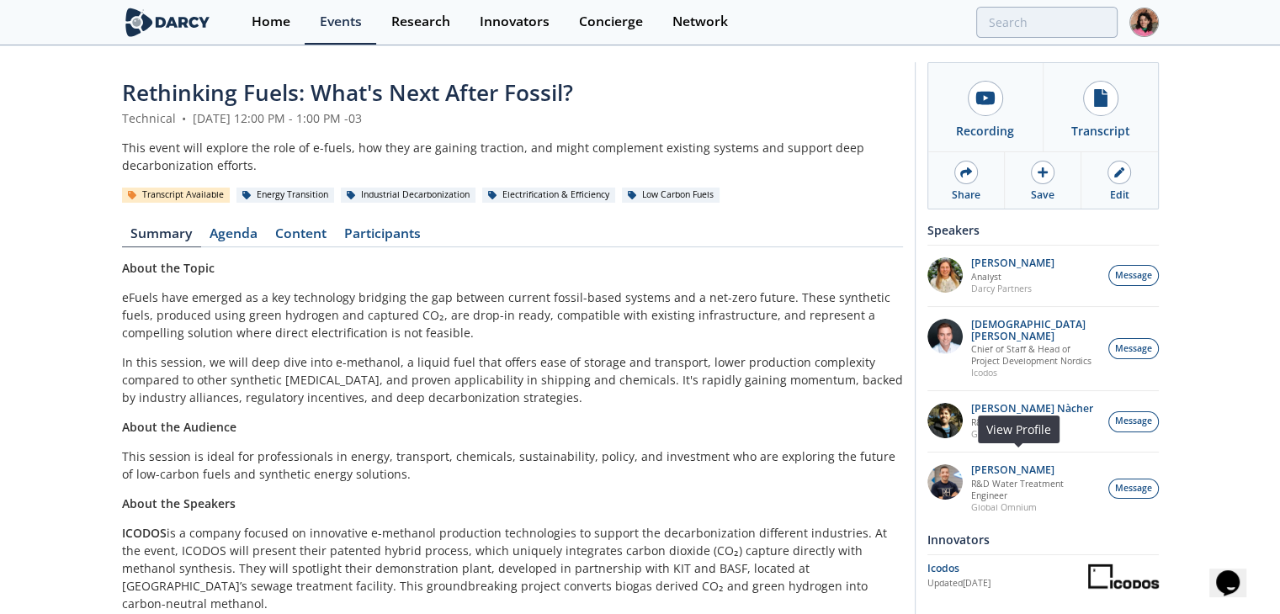
click at [1020, 501] on p "Global Omnium" at bounding box center [1035, 507] width 128 height 12
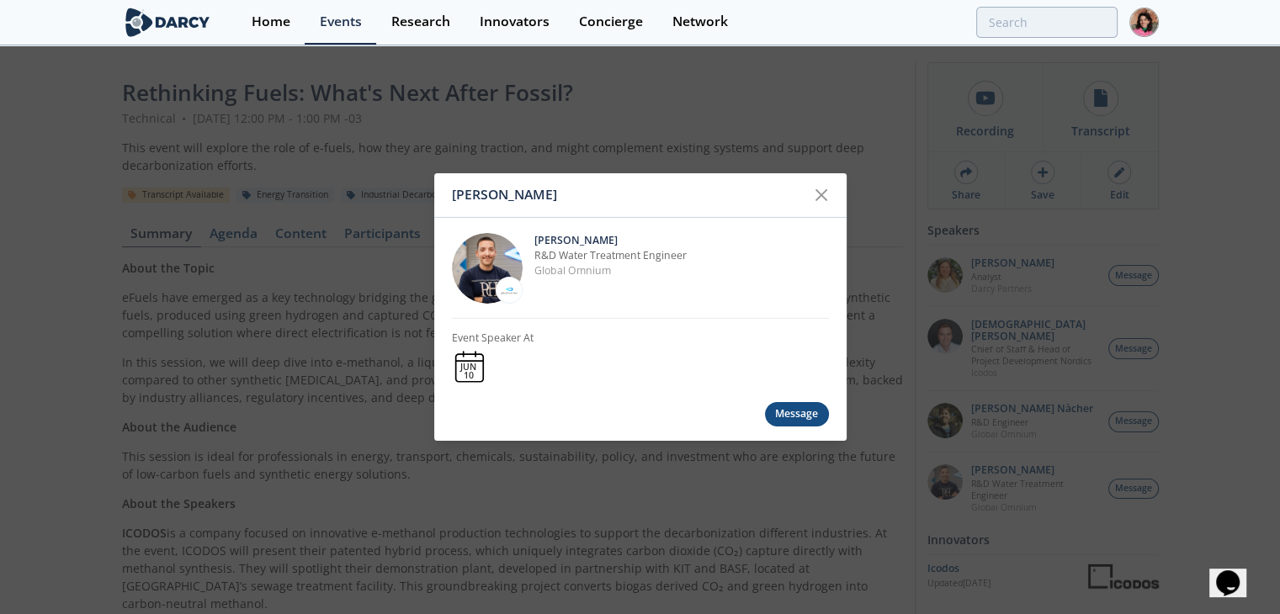
click at [653, 536] on div "Rubén Hervás Martínez Rubén Hervás Martínez R&D Water Treatment Engineer Global…" at bounding box center [640, 307] width 1280 height 614
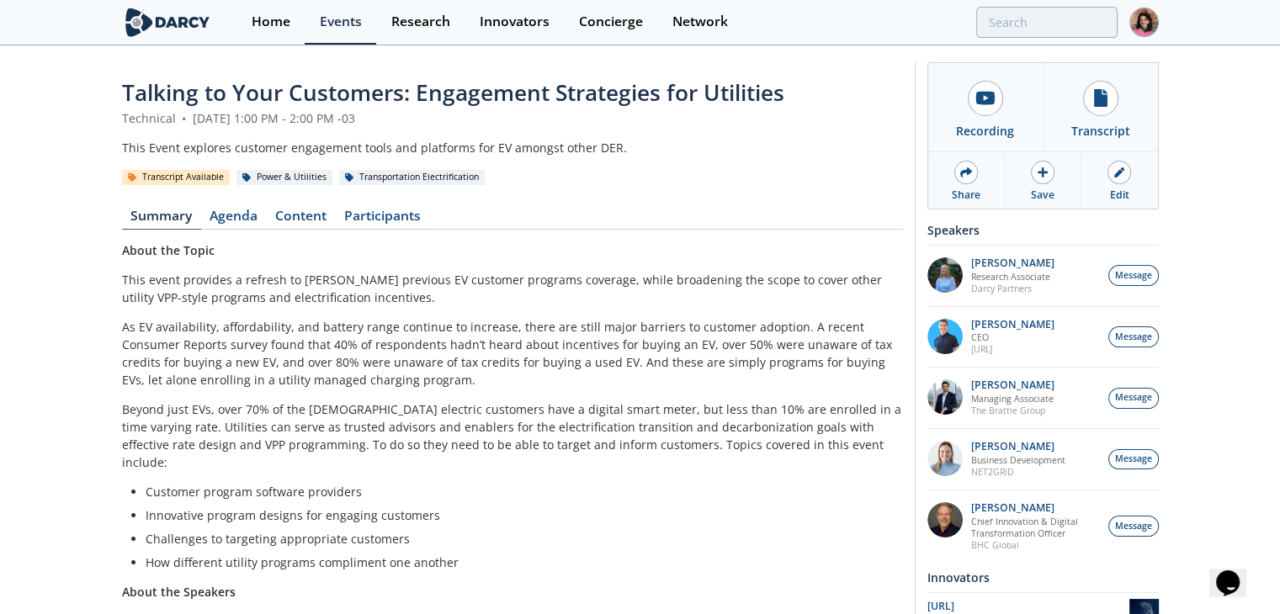
click at [336, 89] on span "Talking to Your Customers: Engagement Strategies for Utilities" at bounding box center [453, 92] width 662 height 30
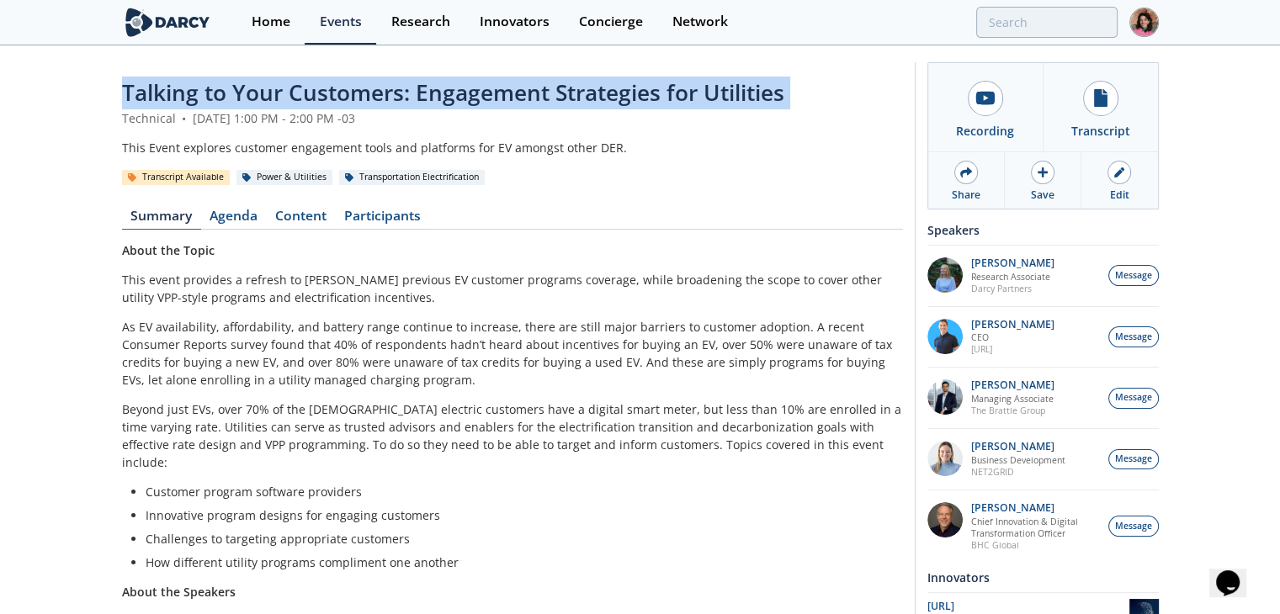
click at [336, 89] on span "Talking to Your Customers: Engagement Strategies for Utilities" at bounding box center [453, 92] width 662 height 30
copy header "Talking to Your Customers: Engagement Strategies for Utilities"
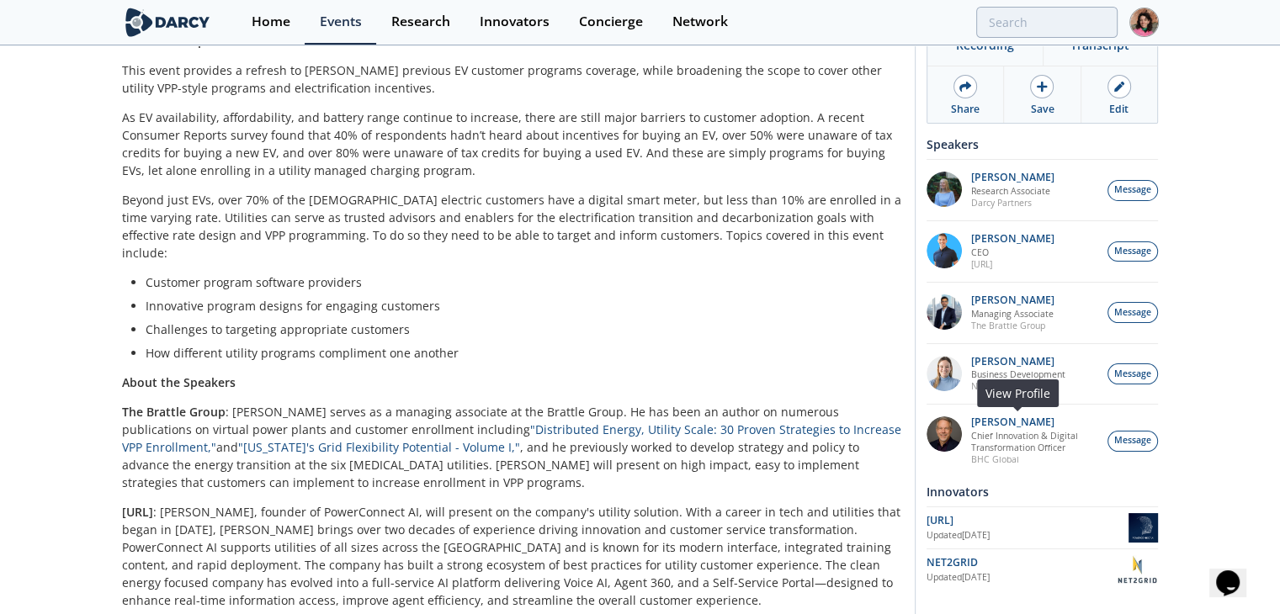
scroll to position [252, 0]
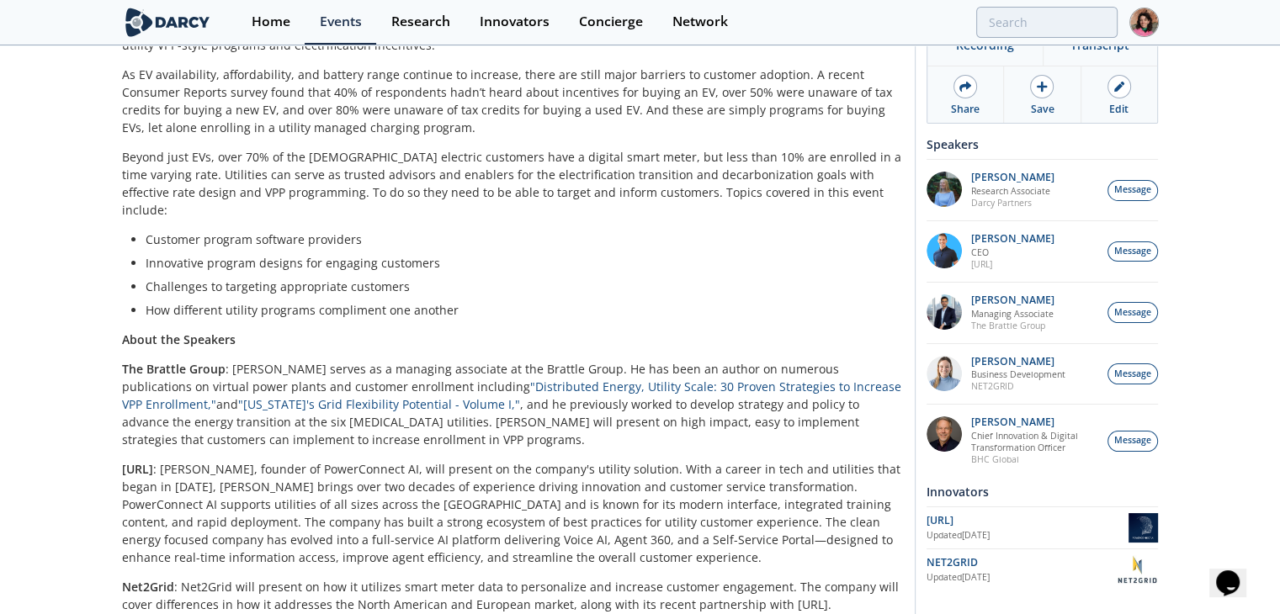
click at [988, 534] on div "Updated Jun 5, 2025" at bounding box center [1027, 535] width 202 height 13
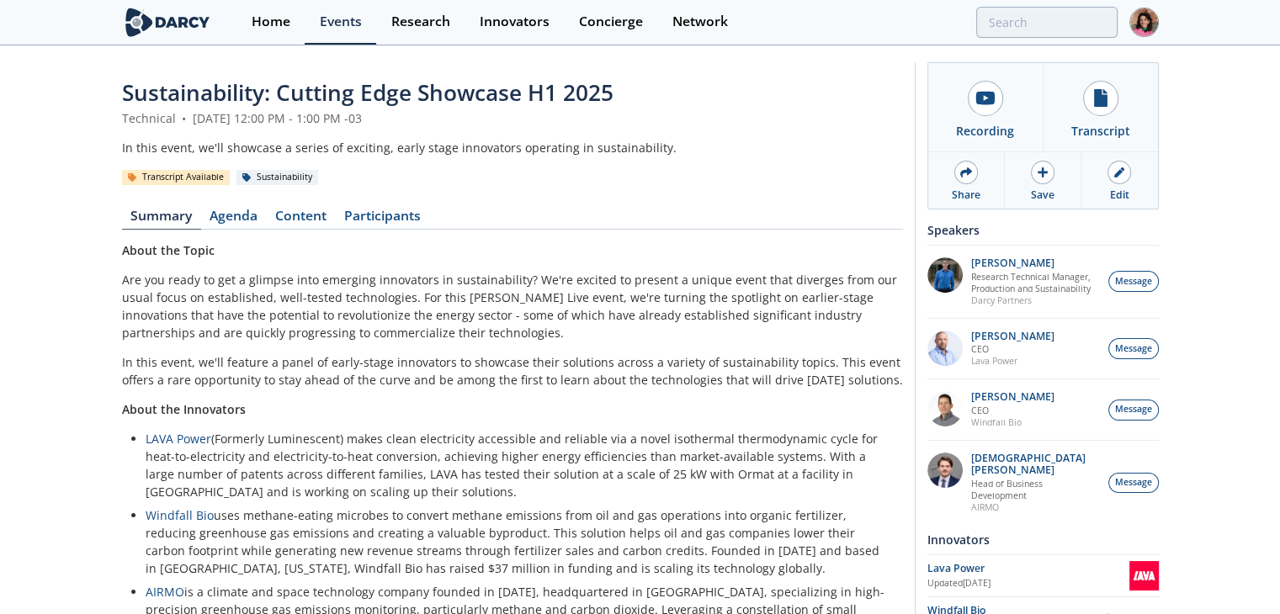
click at [433, 104] on span "Sustainability: Cutting Edge Showcase H1 2025" at bounding box center [367, 92] width 491 height 30
click at [435, 98] on span "Sustainability: Cutting Edge Showcase H1 2025" at bounding box center [367, 92] width 491 height 30
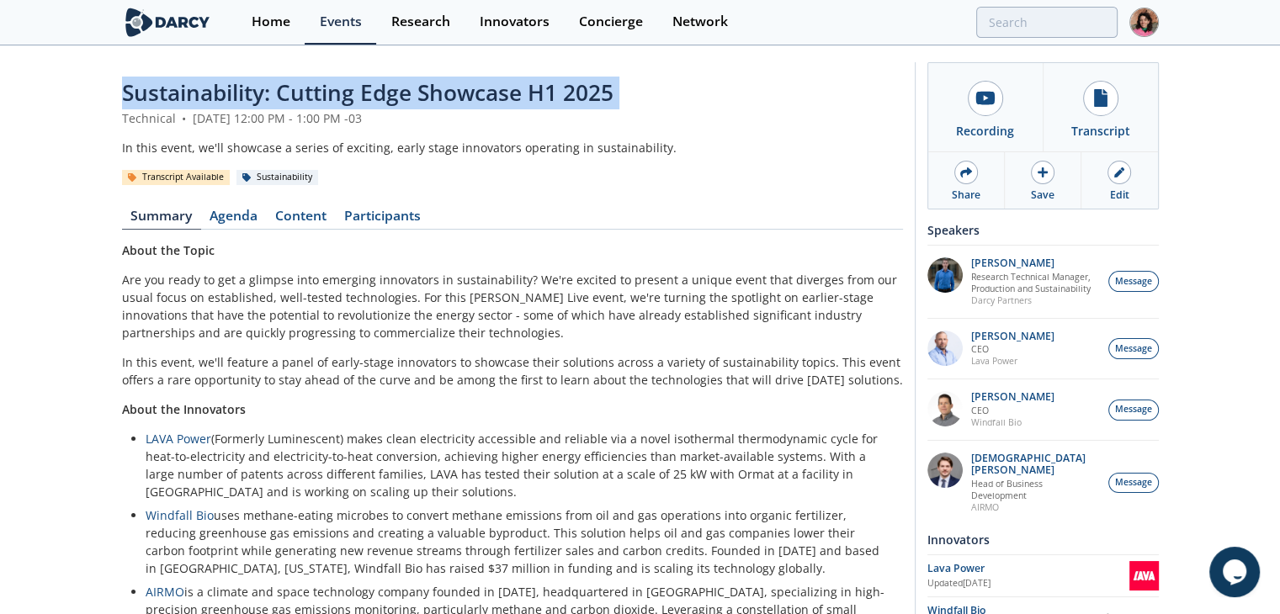
click at [435, 98] on span "Sustainability: Cutting Edge Showcase H1 2025" at bounding box center [367, 92] width 491 height 30
copy header "Sustainability: Cutting Edge Showcase H1 2025"
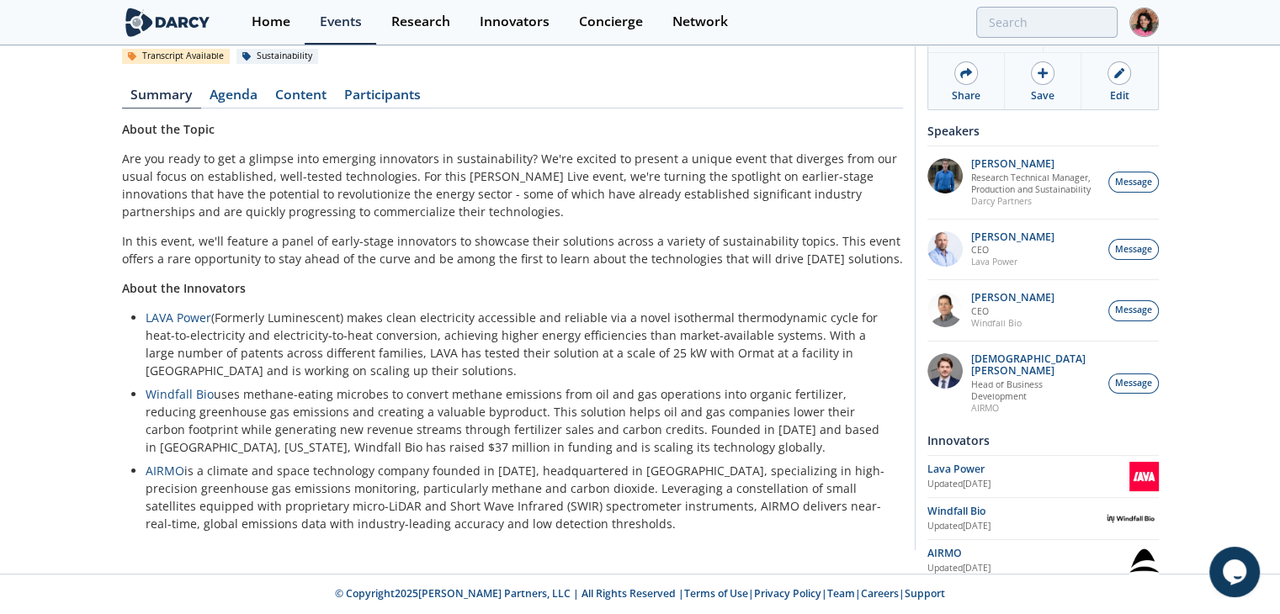
scroll to position [138, 0]
click at [966, 462] on div "Lava Power" at bounding box center [1028, 469] width 202 height 15
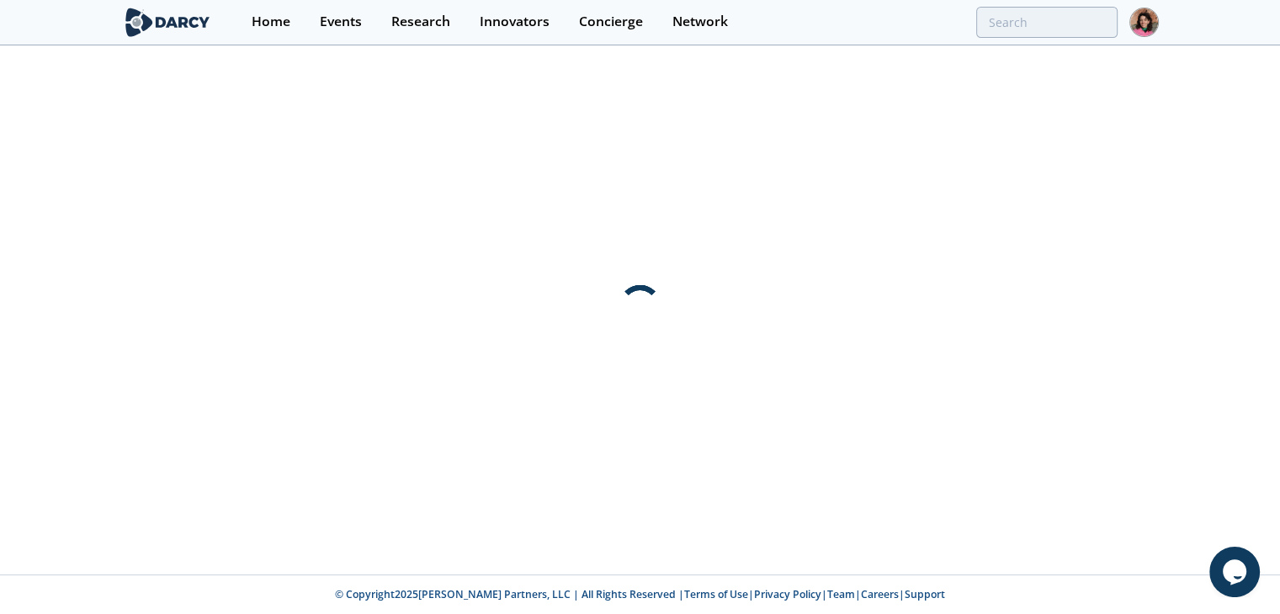
scroll to position [0, 0]
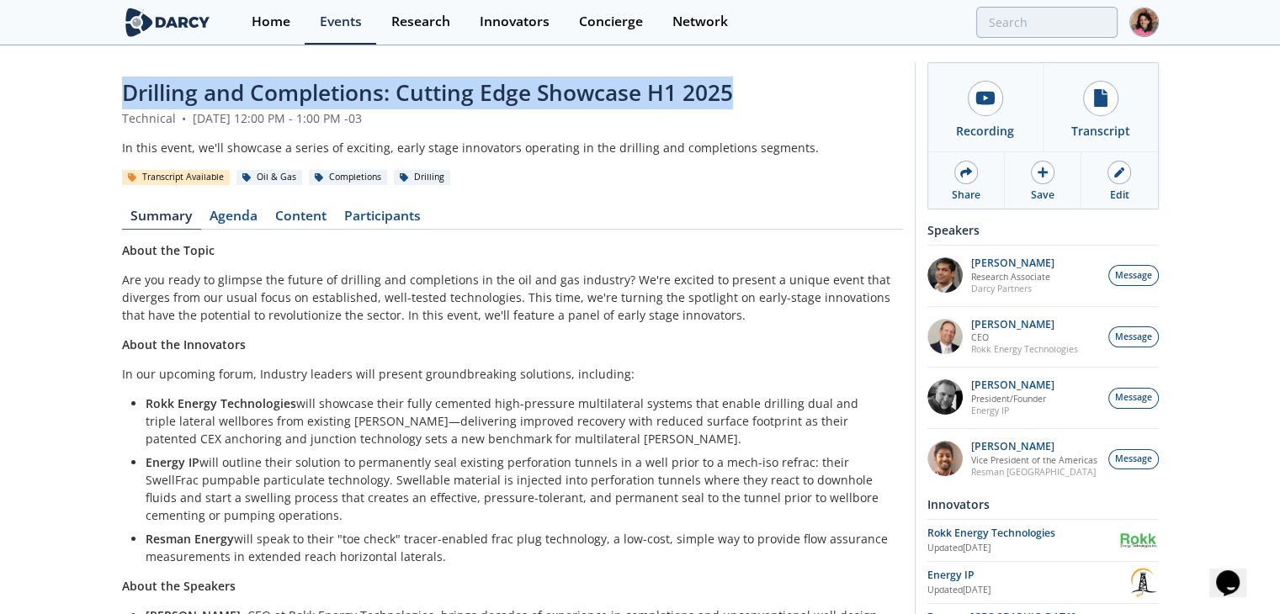
drag, startPoint x: 107, startPoint y: 94, endPoint x: 739, endPoint y: 87, distance: 632.6
click at [739, 87] on div "Drilling and Completions: Cutting Edge Showcase H1 2025 Technical • June 18, 20…" at bounding box center [640, 450] width 1280 height 807
copy span "Drilling and Completions: Cutting Edge Showcase H1 2025"
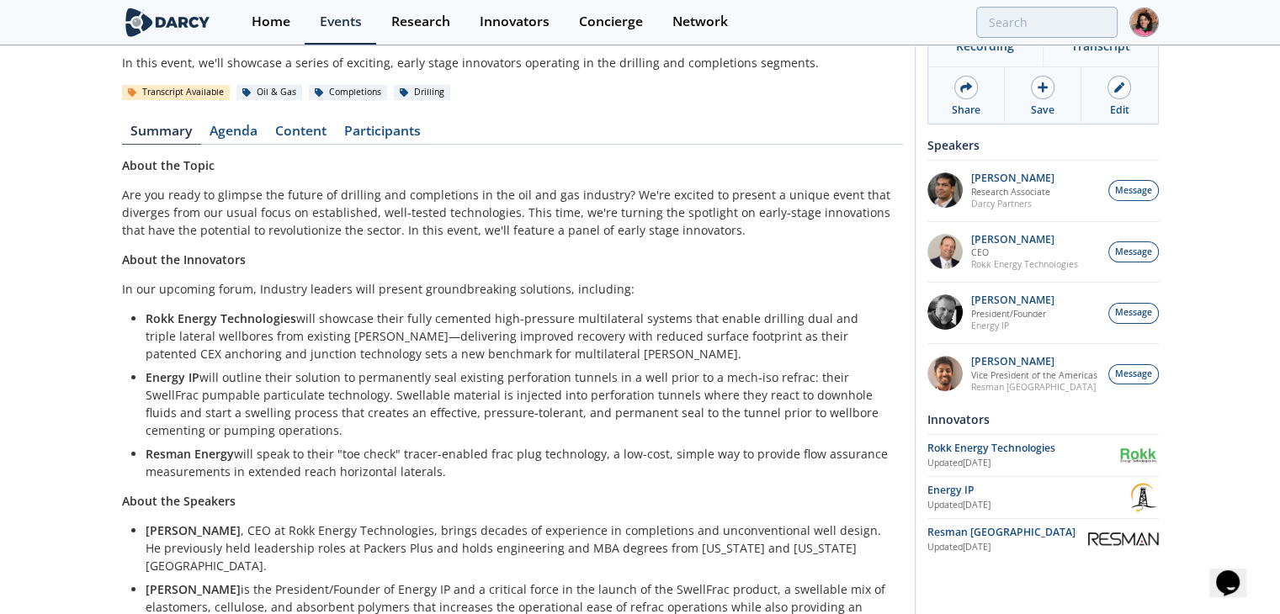
scroll to position [168, 0]
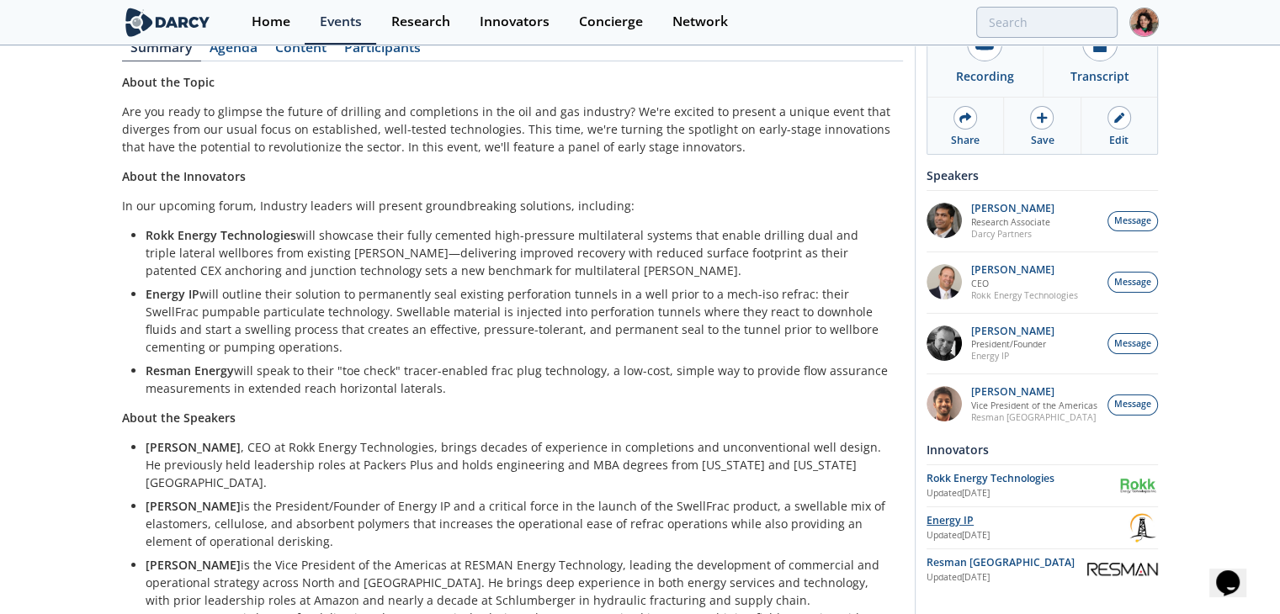
drag, startPoint x: 953, startPoint y: 509, endPoint x: 956, endPoint y: 519, distance: 10.4
click at [960, 571] on div "Updated Jun 17, 2025" at bounding box center [1006, 577] width 161 height 13
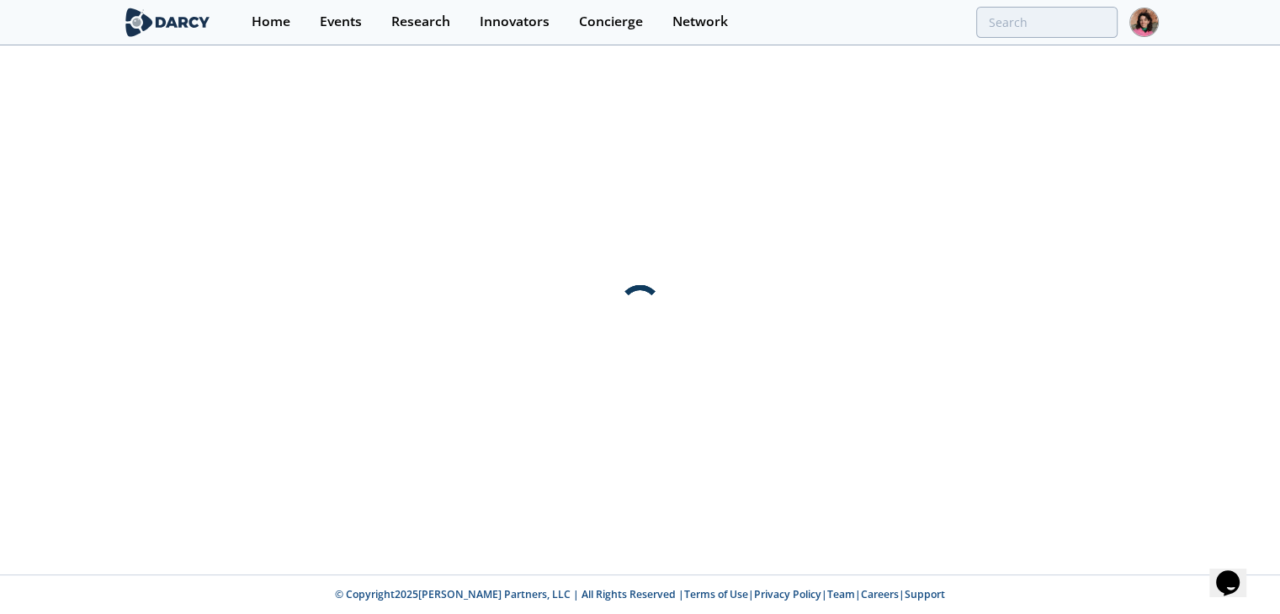
scroll to position [0, 0]
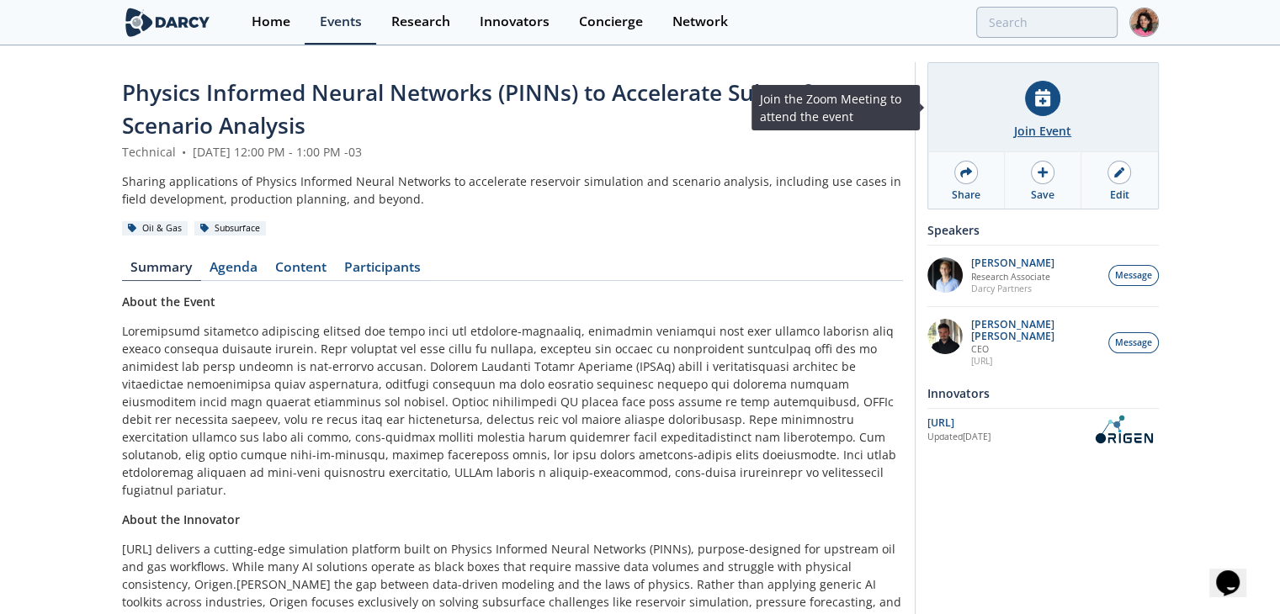
click at [991, 134] on div "Join Event" at bounding box center [1043, 107] width 230 height 89
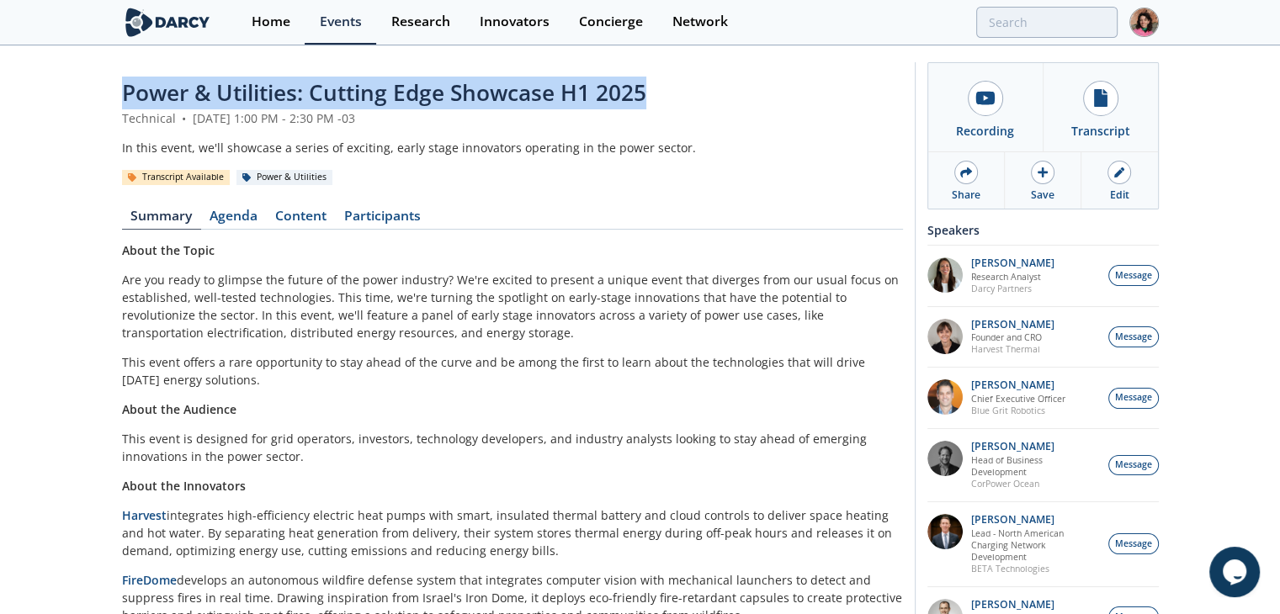
drag, startPoint x: 671, startPoint y: 88, endPoint x: 0, endPoint y: 77, distance: 671.4
copy span "Power & Utilities: Cutting Edge Showcase H1 2025"
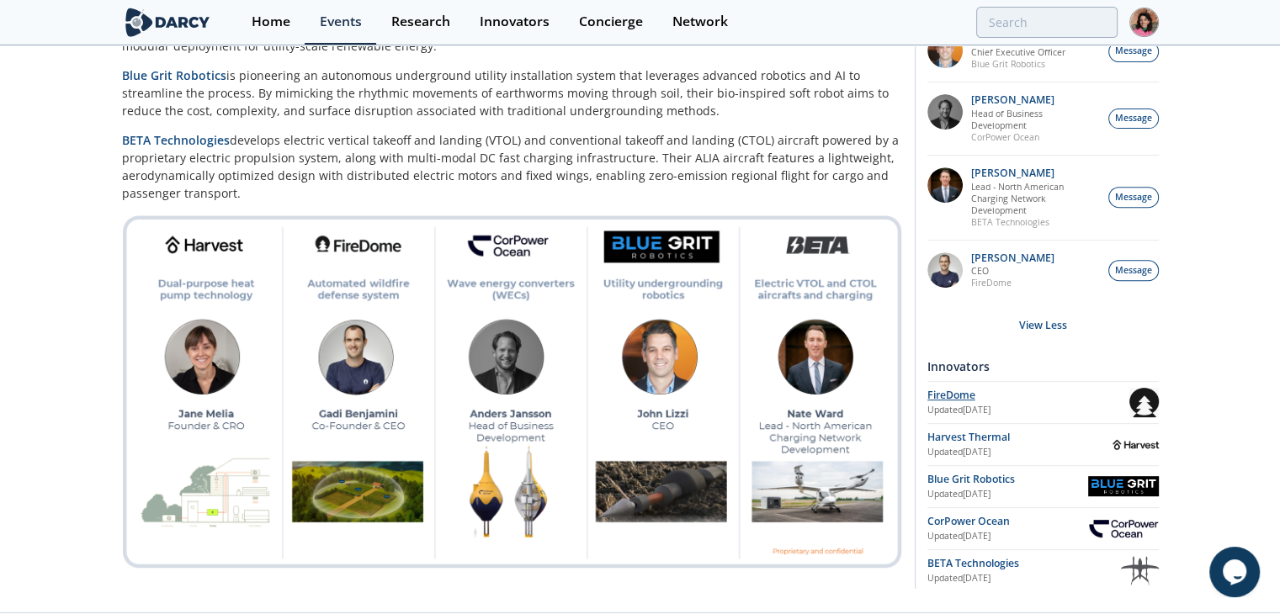
scroll to position [672, 0]
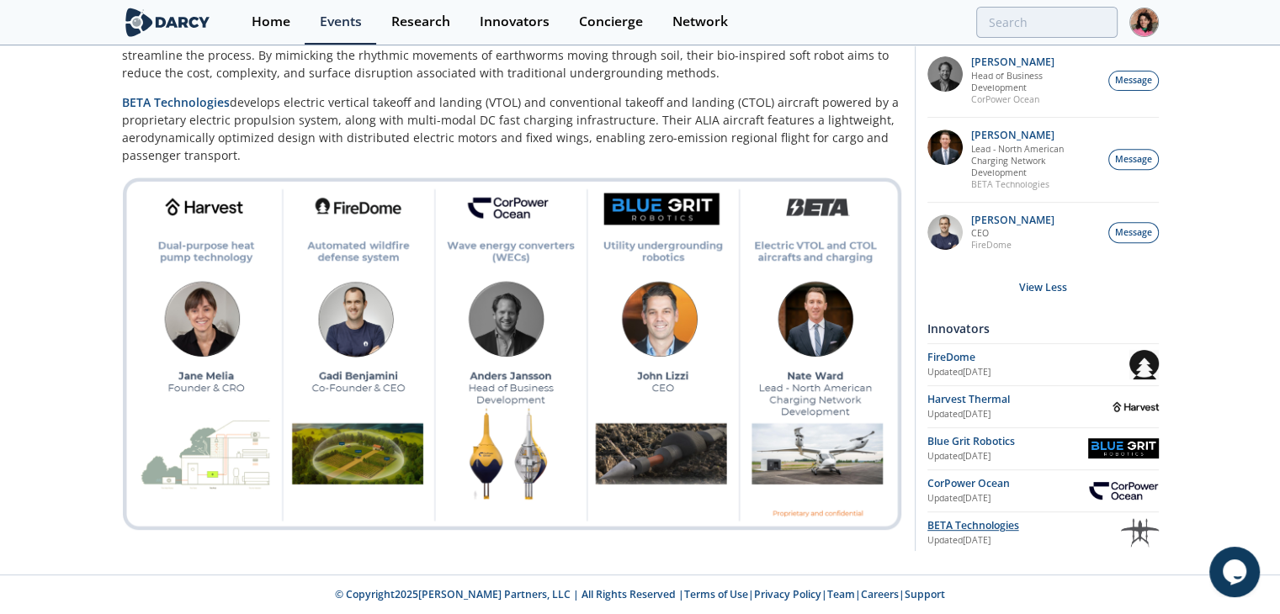
click at [979, 518] on div "BETA Technologies" at bounding box center [1023, 525] width 193 height 15
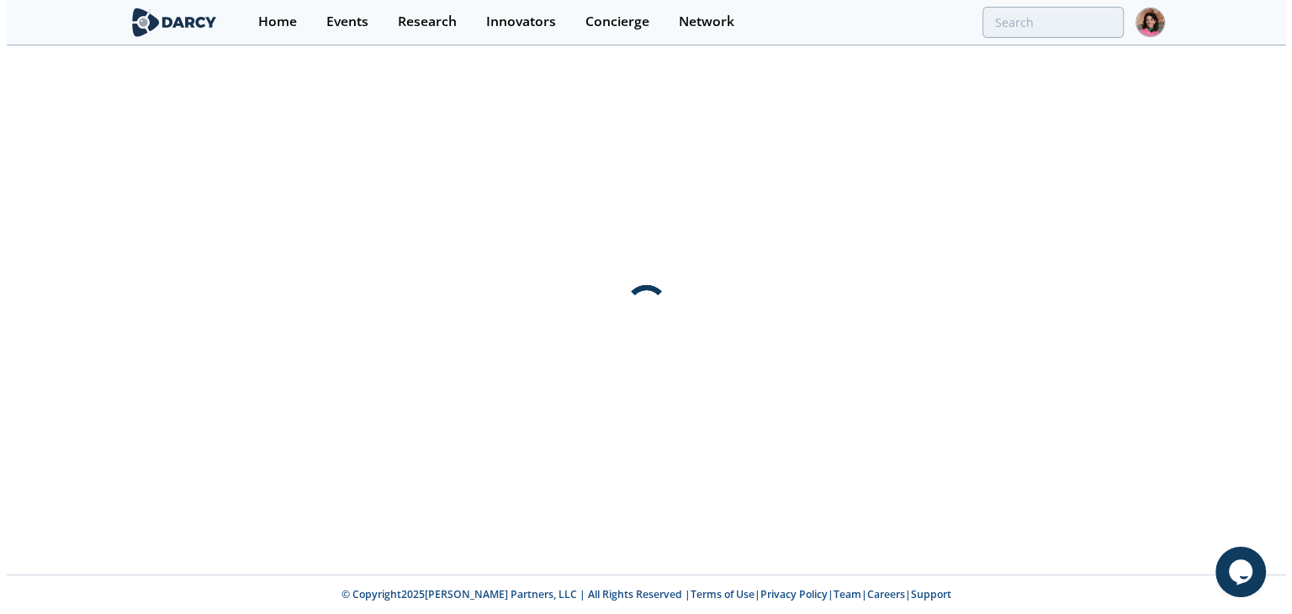
scroll to position [0, 0]
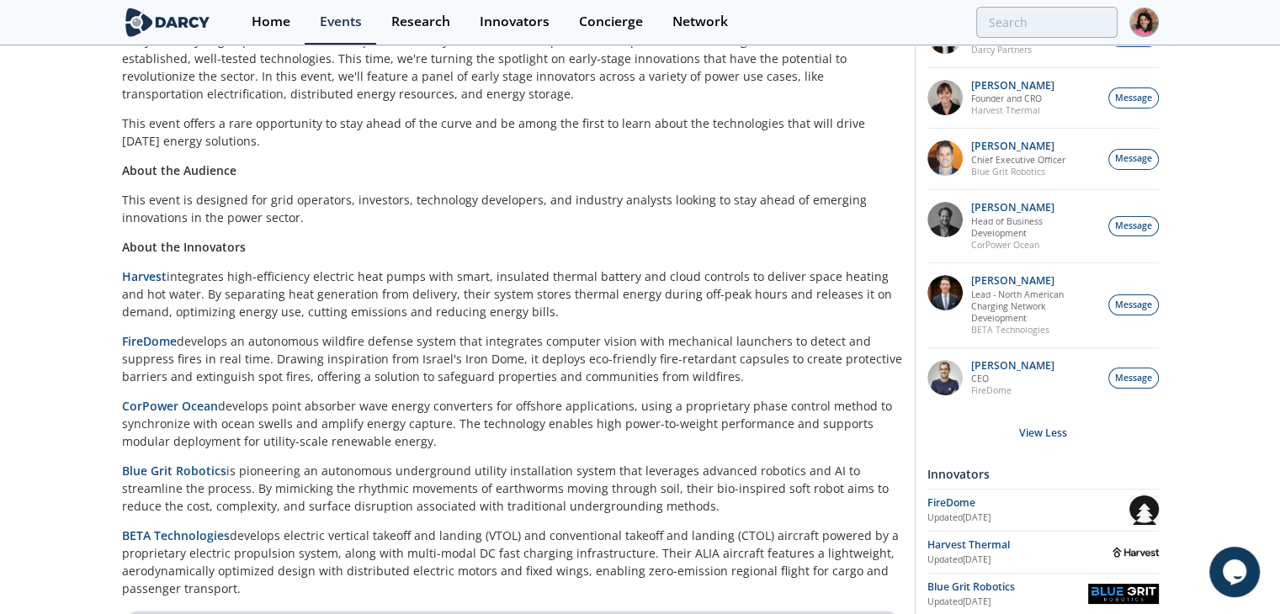
scroll to position [589, 0]
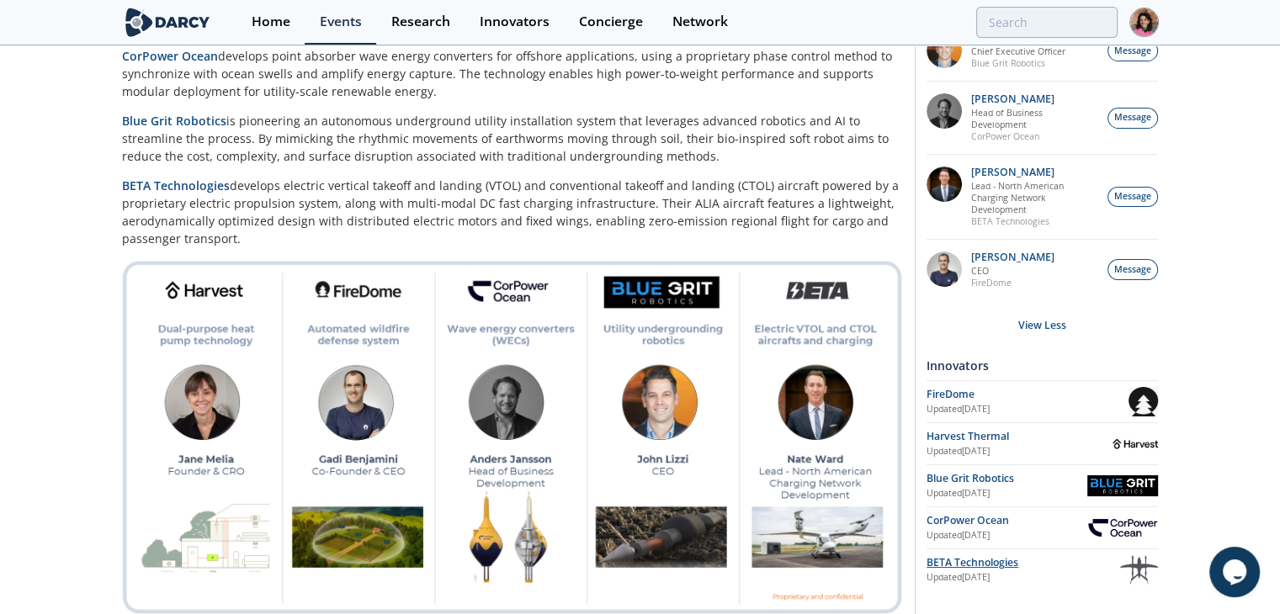
click at [996, 565] on div "BETA Technologies" at bounding box center [1022, 562] width 193 height 15
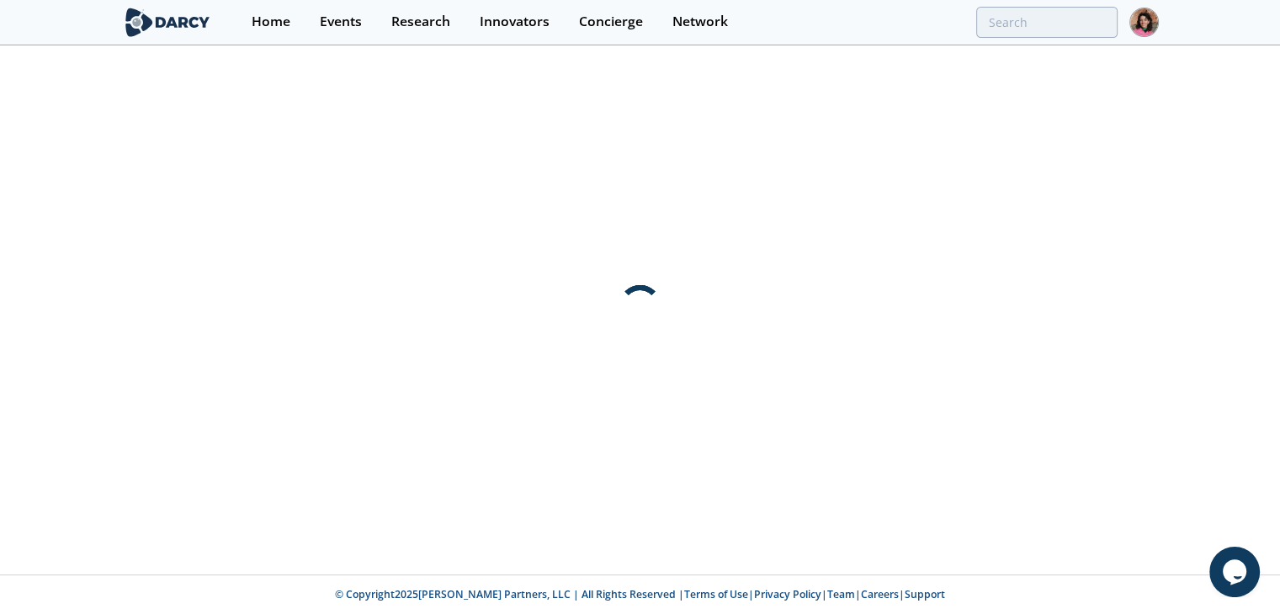
scroll to position [0, 0]
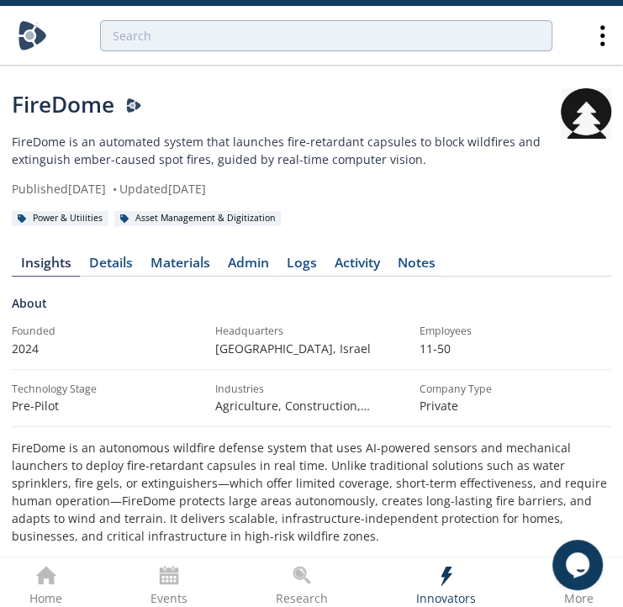
click at [616, 135] on div "FireDome FireDome is an automated system that launches fire-retardant capsules …" at bounding box center [311, 464] width 623 height 811
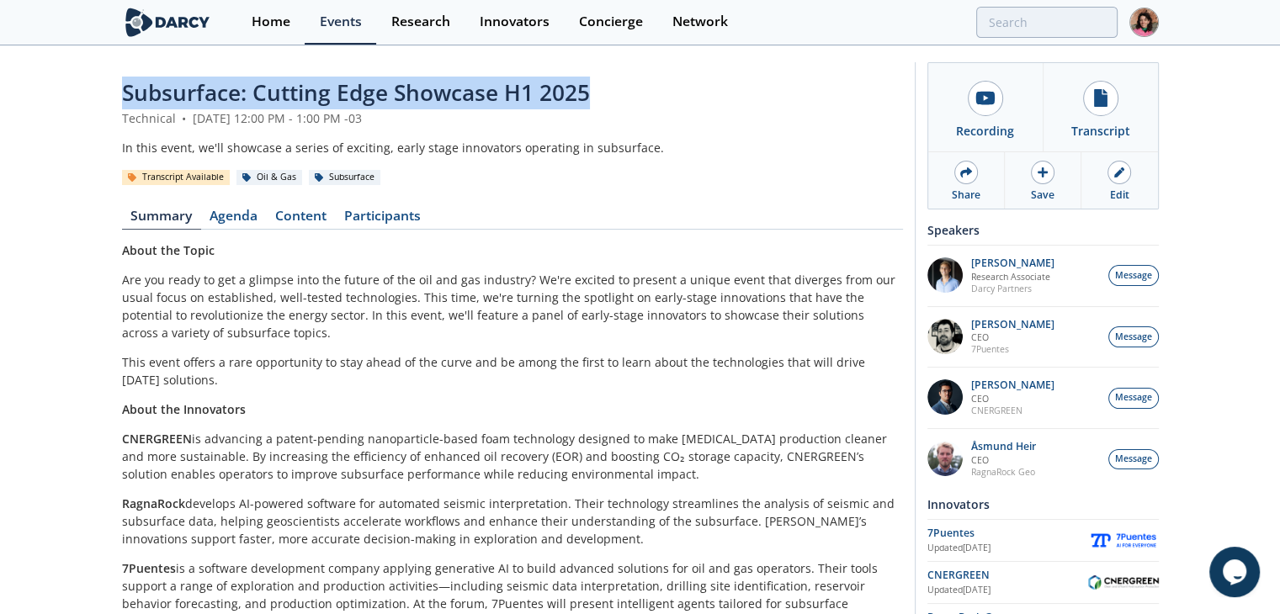
drag, startPoint x: 596, startPoint y: 90, endPoint x: 0, endPoint y: 106, distance: 596.6
click at [0, 105] on div "Subsurface: Cutting Edge Showcase H1 2025 Technical • June 25, 2025 12:00 PM - …" at bounding box center [640, 397] width 1280 height 701
copy span "Subsurface: Cutting Edge Showcase H1 2025"
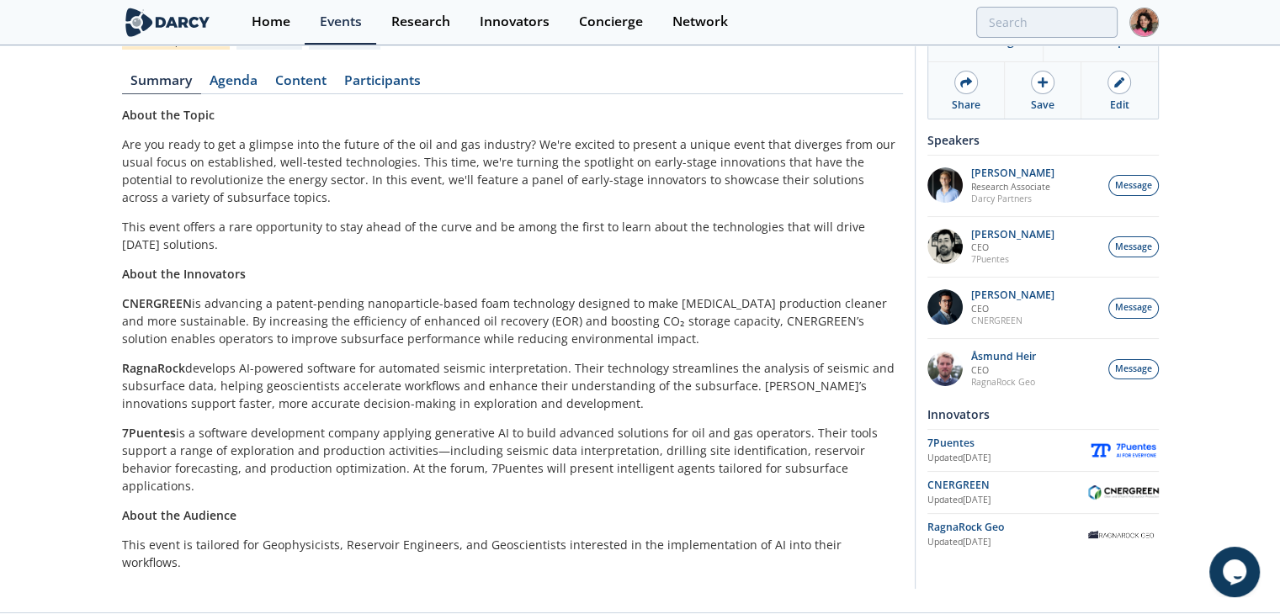
scroll to position [138, 0]
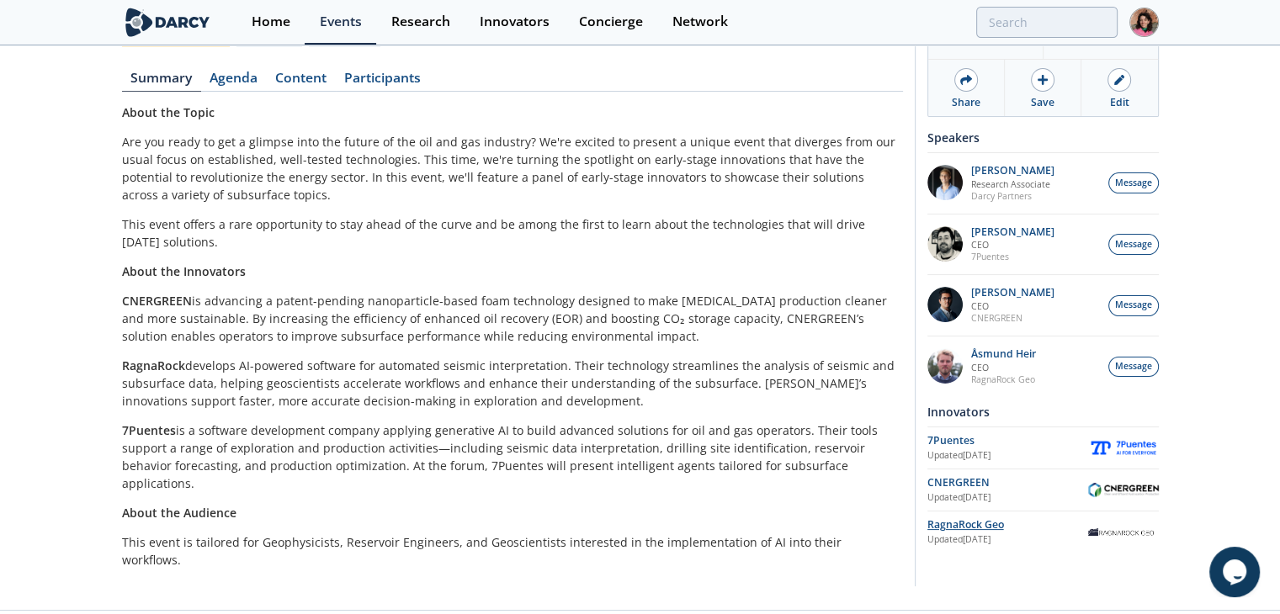
click at [980, 528] on div "RagnaRock Geo" at bounding box center [1007, 524] width 161 height 15
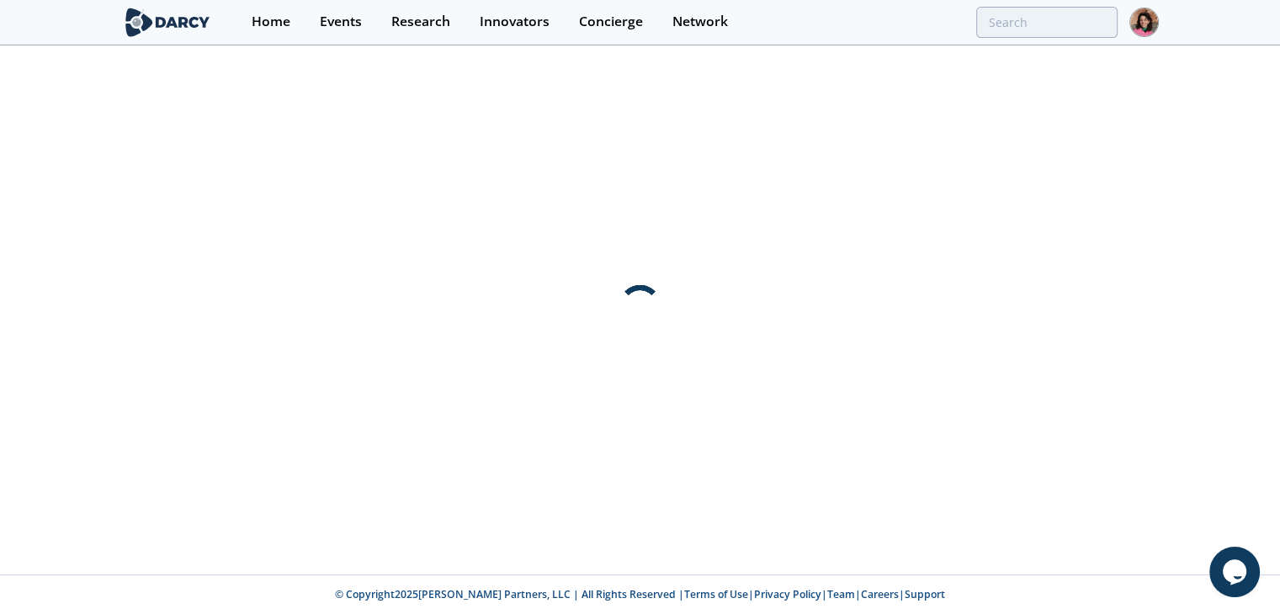
scroll to position [0, 0]
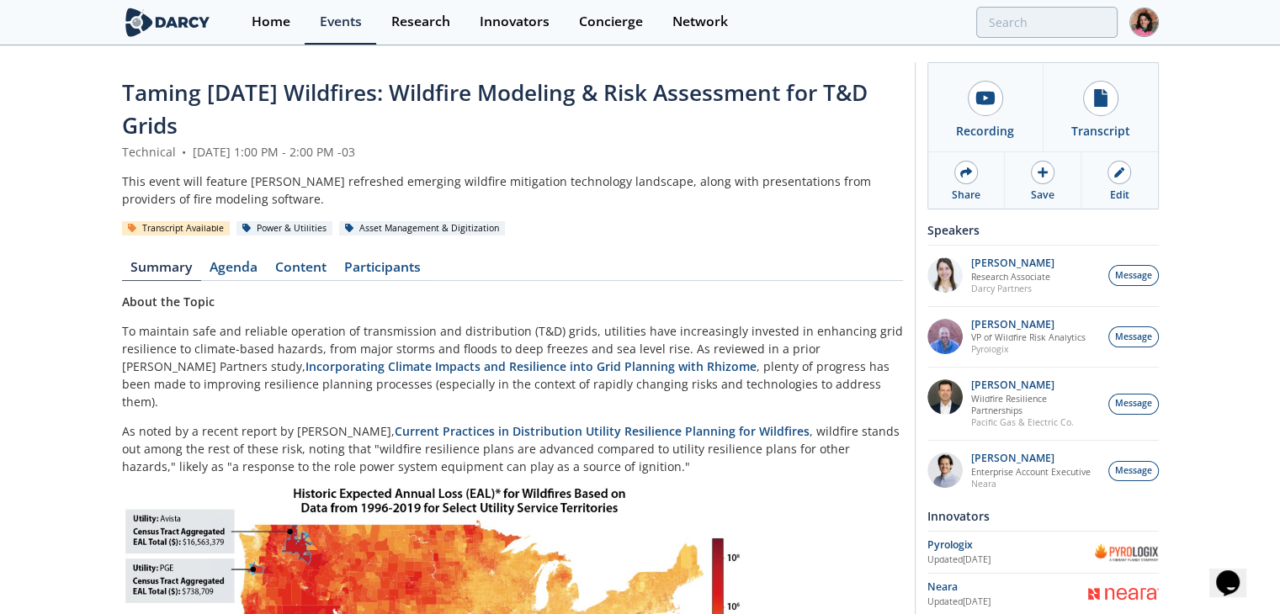
drag, startPoint x: 275, startPoint y: 132, endPoint x: 126, endPoint y: 101, distance: 152.1
click at [126, 101] on div "Taming [DATE] Wildfires: Wildfire Modeling & Risk Assessment for T&D Grids" at bounding box center [512, 110] width 781 height 66
copy span "Taming [DATE] Wildfires: Wildfire Modeling & Risk Assessment for T&D Grids"
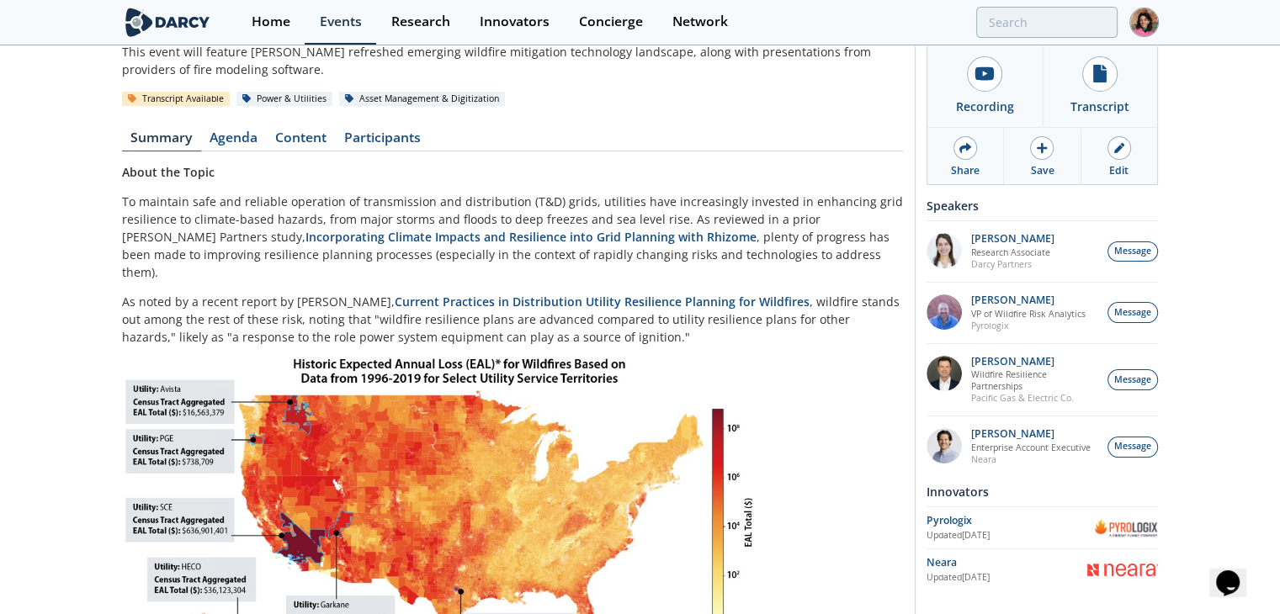
scroll to position [168, 0]
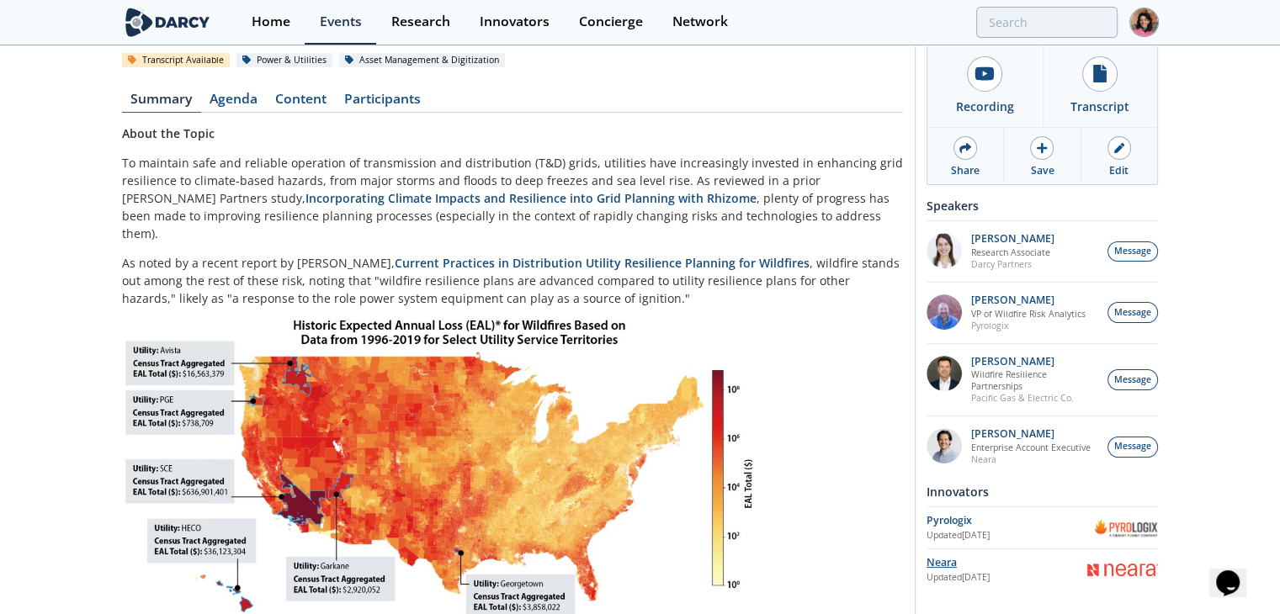
click at [936, 561] on div "Neara" at bounding box center [1006, 562] width 161 height 15
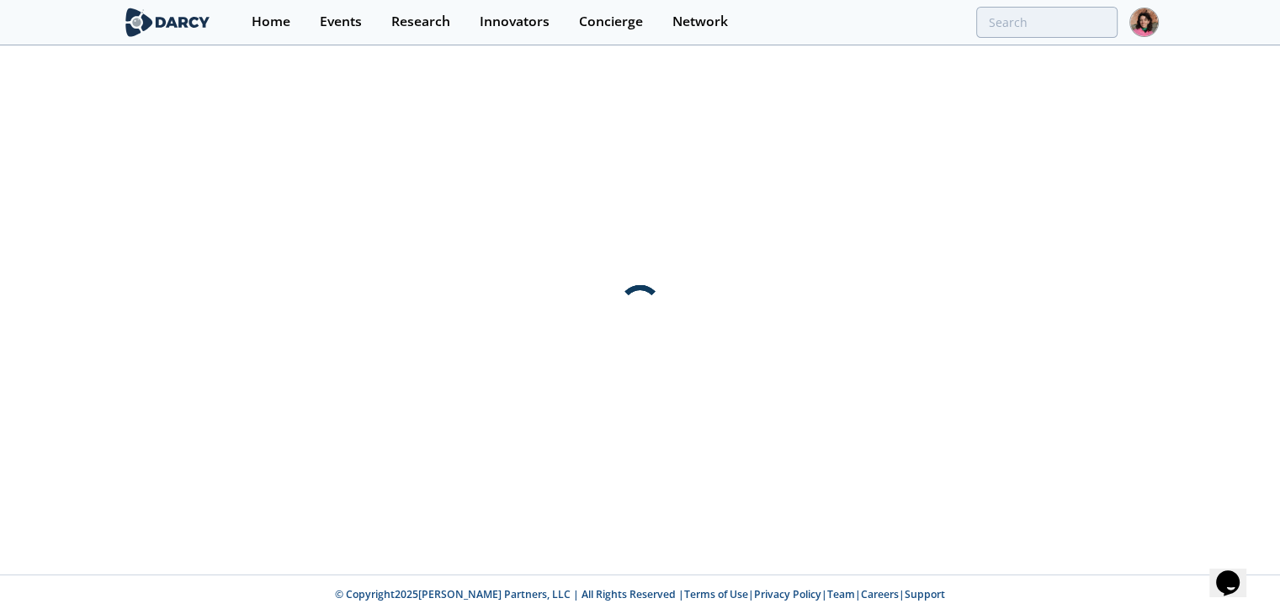
scroll to position [0, 0]
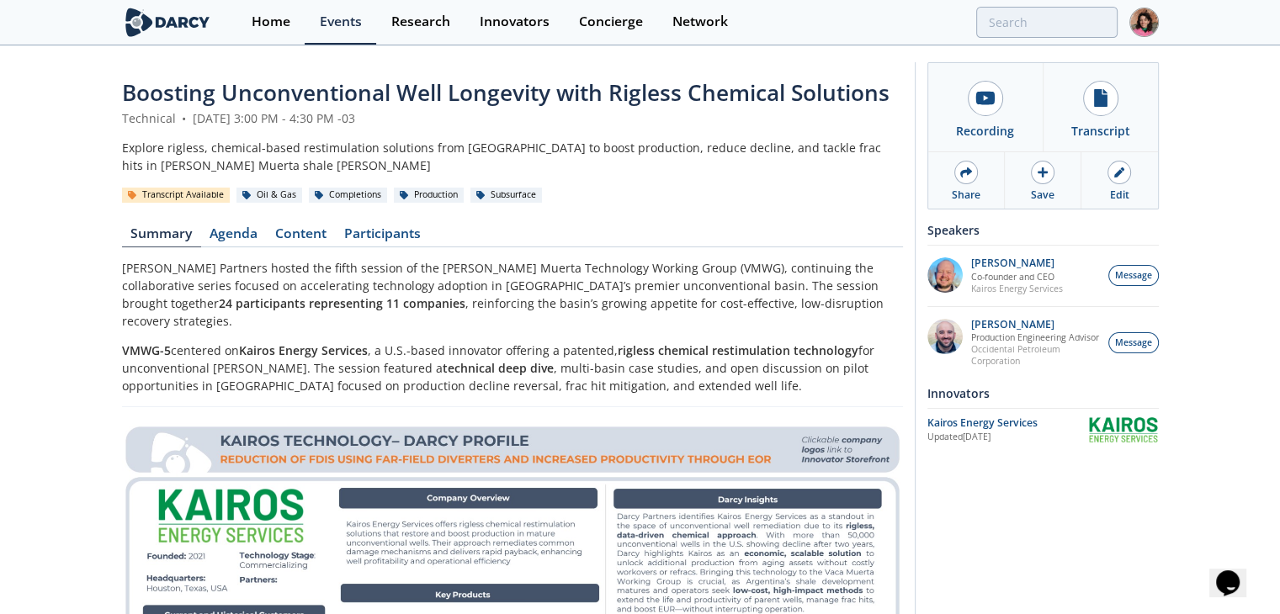
click at [437, 85] on span "Boosting Unconventional Well Longevity with Rigless Chemical Solutions" at bounding box center [505, 92] width 767 height 30
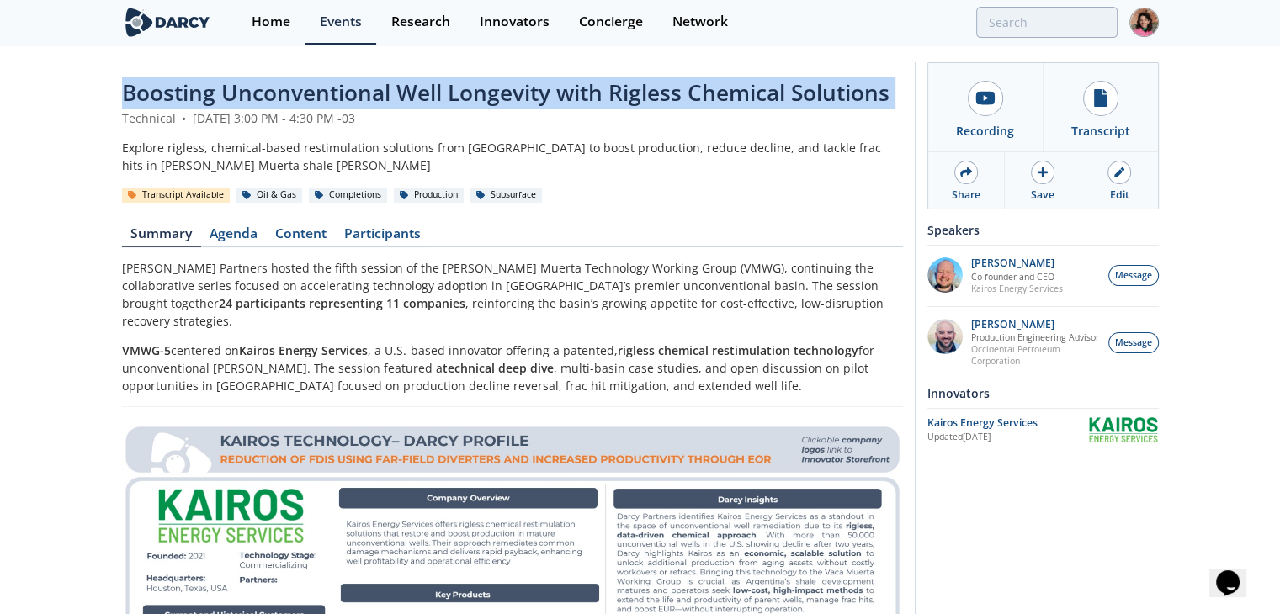
click at [437, 85] on span "Boosting Unconventional Well Longevity with Rigless Chemical Solutions" at bounding box center [505, 92] width 767 height 30
copy header "Boosting Unconventional Well Longevity with Rigless Chemical Solutions"
click at [985, 444] on div "Updated Jan 31, 2023" at bounding box center [1007, 437] width 161 height 13
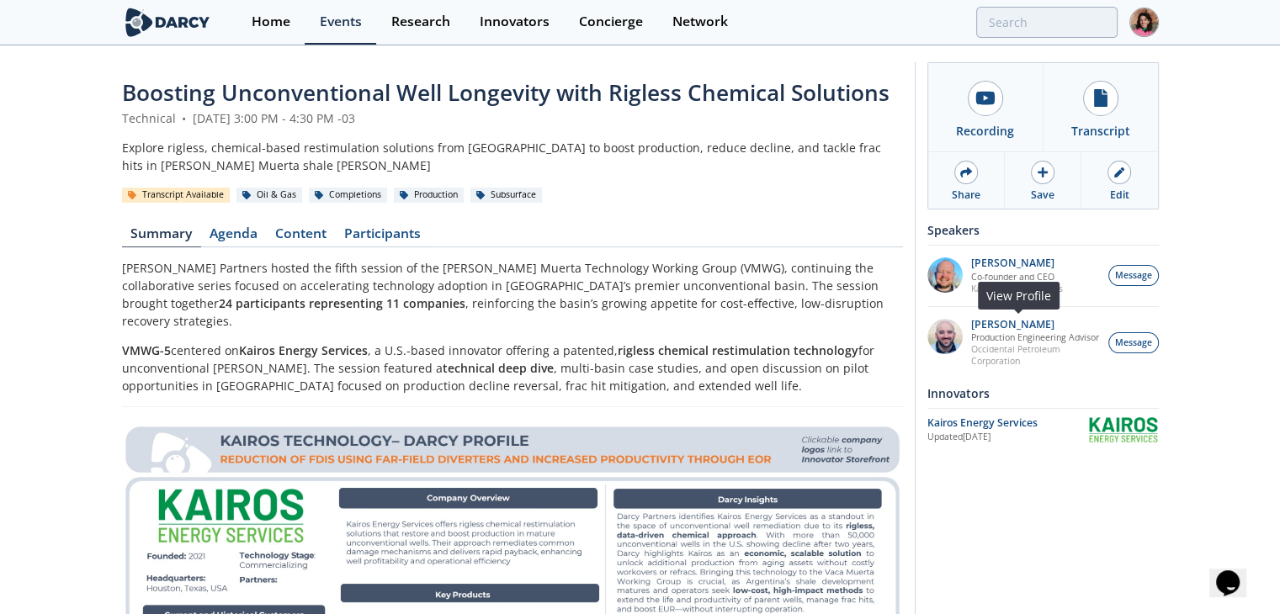
click at [992, 367] on p "Occidental Petroleum Corporation" at bounding box center [1035, 355] width 128 height 24
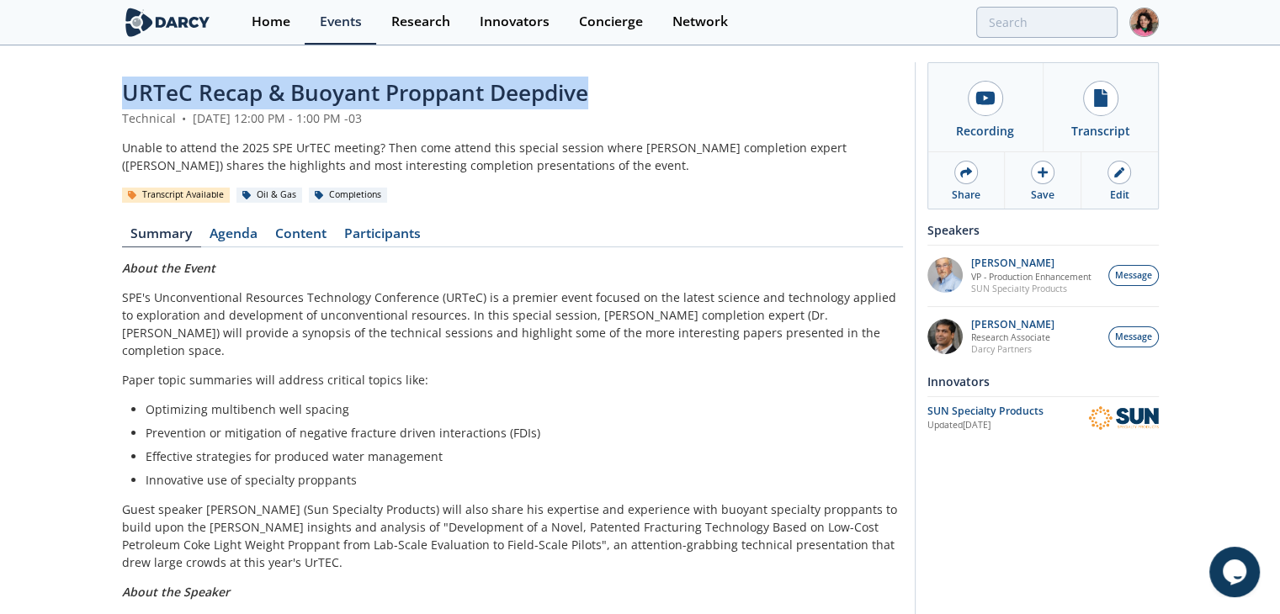
drag, startPoint x: 456, startPoint y: 98, endPoint x: 73, endPoint y: 100, distance: 382.8
click at [73, 99] on div "URTeC Recap & Buoyant Proppant Deepdive Technical • July 2, 2025 12:00 PM - 1:0…" at bounding box center [640, 394] width 1280 height 695
copy span "URTeC Recap & Buoyant Proppant Deepdive"
click at [978, 427] on div "Updated Jul 21, 2025" at bounding box center [1007, 425] width 161 height 13
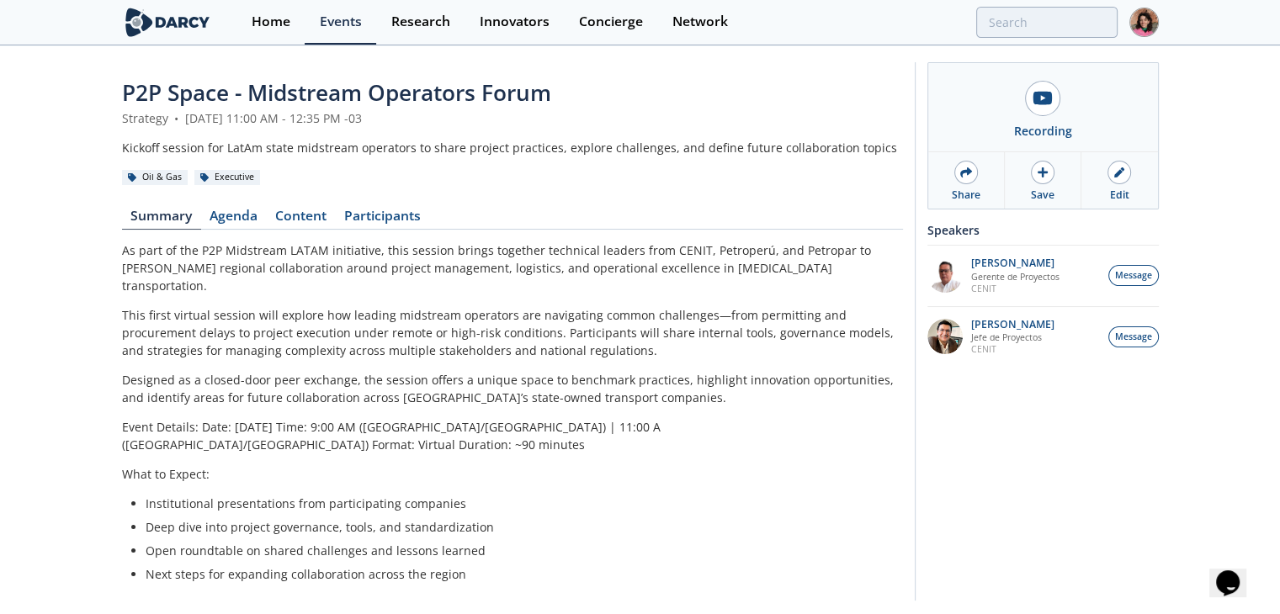
click at [316, 92] on span "P2P Space - Midstream Operators Forum" at bounding box center [336, 92] width 429 height 30
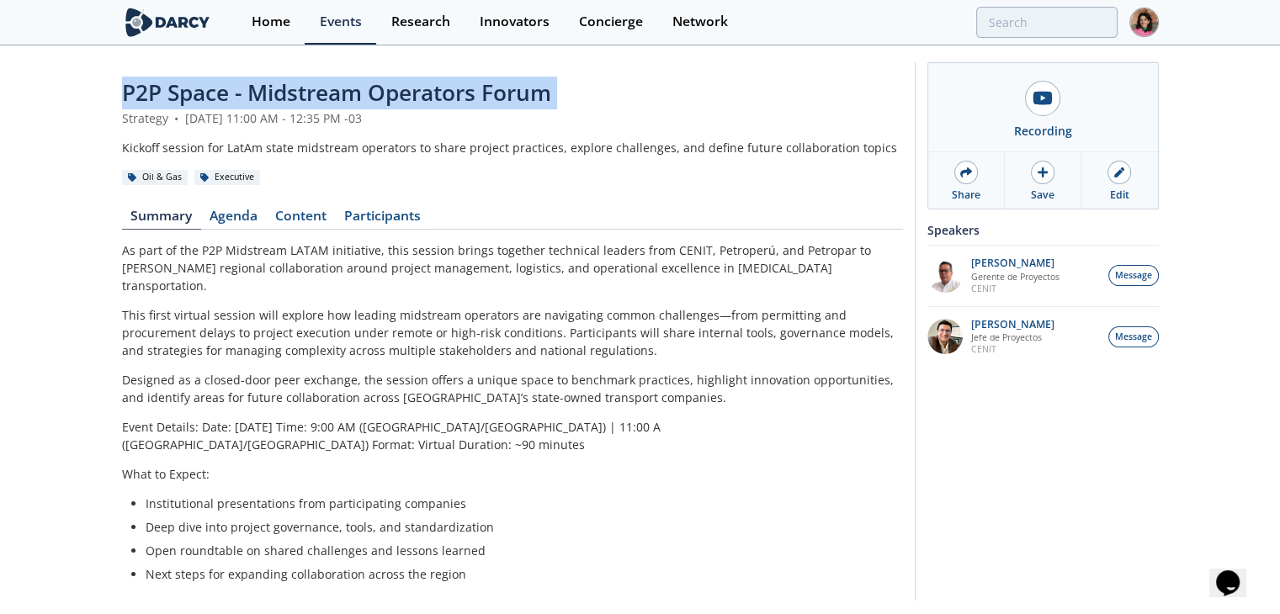
click at [316, 92] on span "P2P Space - Midstream Operators Forum" at bounding box center [336, 92] width 429 height 30
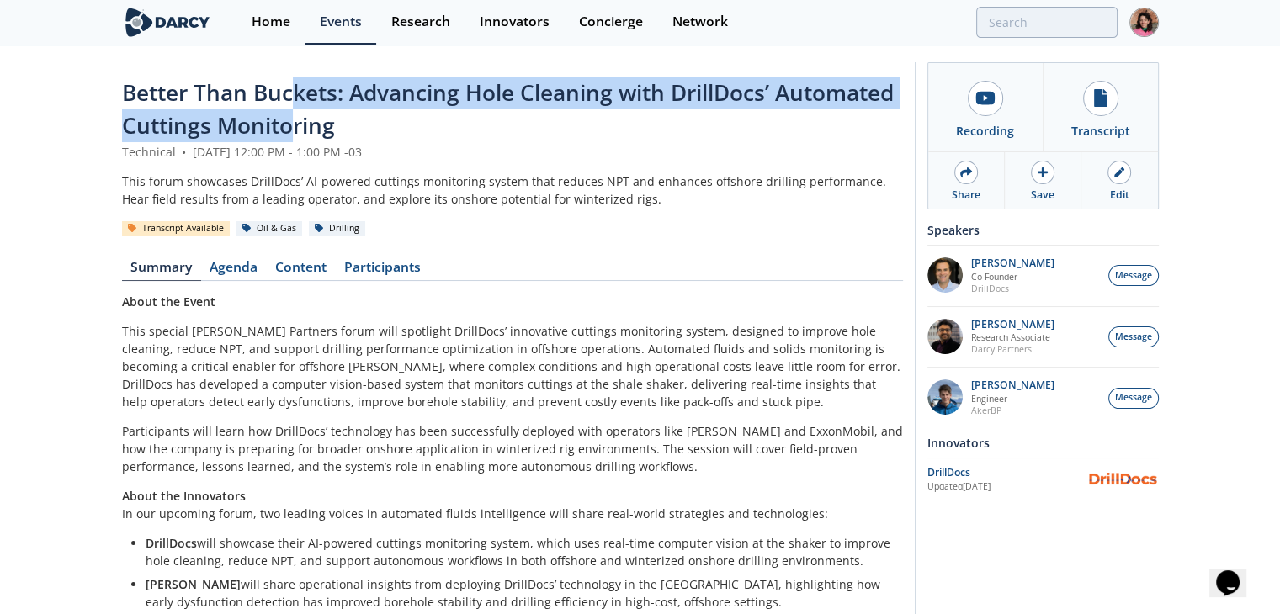
click at [294, 109] on div "Better Than Buckets: Advancing Hole Cleaning with DrillDocs’ Automated Cuttings…" at bounding box center [512, 110] width 781 height 66
click at [950, 484] on div "Updated Jul 21, 2025" at bounding box center [1007, 486] width 161 height 13
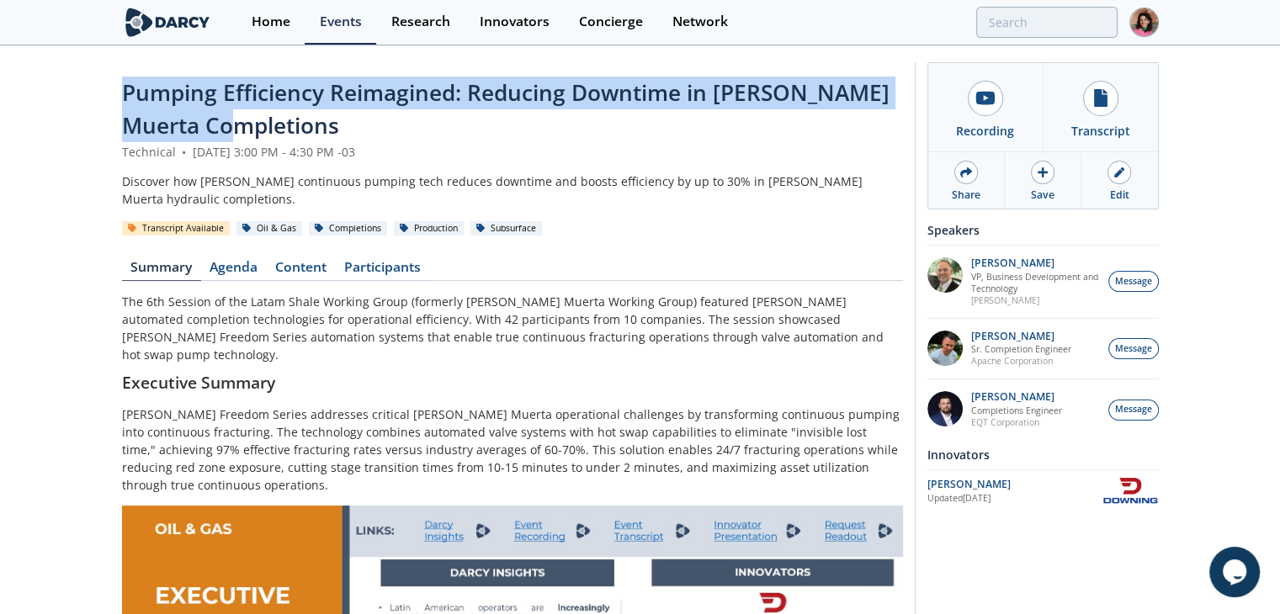
drag, startPoint x: 331, startPoint y: 115, endPoint x: 79, endPoint y: 95, distance: 252.3
copy span "Pumping Efficiency Reimagined: Reducing Downtime in Vaca Muerta Completions"
click at [307, 269] on link "Content" at bounding box center [301, 271] width 69 height 20
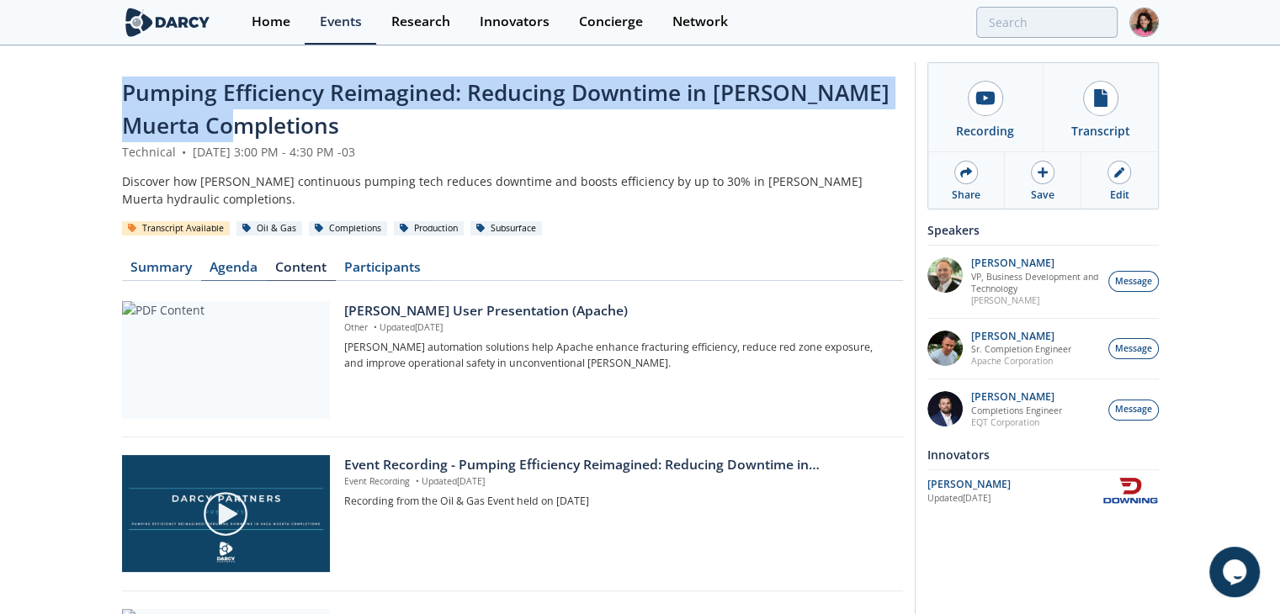
click at [257, 267] on link "Agenda" at bounding box center [234, 271] width 66 height 20
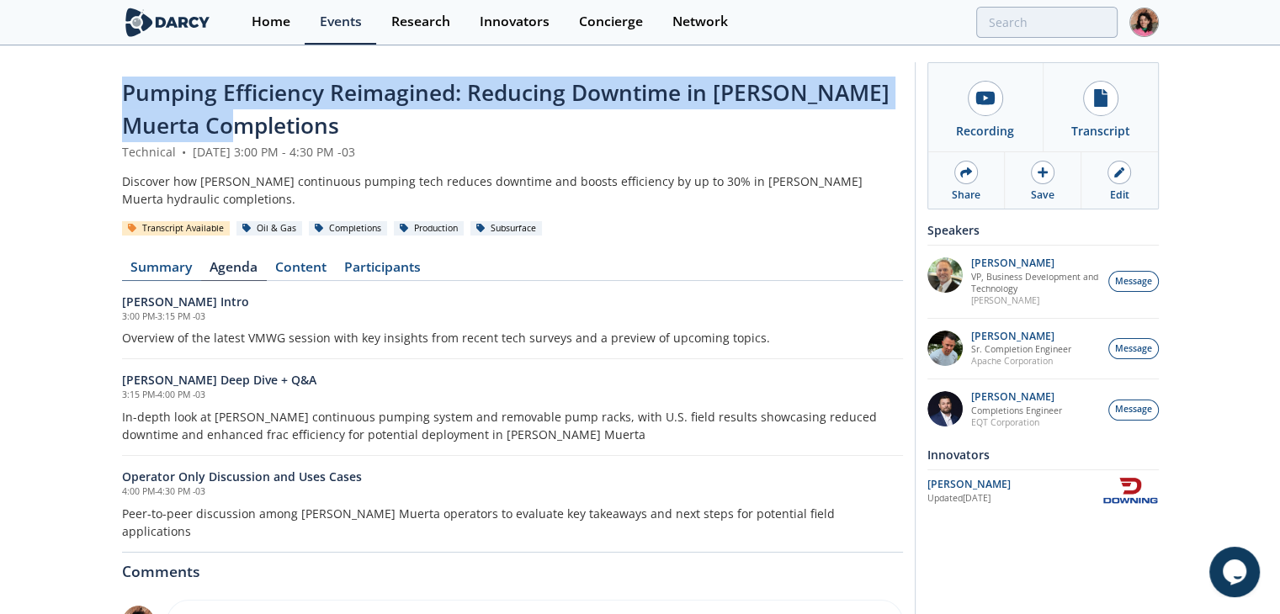
click at [172, 273] on link "Summary" at bounding box center [161, 271] width 79 height 20
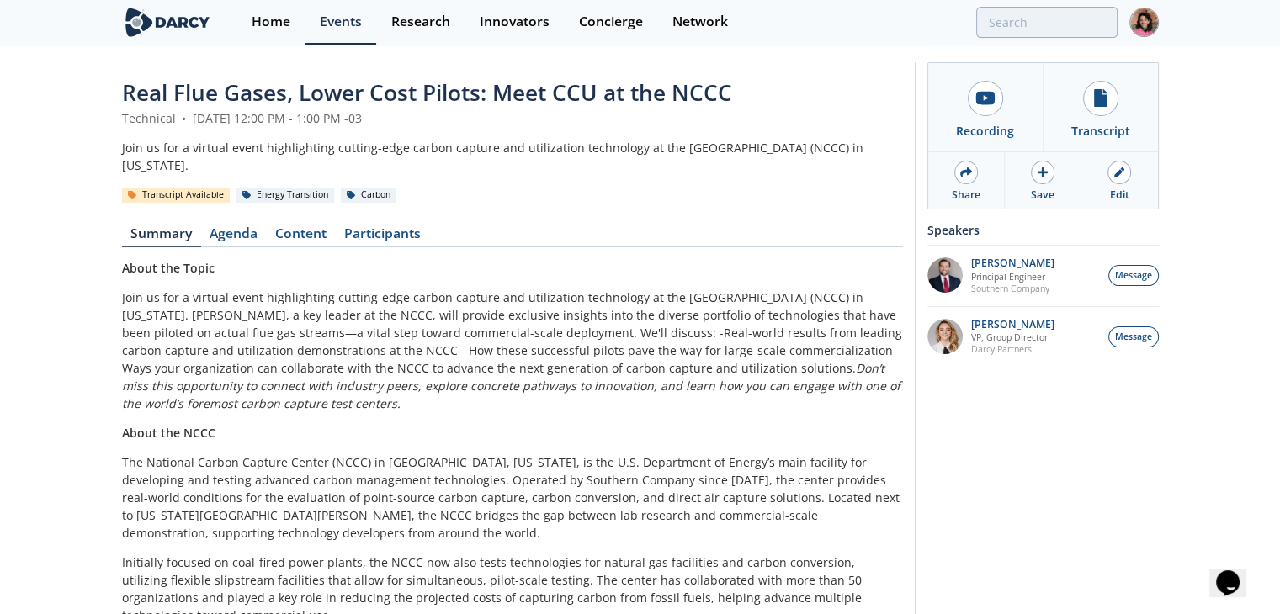
click at [325, 57] on div "Real Flue Gases, Lower Cost Pilots: Meet CCU at the NCCC Technical • [DATE] 12:…" at bounding box center [640, 409] width 1036 height 724
click at [325, 84] on span "Real Flue Gases, Lower Cost Pilots: Meet CCU at the NCCC" at bounding box center [427, 92] width 610 height 30
click at [325, 83] on span "Real Flue Gases, Lower Cost Pilots: Meet CCU at the NCCC" at bounding box center [427, 92] width 610 height 30
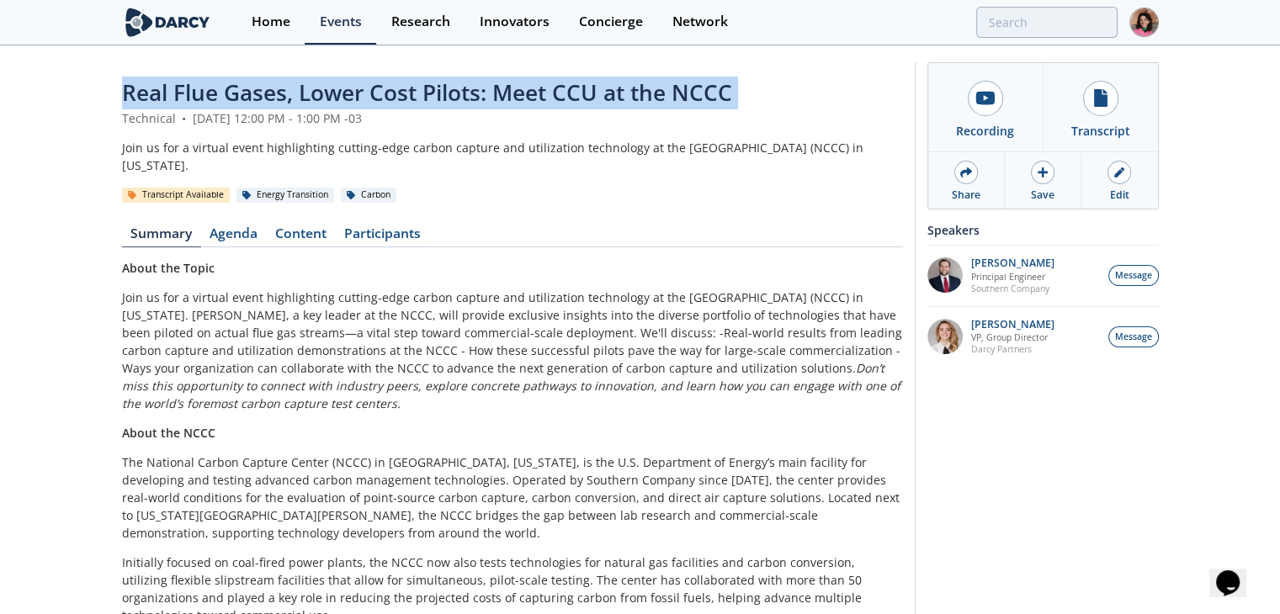
copy header "Real Flue Gases, Lower Cost Pilots: Meet CCU at the NCCC"
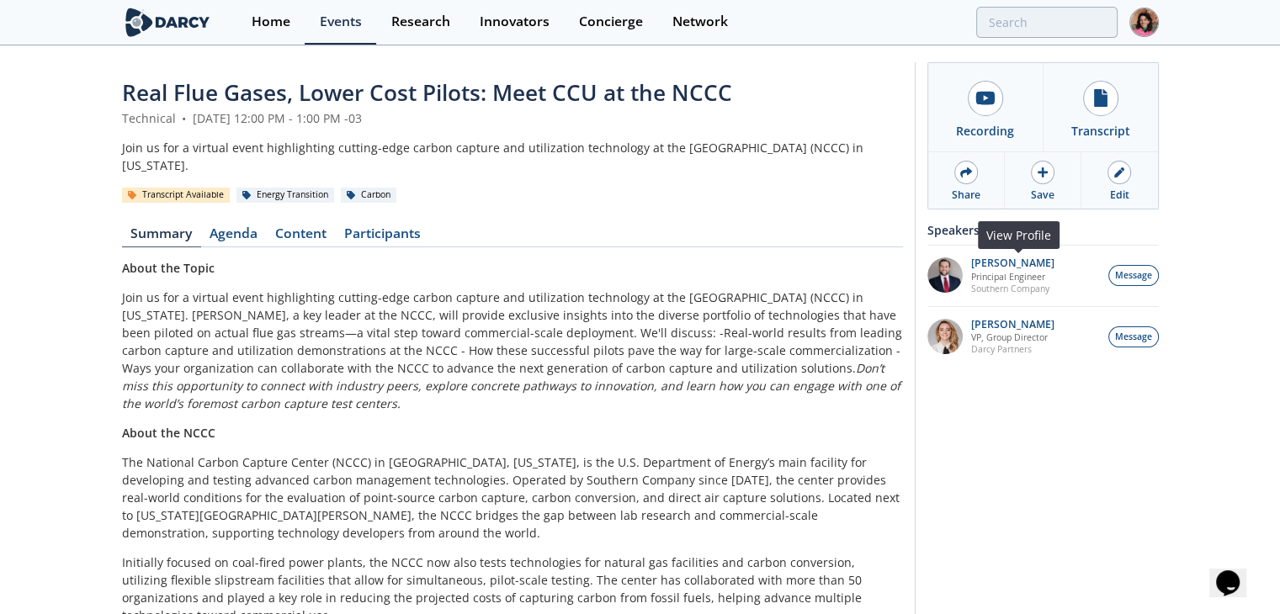
click at [986, 292] on p "Southern Company" at bounding box center [1012, 289] width 83 height 12
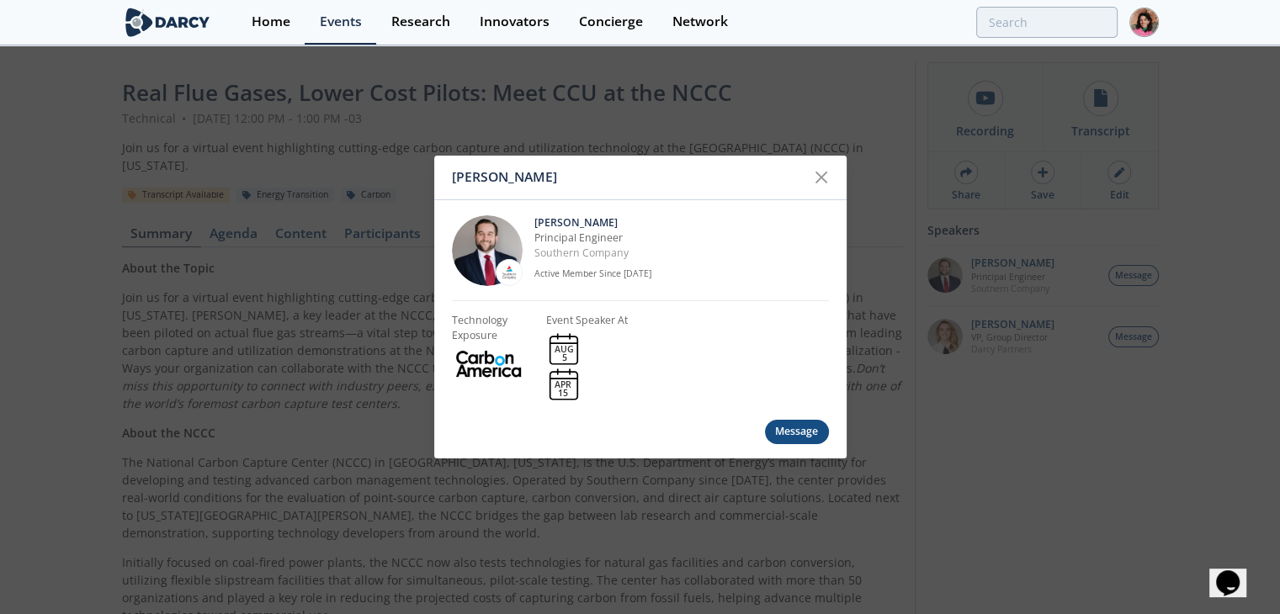
drag, startPoint x: 512, startPoint y: 315, endPoint x: 507, endPoint y: 283, distance: 31.5
drag, startPoint x: 507, startPoint y: 283, endPoint x: 502, endPoint y: 270, distance: 14.4
click at [818, 186] on icon at bounding box center [821, 177] width 20 height 20
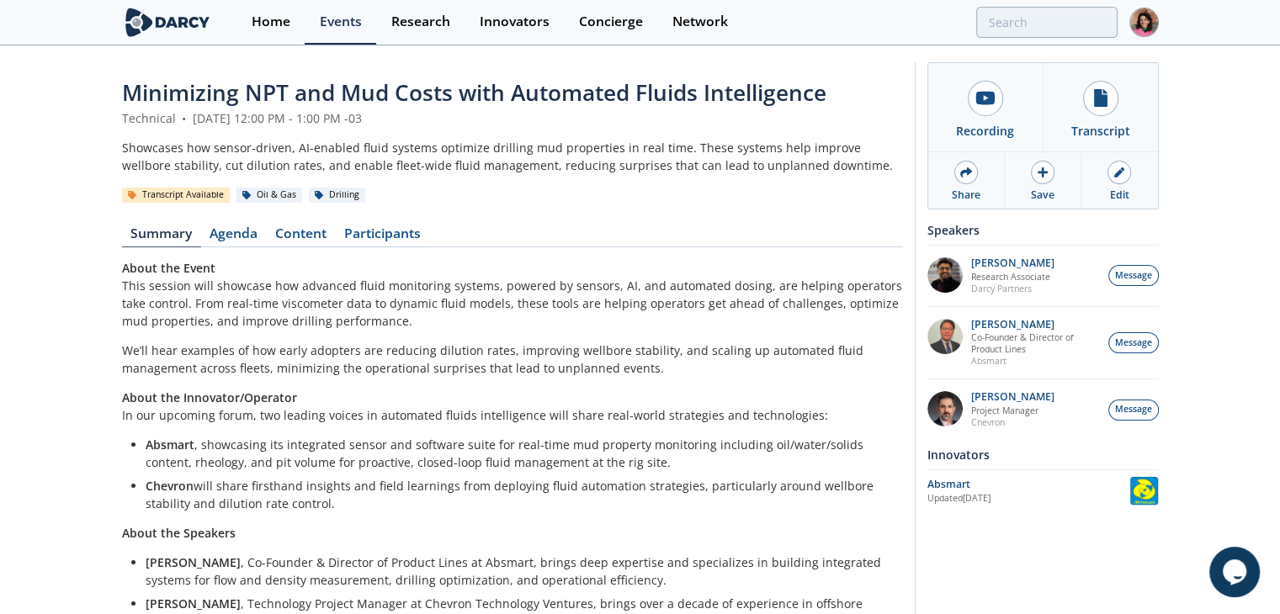
click at [485, 98] on span "Minimizing NPT and Mud Costs with Automated Fluids Intelligence" at bounding box center [474, 92] width 704 height 30
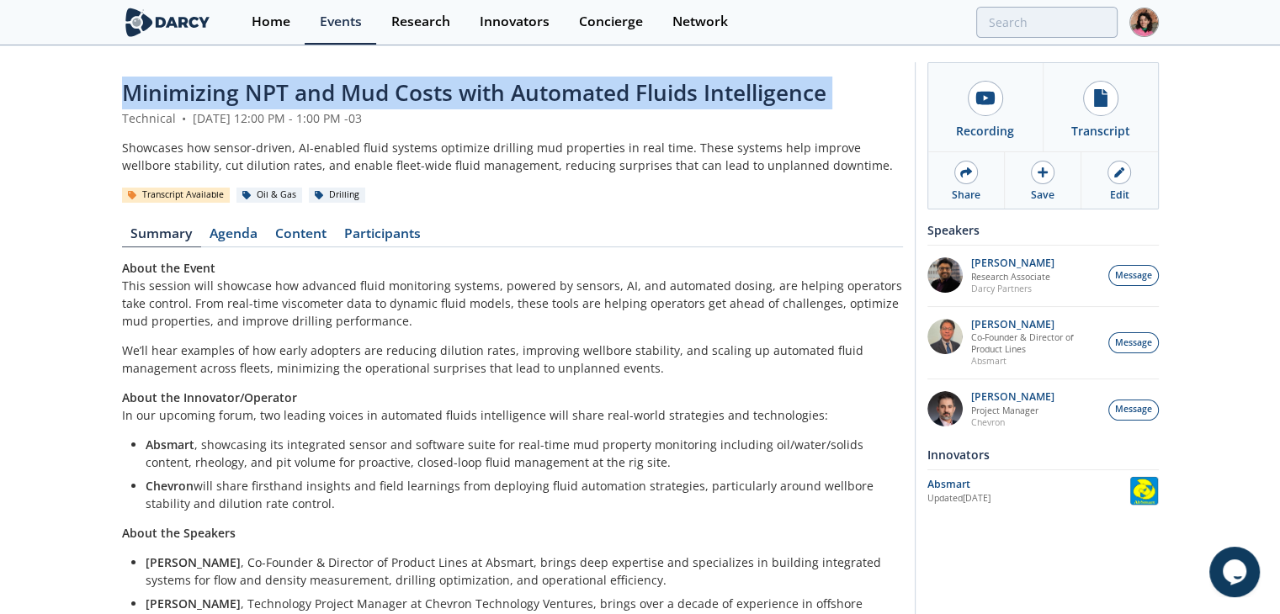
click at [485, 98] on span "Minimizing NPT and Mud Costs with Automated Fluids Intelligence" at bounding box center [474, 92] width 704 height 30
copy header "Minimizing NPT and Mud Costs with Automated Fluids Intelligence"
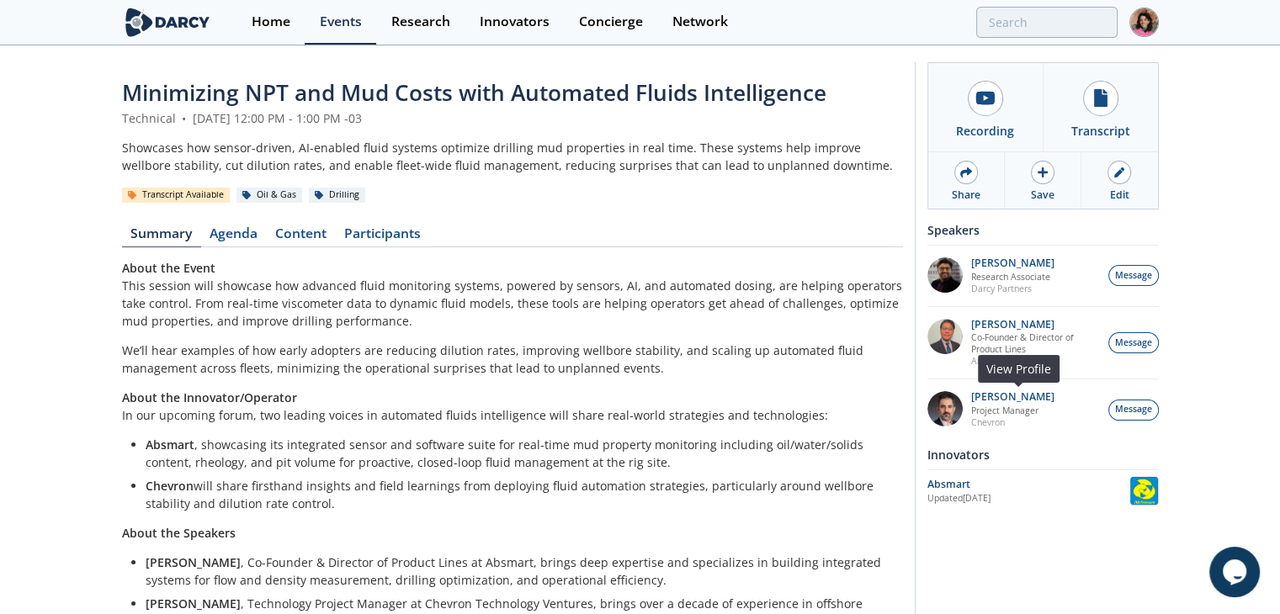
click at [993, 411] on p "Project Manager" at bounding box center [1012, 411] width 83 height 12
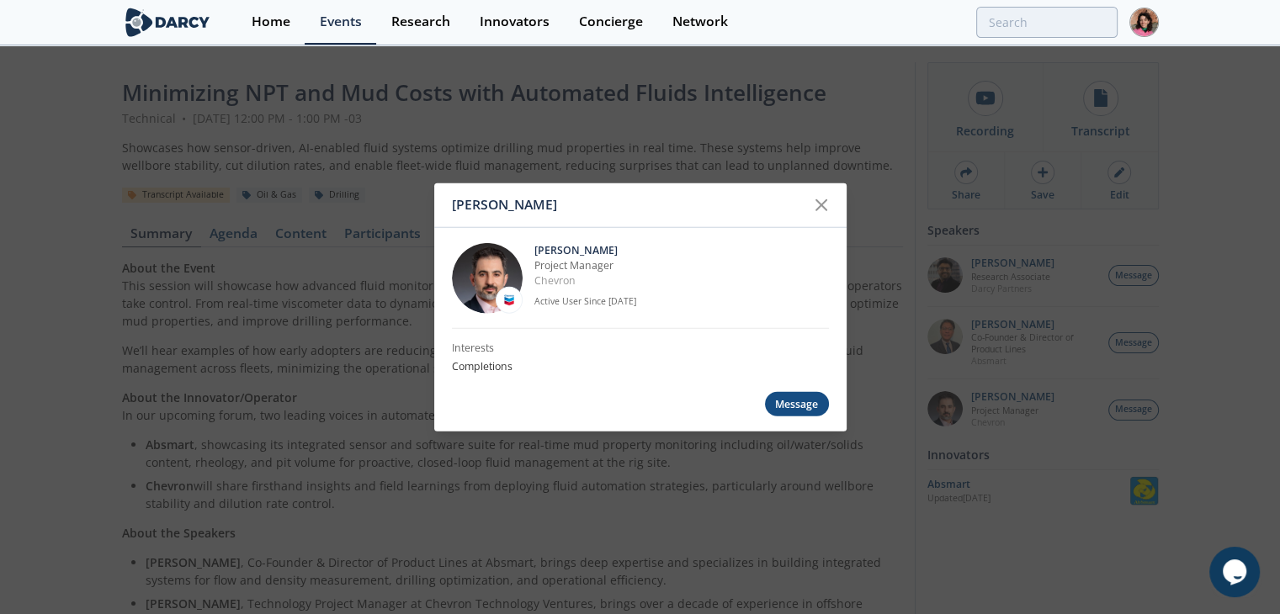
click at [718, 510] on div "Brahim Ghrissi Brahim Ghrissi Project Manager Chevron Active User Since Jul. 20…" at bounding box center [640, 307] width 1280 height 614
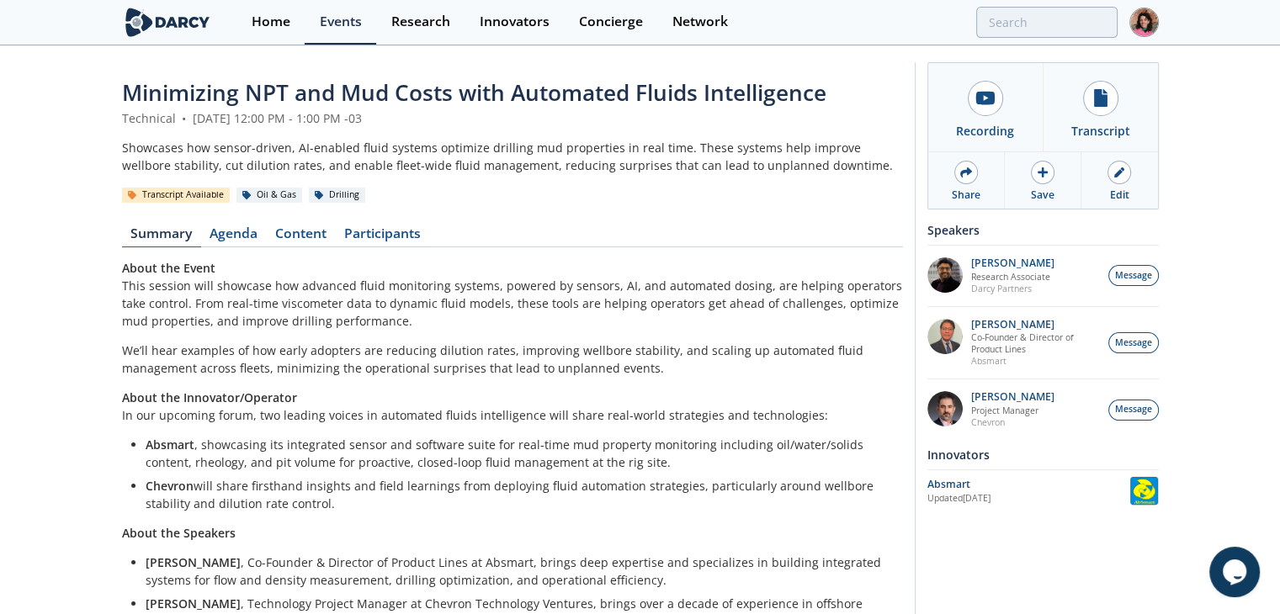
click at [986, 495] on div "Updated Aug 4, 2025" at bounding box center [1028, 498] width 202 height 13
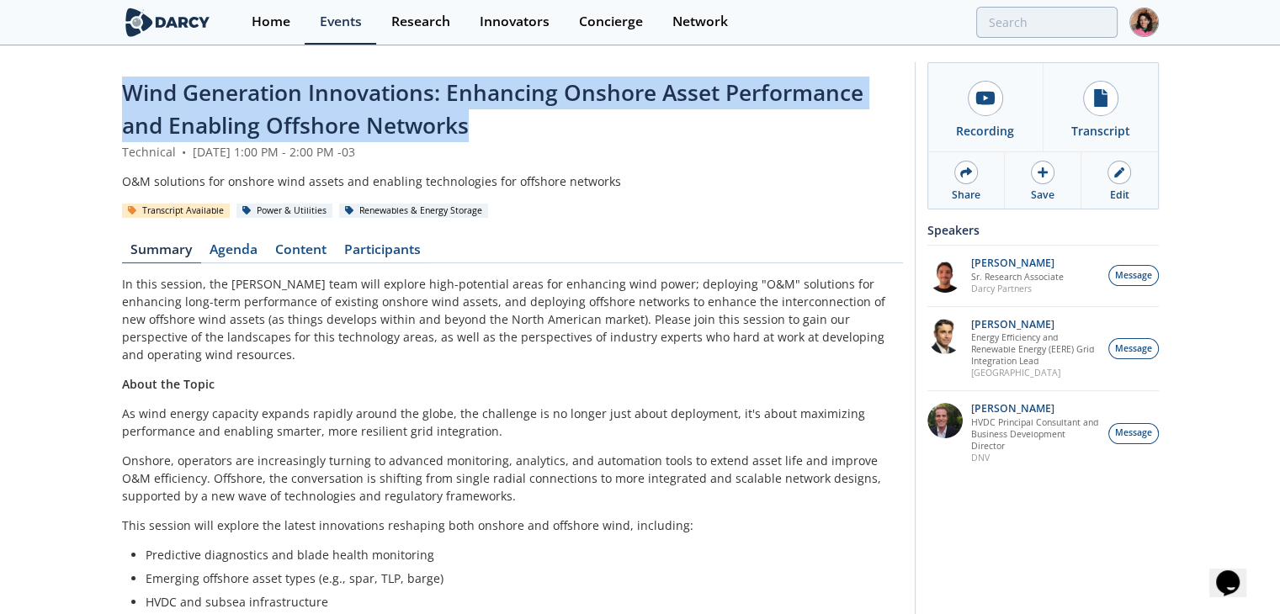
drag, startPoint x: 506, startPoint y: 120, endPoint x: 91, endPoint y: 95, distance: 416.3
click at [91, 95] on div "Wind Generation Innovations: Enhancing Onshore Asset Performance and Enabling O…" at bounding box center [640, 585] width 1280 height 1076
copy span "Wind Generation Innovations: Enhancing Onshore Asset Performance and Enabling O…"
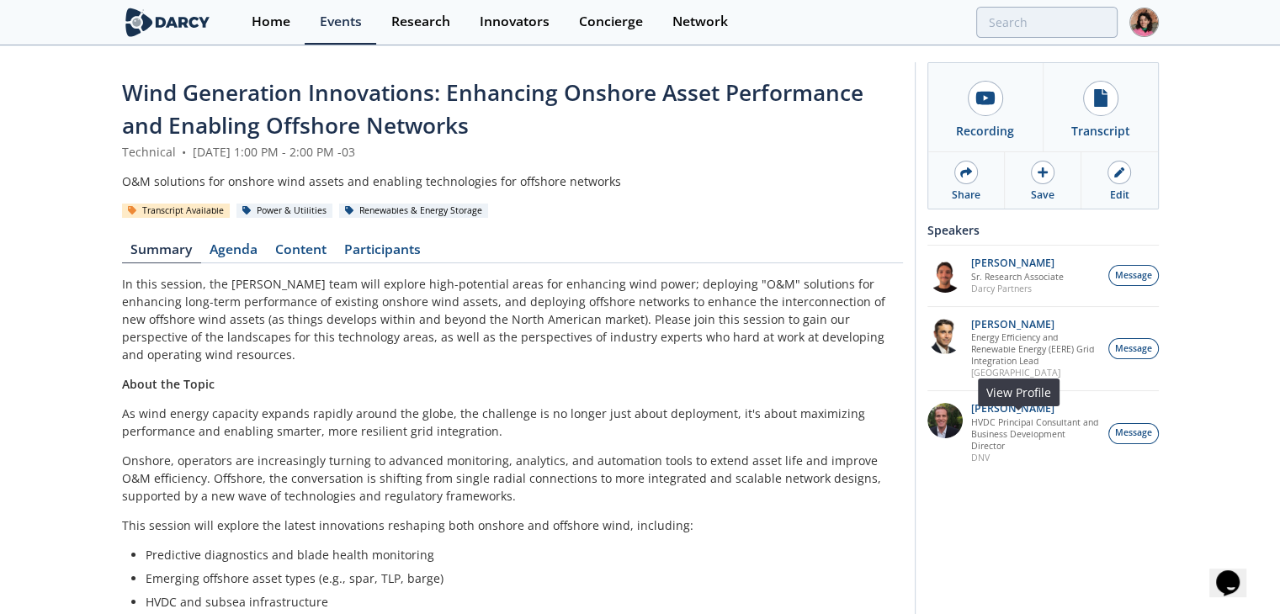
click at [978, 464] on p "DNV" at bounding box center [1035, 458] width 128 height 12
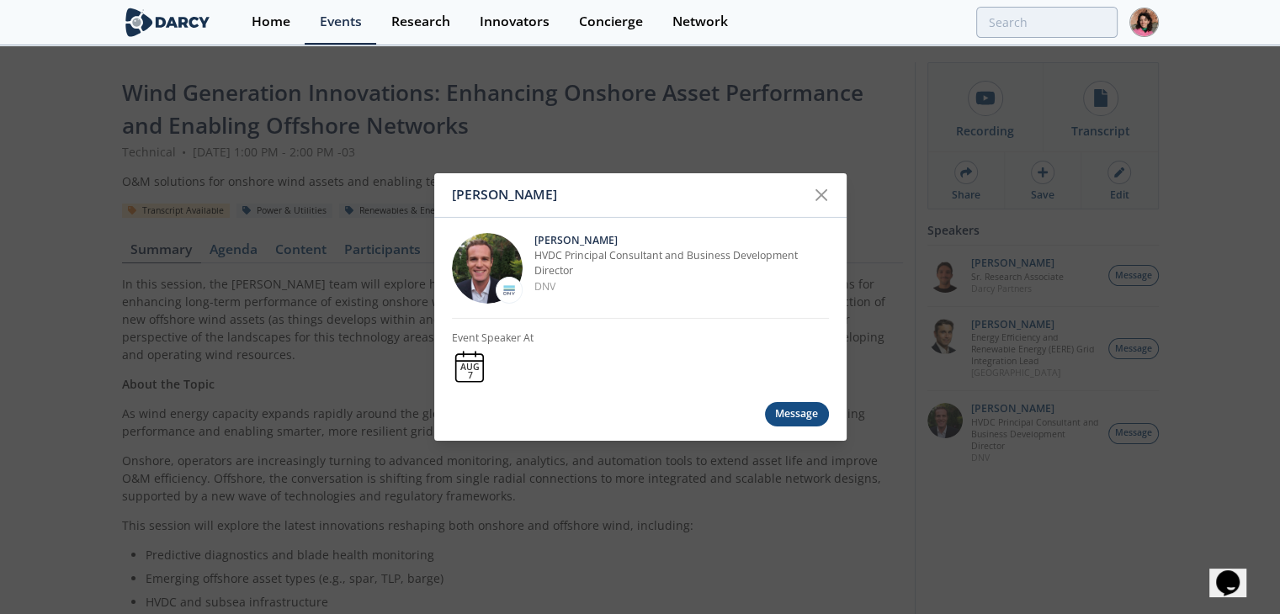
drag, startPoint x: 503, startPoint y: 315, endPoint x: 498, endPoint y: 294, distance: 22.4
drag, startPoint x: 498, startPoint y: 294, endPoint x: 436, endPoint y: 303, distance: 62.9
click at [436, 303] on div "Morgan Putnam HVDC Principal Consultant and Business Development Director DNV E…" at bounding box center [640, 322] width 412 height 209
click at [755, 547] on div "Morgan Putnam Morgan Putnam HVDC Principal Consultant and Business Development …" at bounding box center [640, 307] width 1280 height 614
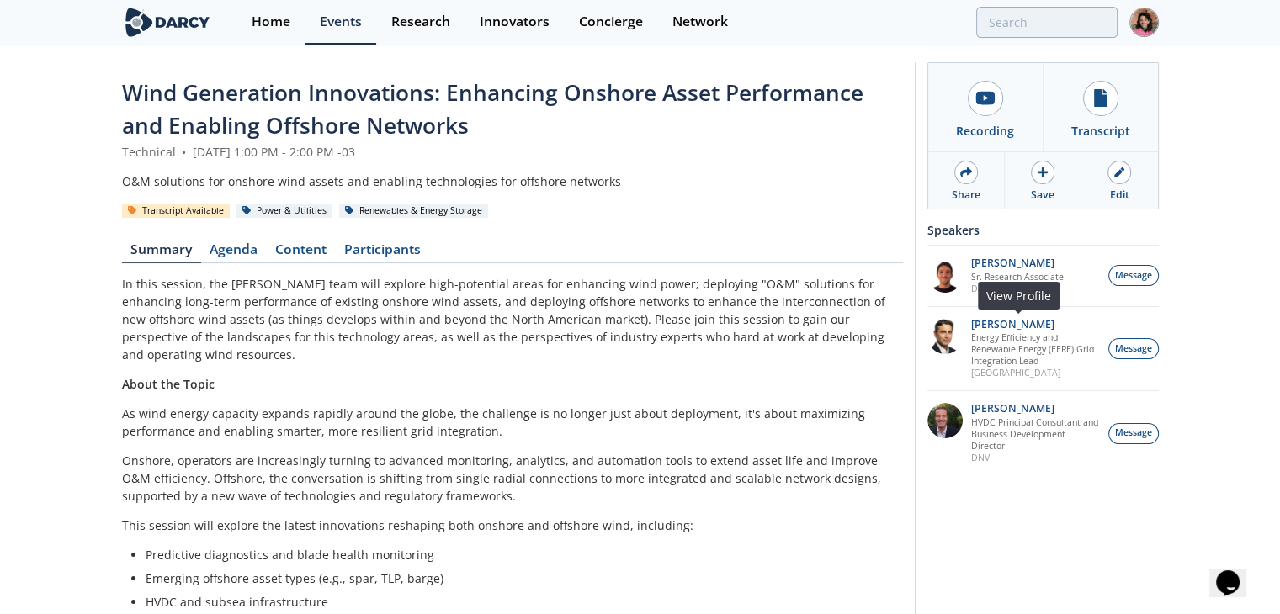
click at [940, 330] on img at bounding box center [944, 336] width 35 height 35
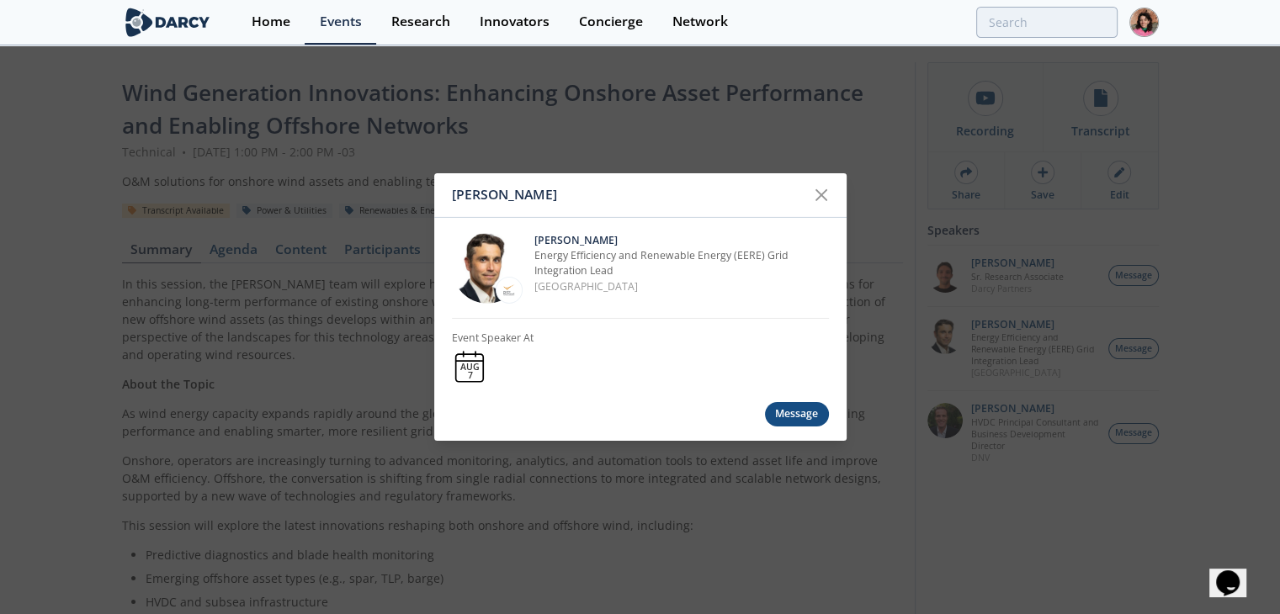
drag, startPoint x: 511, startPoint y: 316, endPoint x: 506, endPoint y: 294, distance: 23.5
click at [707, 87] on div "Travis Douville Travis Douville Energy Efficiency and Renewable Energy (EERE) G…" at bounding box center [640, 307] width 1280 height 614
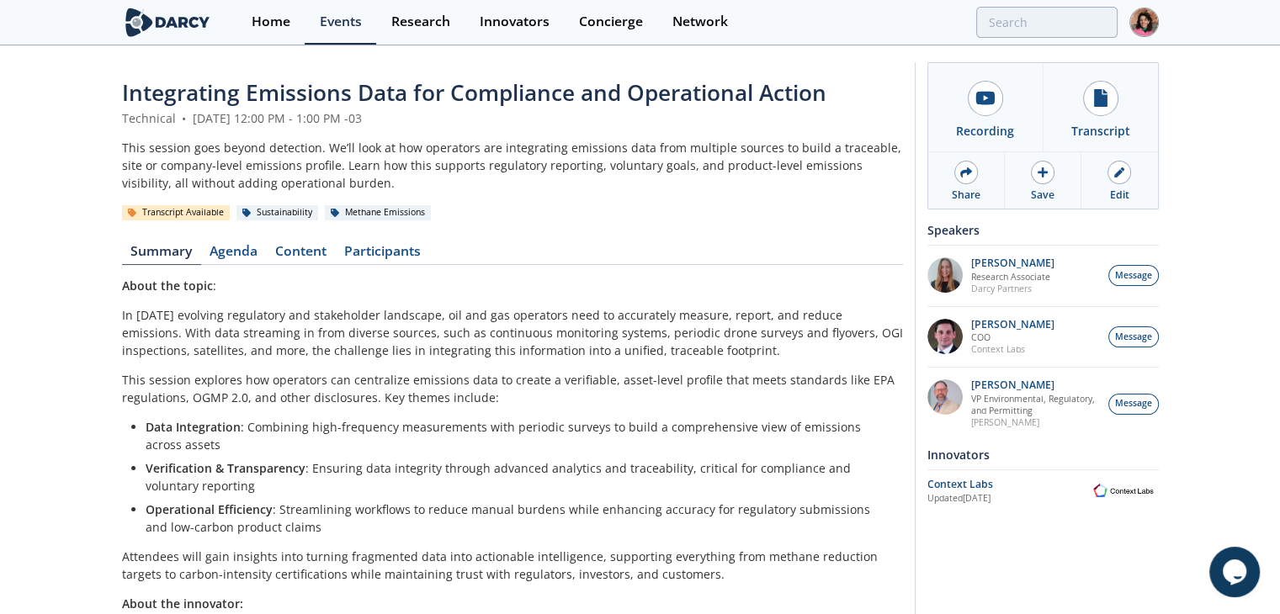
click at [391, 93] on span "Integrating Emissions Data for Compliance and Operational Action" at bounding box center [474, 92] width 704 height 30
click at [390, 93] on span "Integrating Emissions Data for Compliance and Operational Action" at bounding box center [474, 92] width 704 height 30
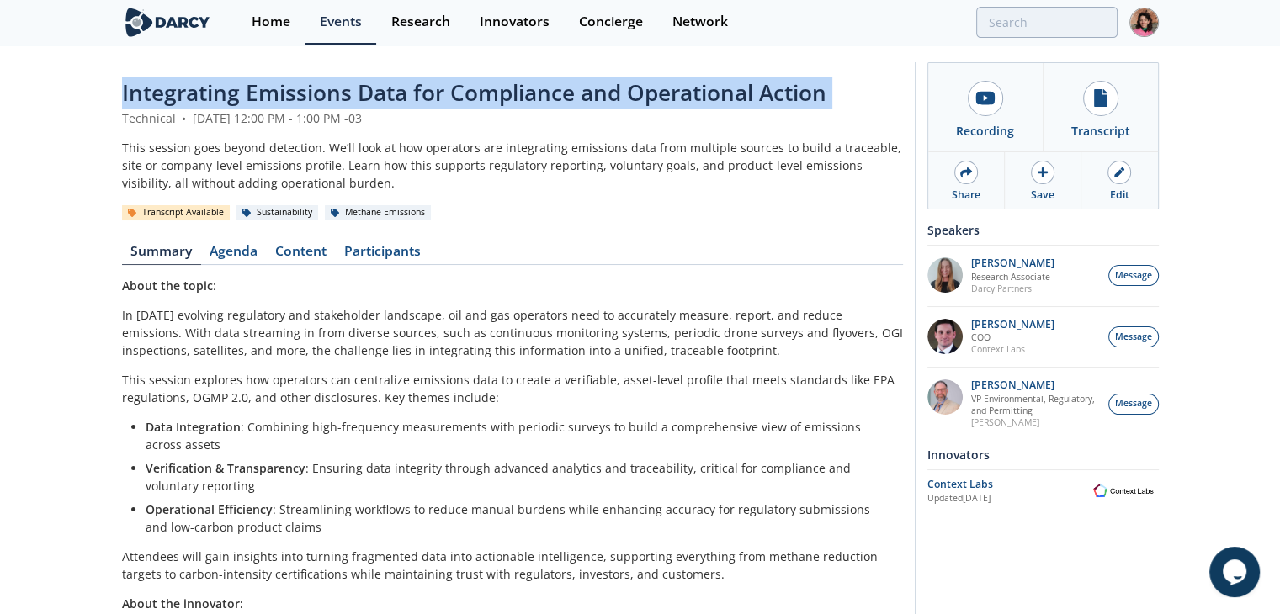
click at [390, 93] on span "Integrating Emissions Data for Compliance and Operational Action" at bounding box center [474, 92] width 704 height 30
copy header "Integrating Emissions Data for Compliance and Operational Action"
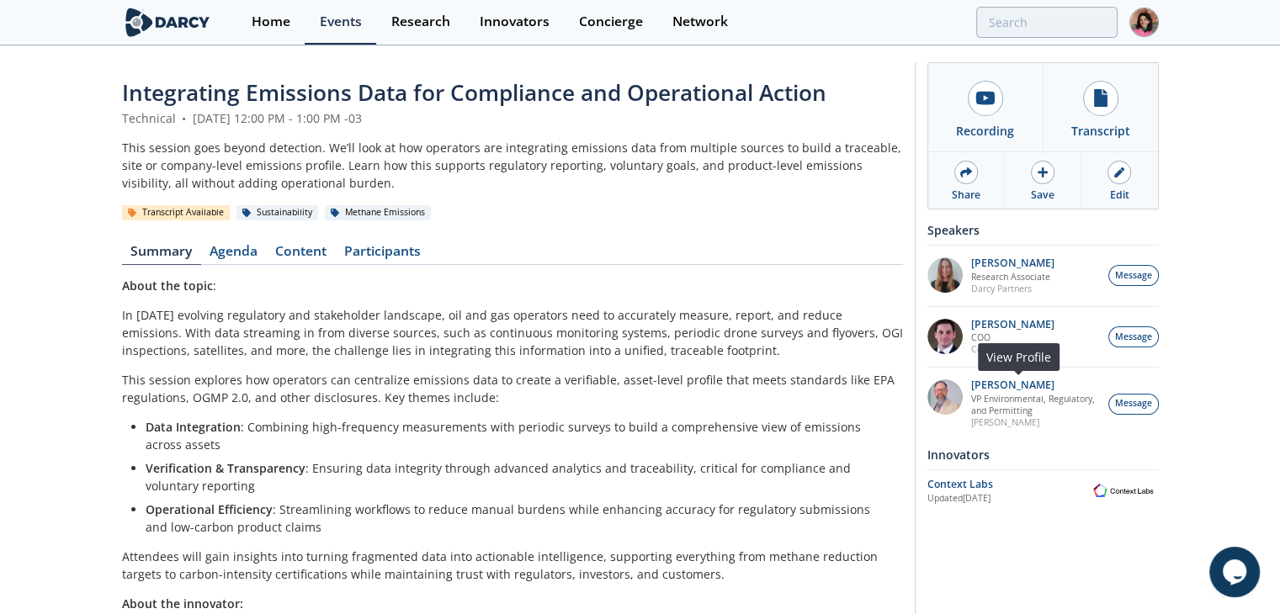
click at [985, 421] on p "[PERSON_NAME]" at bounding box center [1035, 422] width 128 height 12
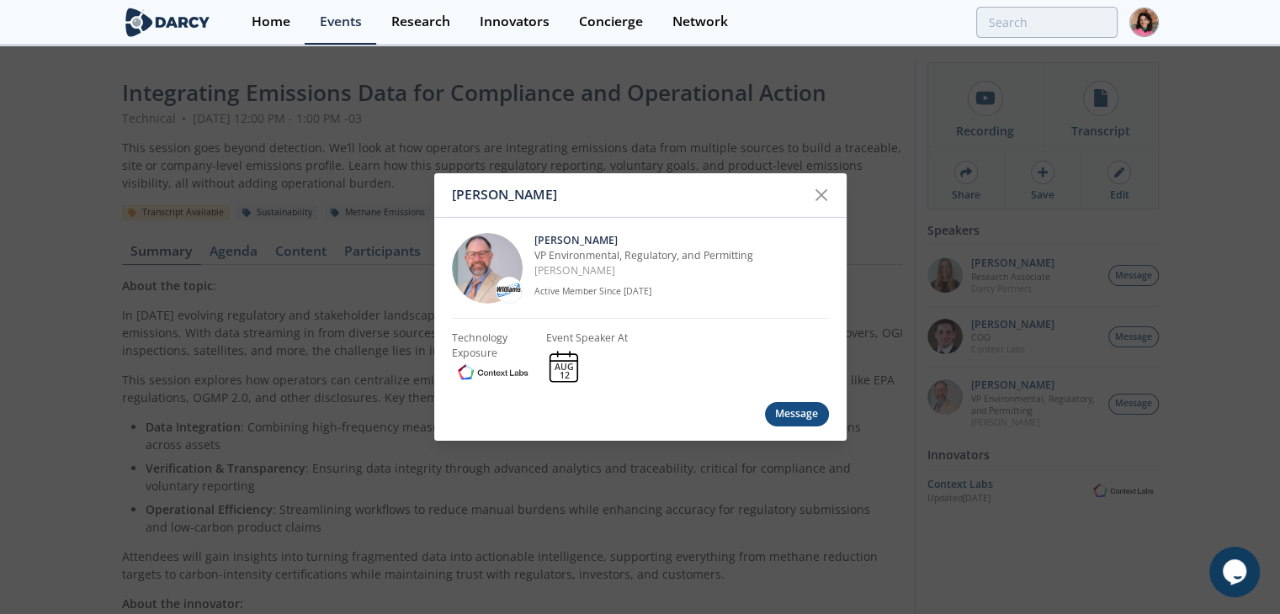
click at [818, 498] on div "[PERSON_NAME] [PERSON_NAME] VP Environmental, Regulatory, and Permitting [PERSO…" at bounding box center [640, 307] width 1280 height 614
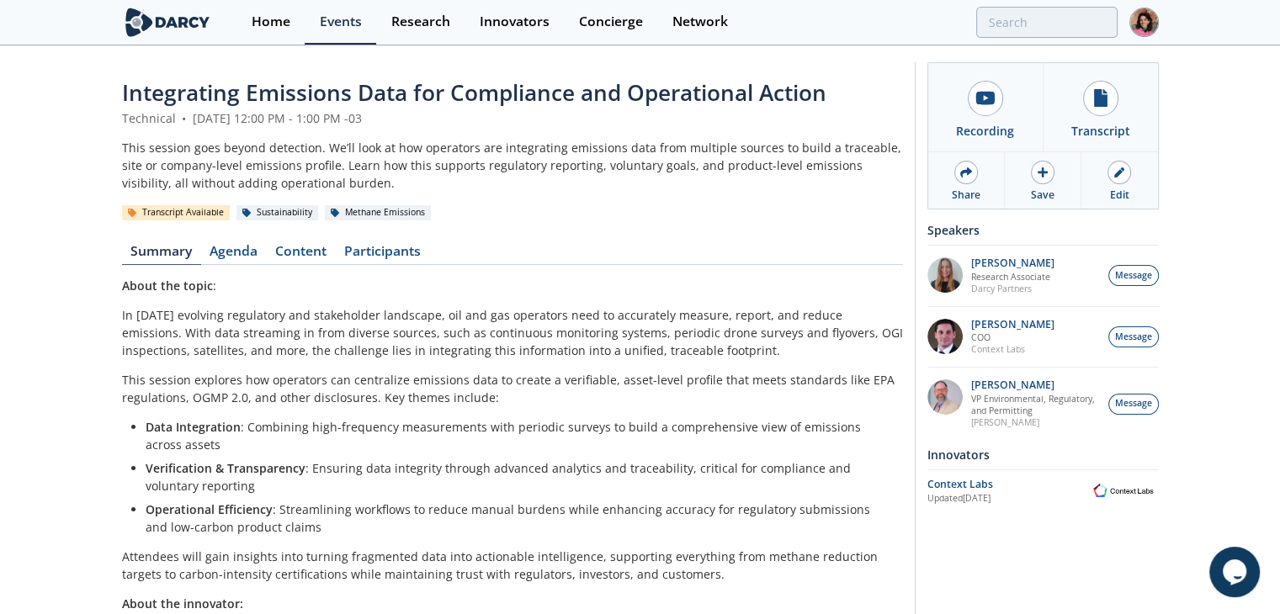
click at [948, 494] on div "Updated [DATE]" at bounding box center [1007, 498] width 161 height 13
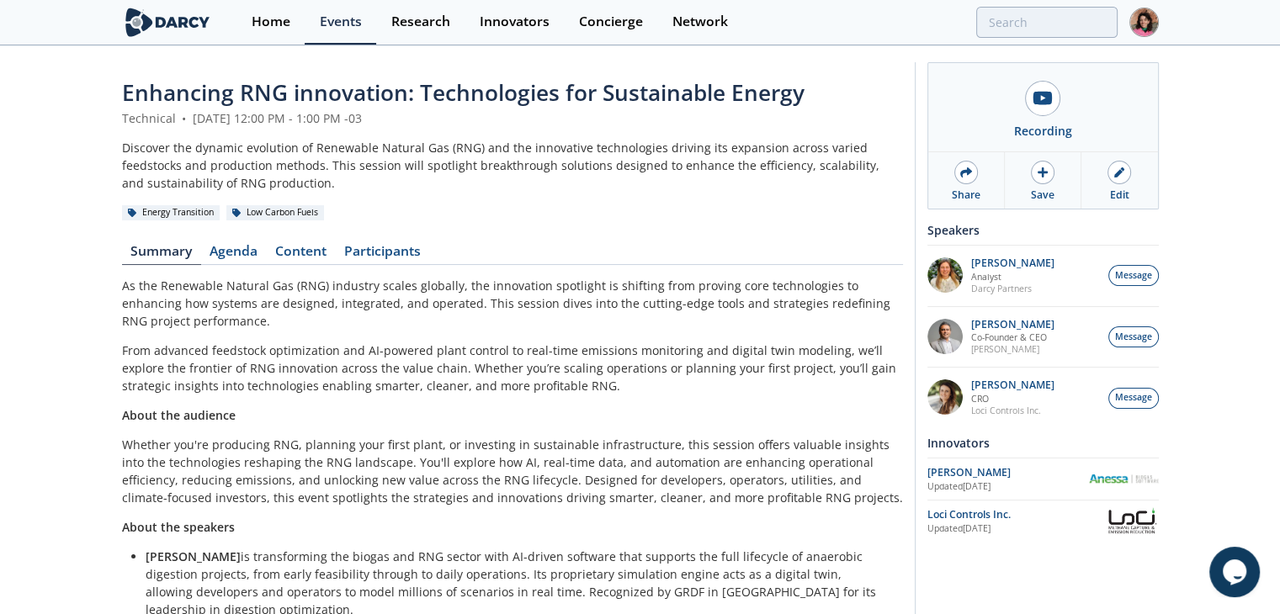
click at [660, 91] on span "Enhancing RNG innovation: Technologies for Sustainable Energy" at bounding box center [463, 92] width 682 height 30
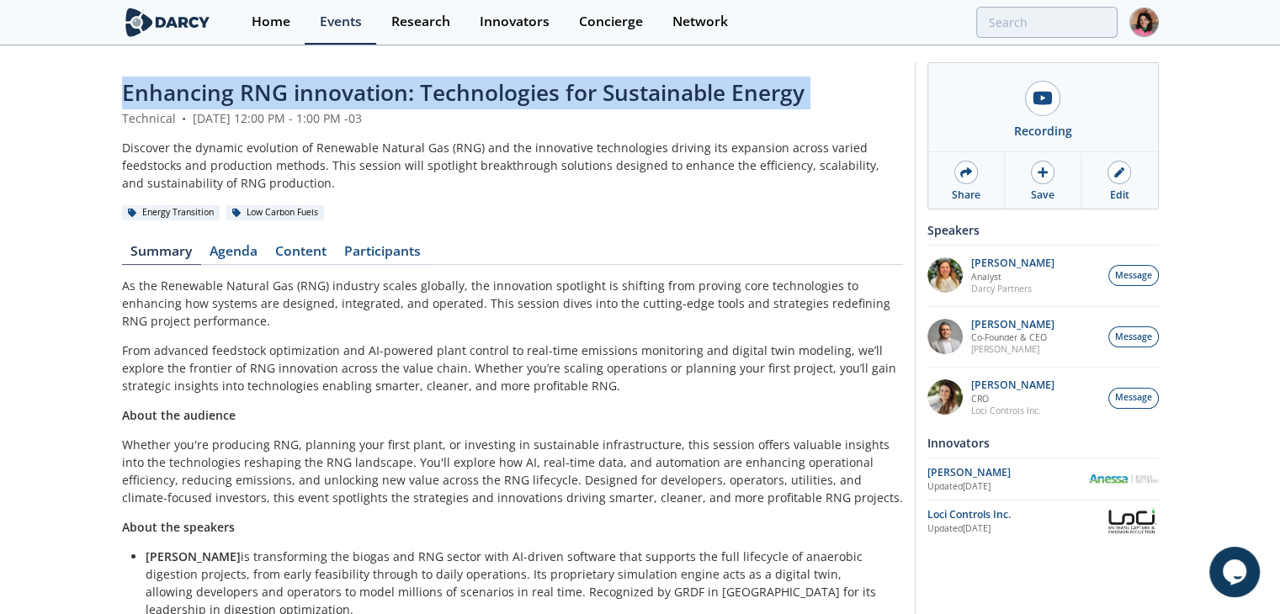
click at [660, 91] on span "Enhancing RNG innovation: Technologies for Sustainable Energy" at bounding box center [463, 92] width 682 height 30
copy header "Enhancing RNG innovation: Technologies for Sustainable Energy"
click at [939, 512] on div "Loci Controls Inc." at bounding box center [1016, 514] width 178 height 15
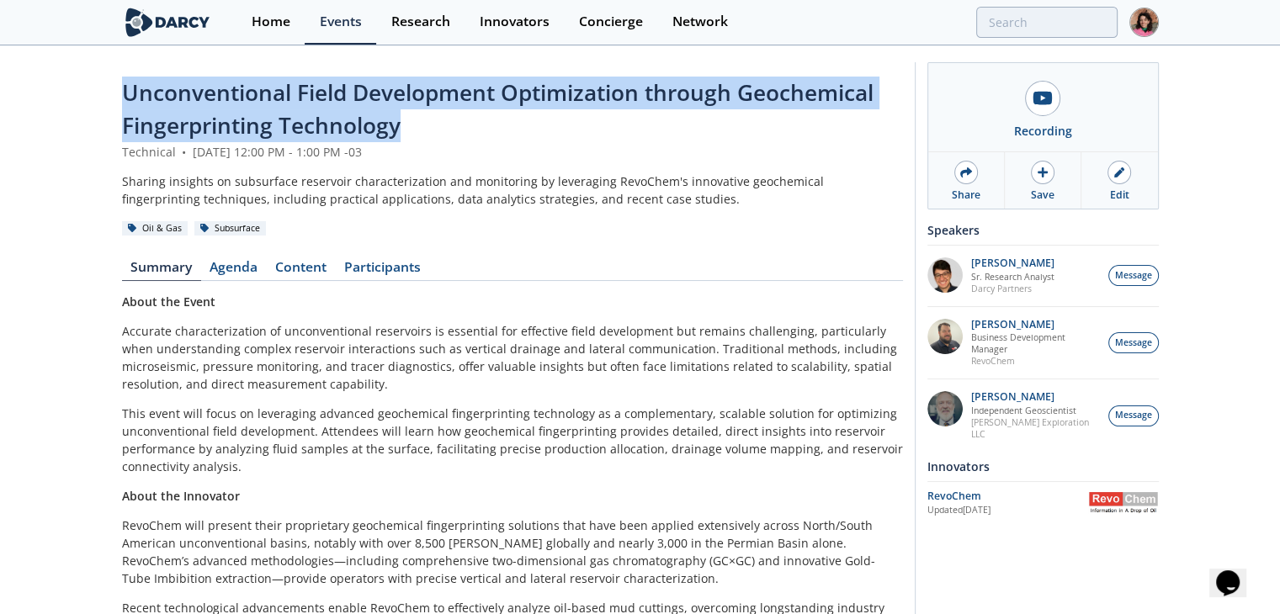
drag, startPoint x: 458, startPoint y: 119, endPoint x: 108, endPoint y: 105, distance: 350.2
click at [108, 105] on div "Unconventional Field Development Optimization through Geochemical Fingerprintin…" at bounding box center [640, 429] width 1280 height 764
copy span "Unconventional Field Development Optimization through Geochemical Fingerprintin…"
click at [983, 490] on div "RevoChem Updated [DATE]" at bounding box center [1007, 503] width 161 height 29
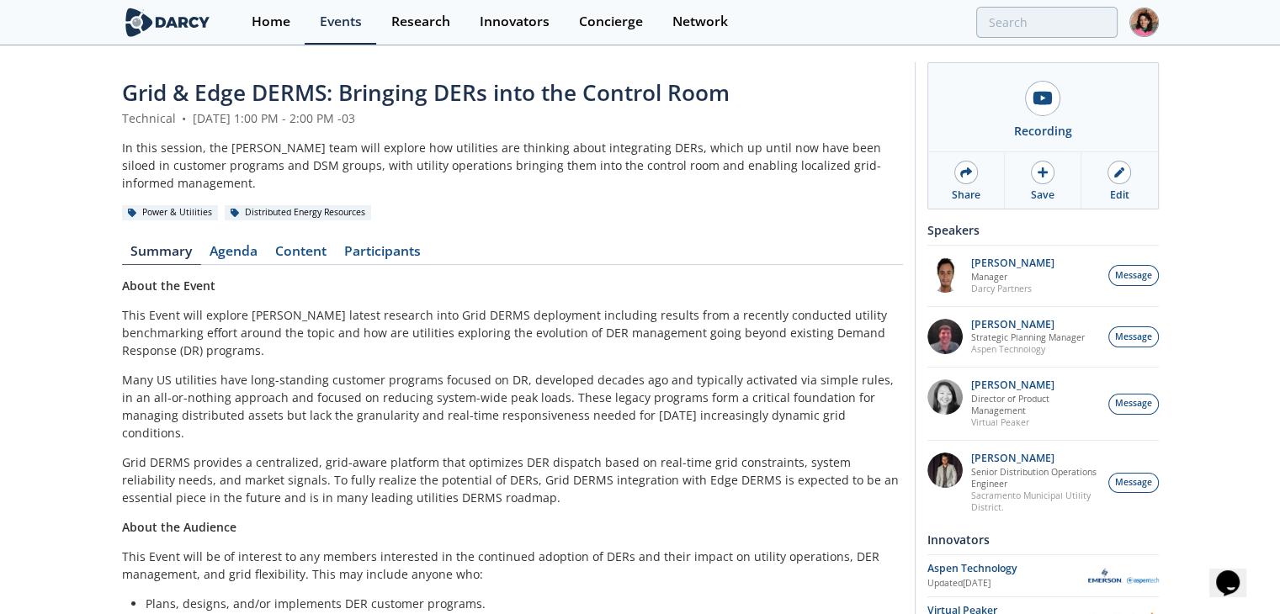
click at [483, 92] on span "Grid & Edge DERMS: Bringing DERs into the Control Room" at bounding box center [425, 92] width 607 height 30
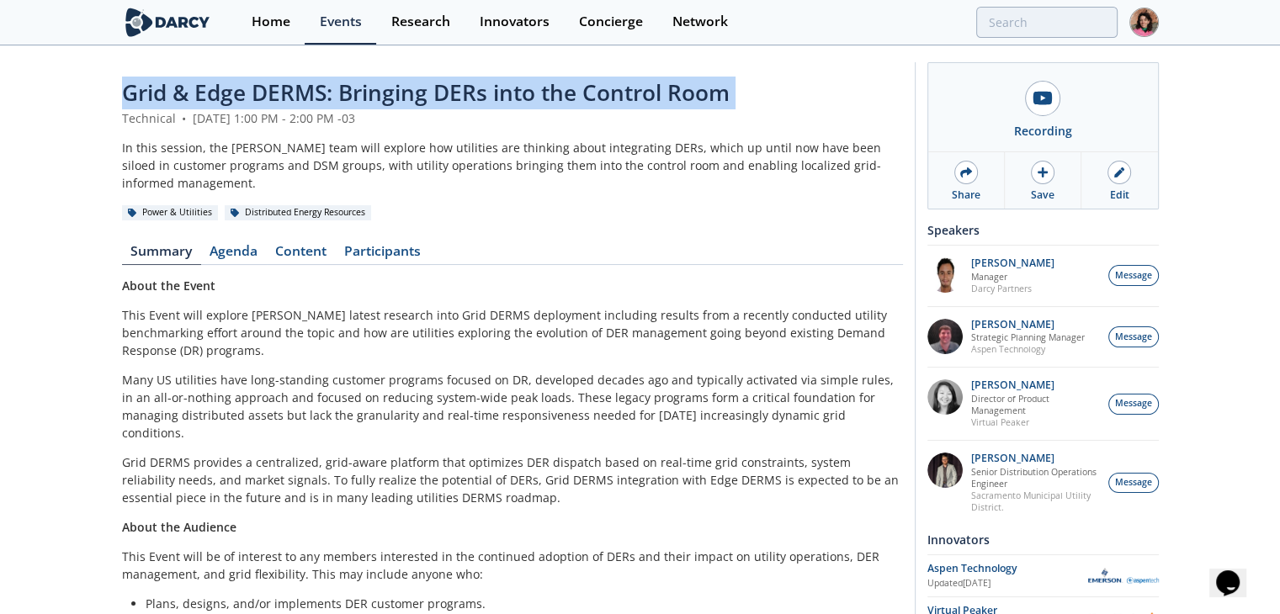
click at [483, 92] on span "Grid & Edge DERMS: Bringing DERs into the Control Room" at bounding box center [425, 92] width 607 height 30
copy header "Grid & Edge DERMS: Bringing DERs into the Control Room"
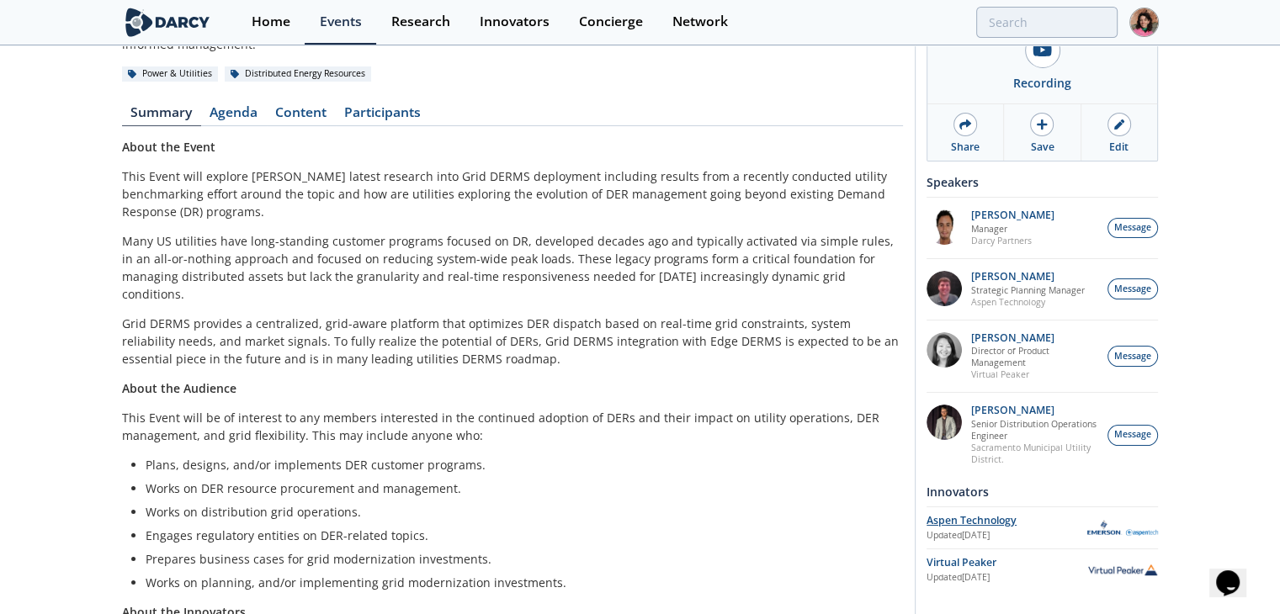
scroll to position [168, 0]
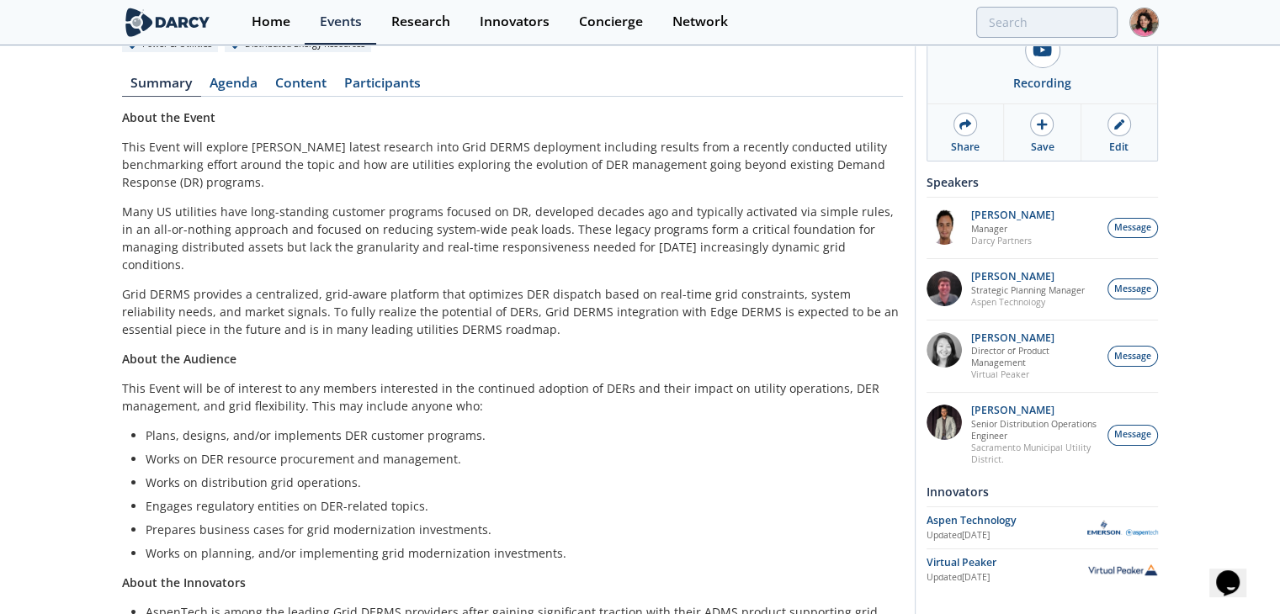
click at [967, 568] on div "Virtual Peaker" at bounding box center [1006, 562] width 161 height 15
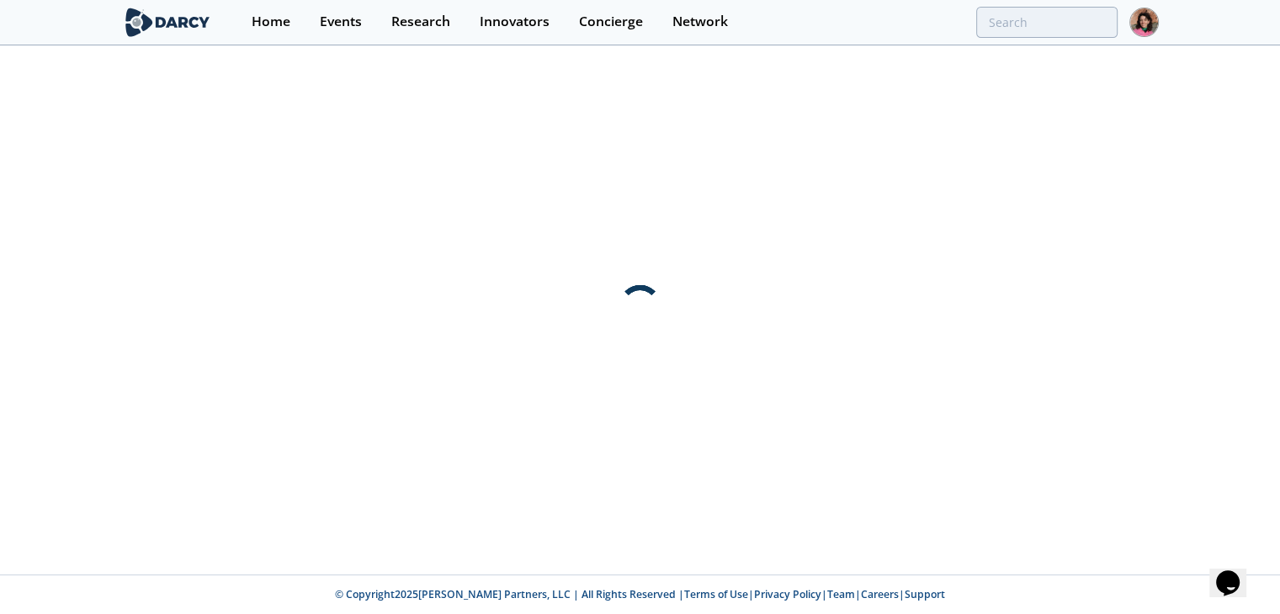
scroll to position [0, 0]
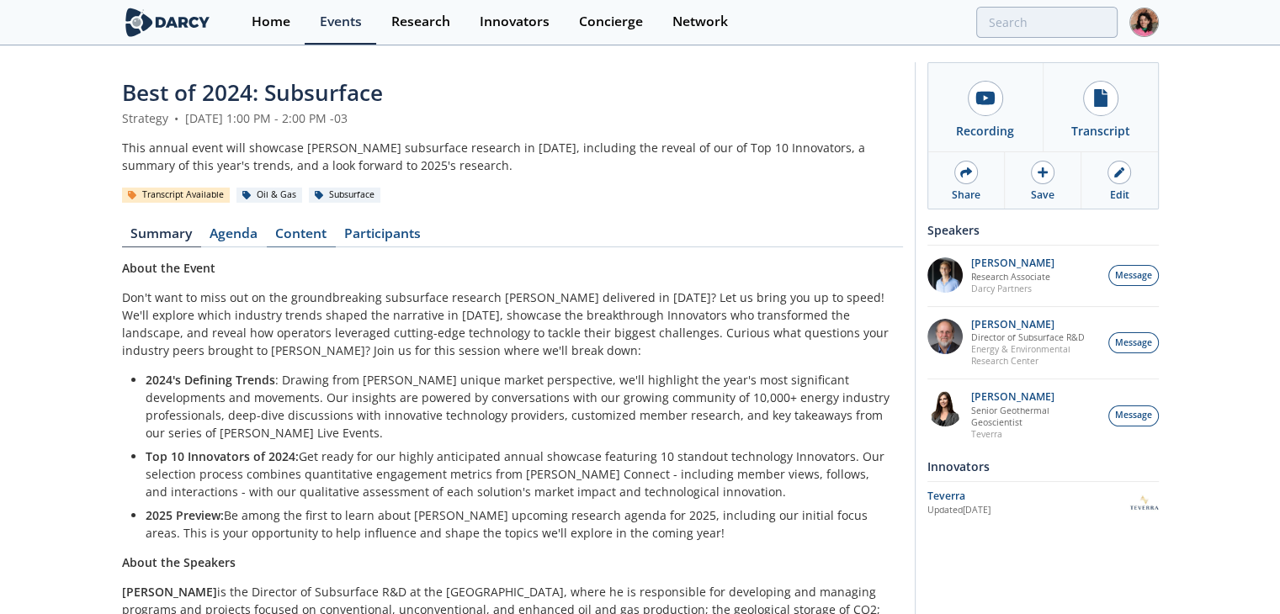
click at [310, 231] on link "Content" at bounding box center [301, 237] width 69 height 20
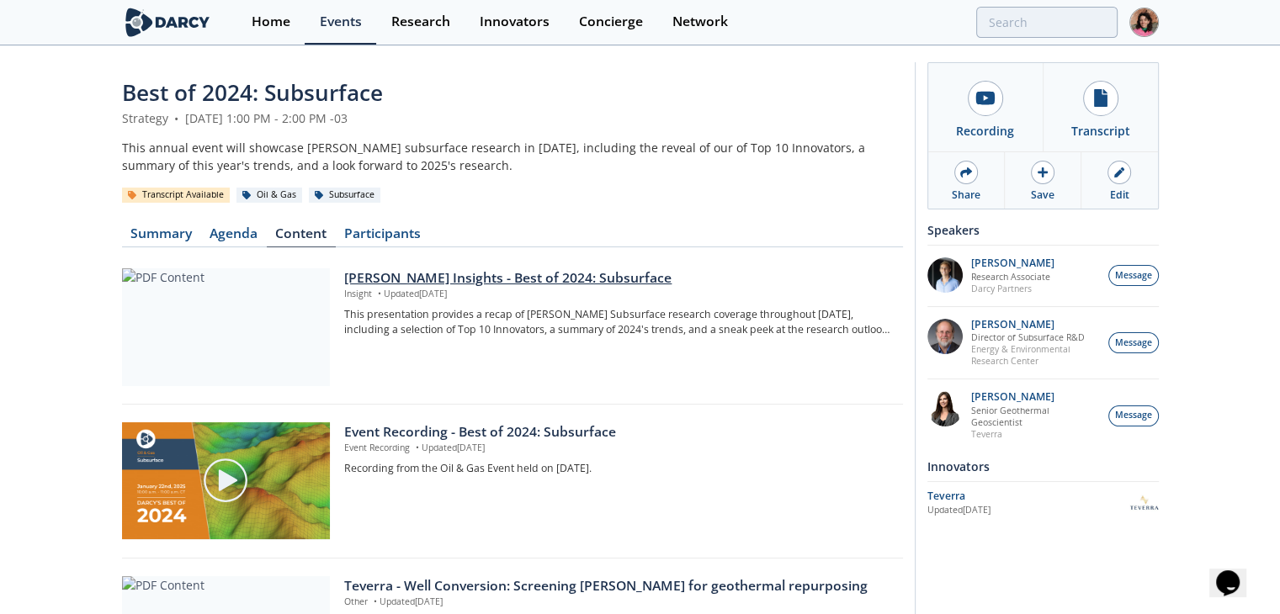
click at [464, 283] on div "[PERSON_NAME] Insights - Best of 2024: Subsurface" at bounding box center [617, 278] width 546 height 20
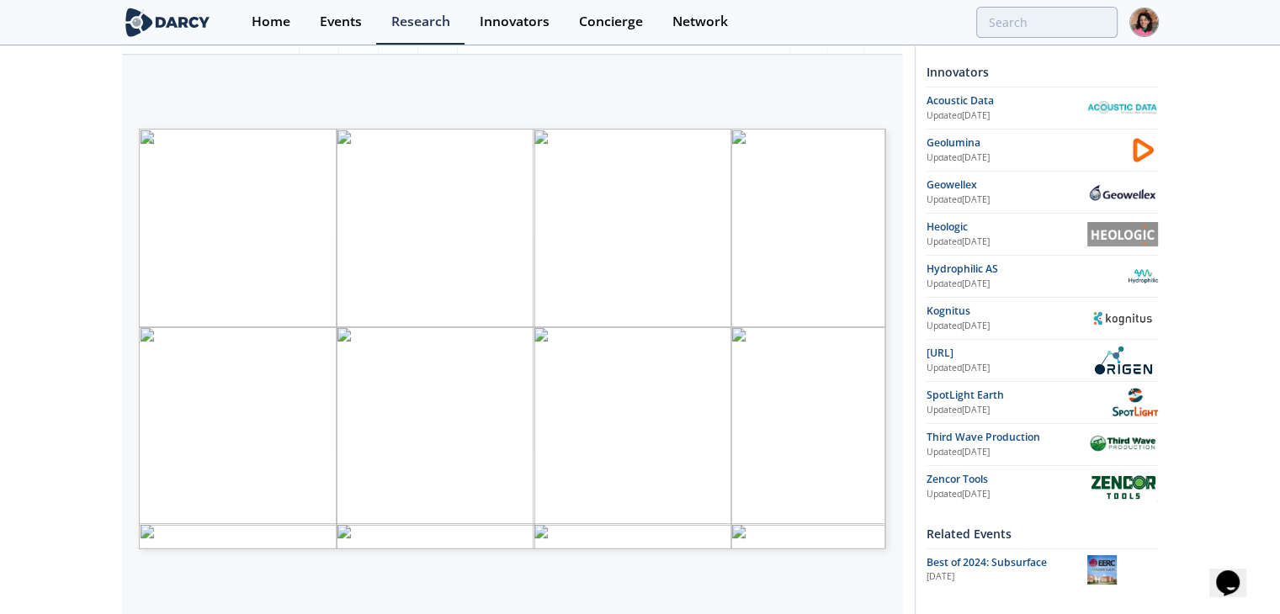
scroll to position [168, 0]
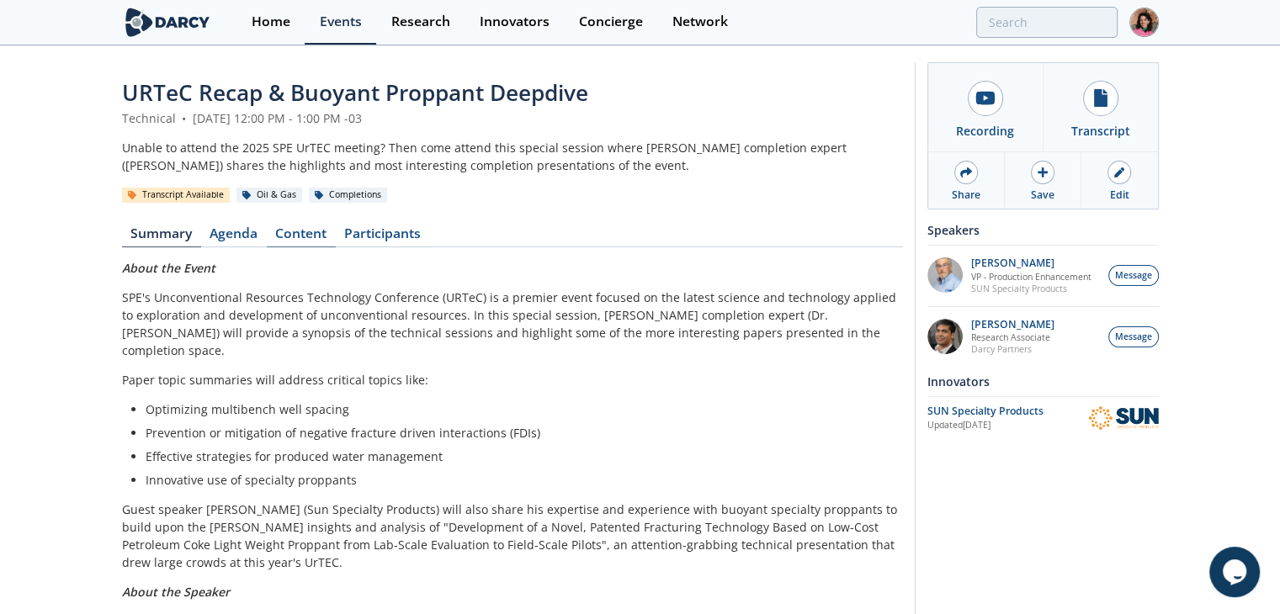
click at [297, 229] on link "Content" at bounding box center [301, 237] width 69 height 20
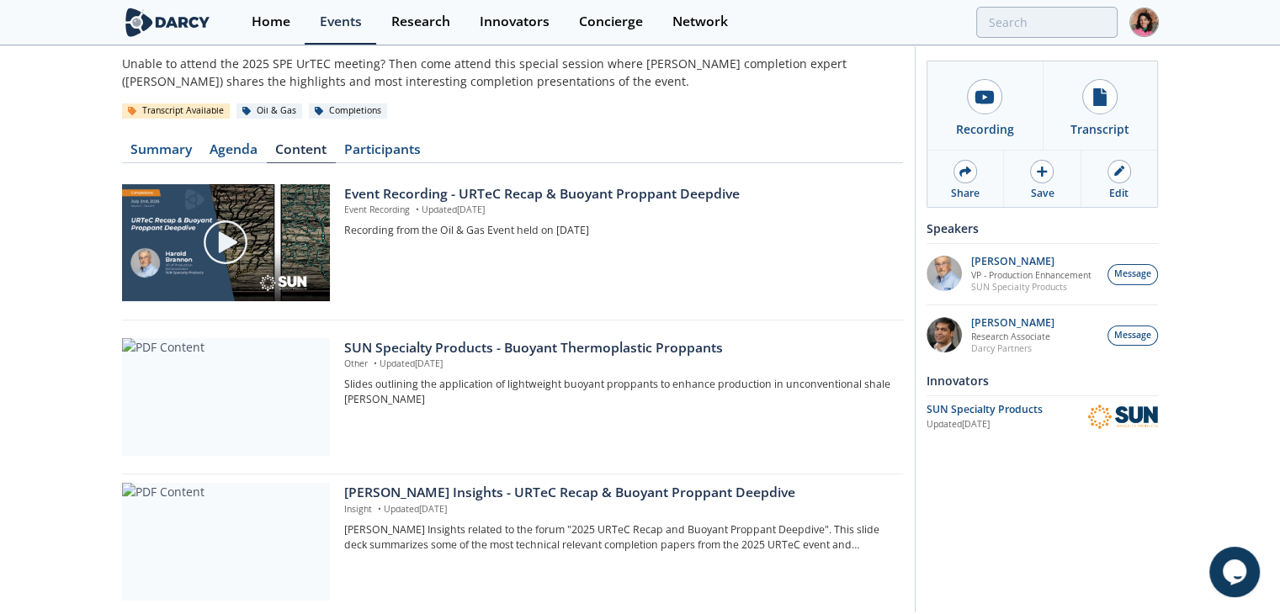
scroll to position [145, 0]
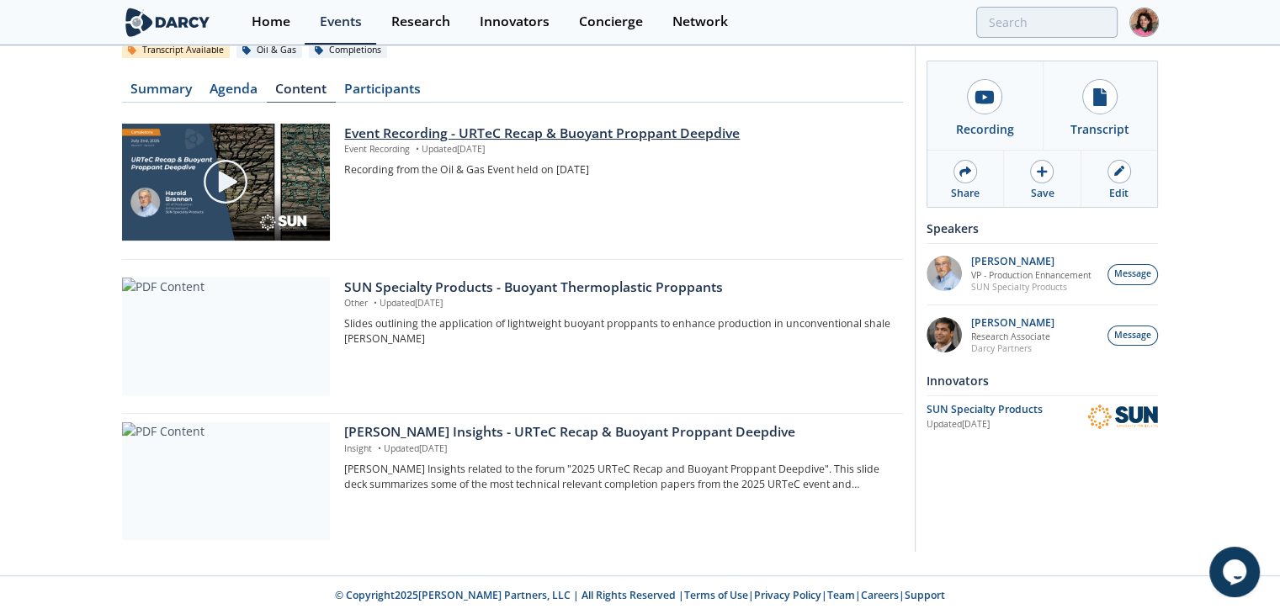
click at [614, 130] on div "Event Recording - URTeC Recap & Buoyant Proppant Deepdive" at bounding box center [617, 134] width 546 height 20
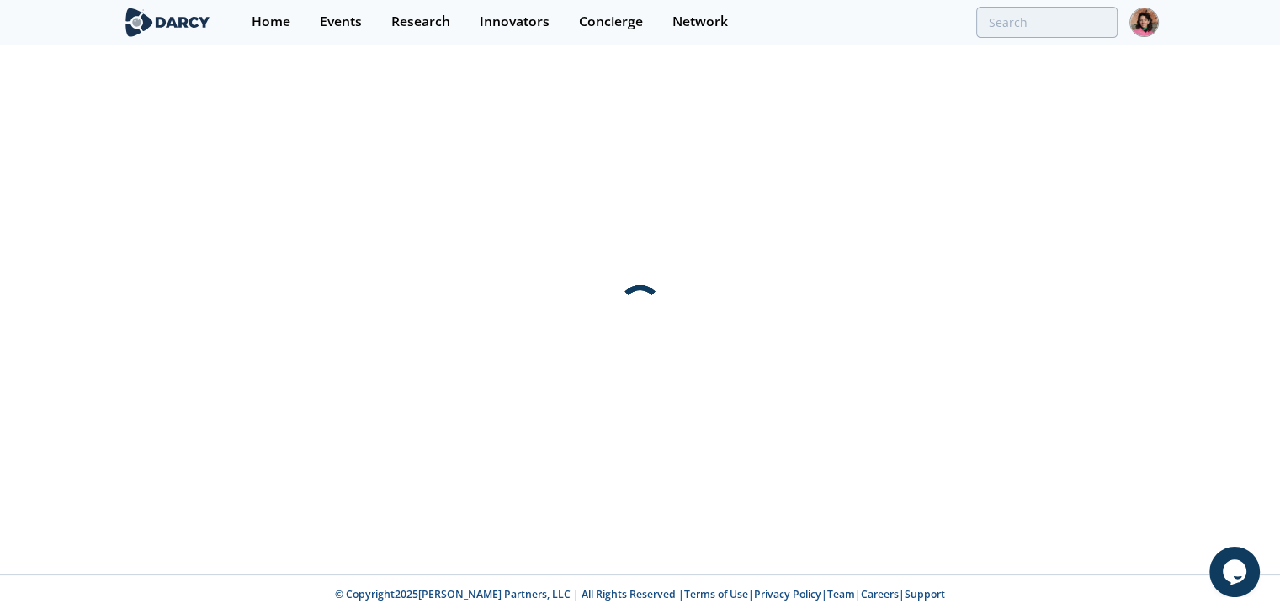
scroll to position [0, 0]
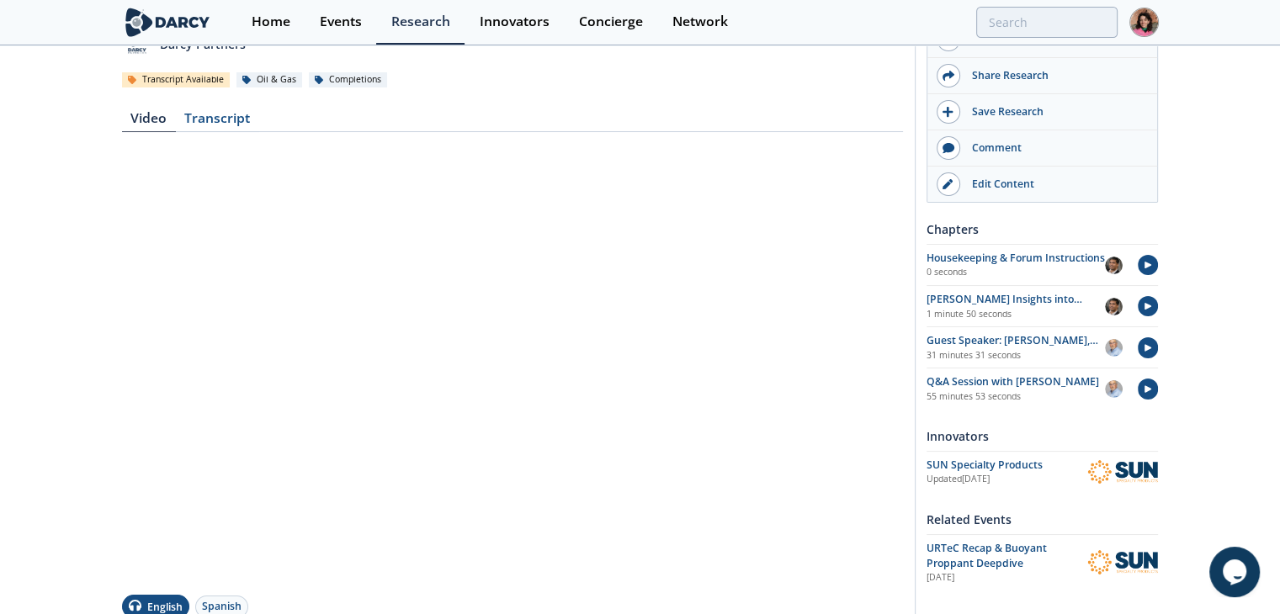
scroll to position [168, 0]
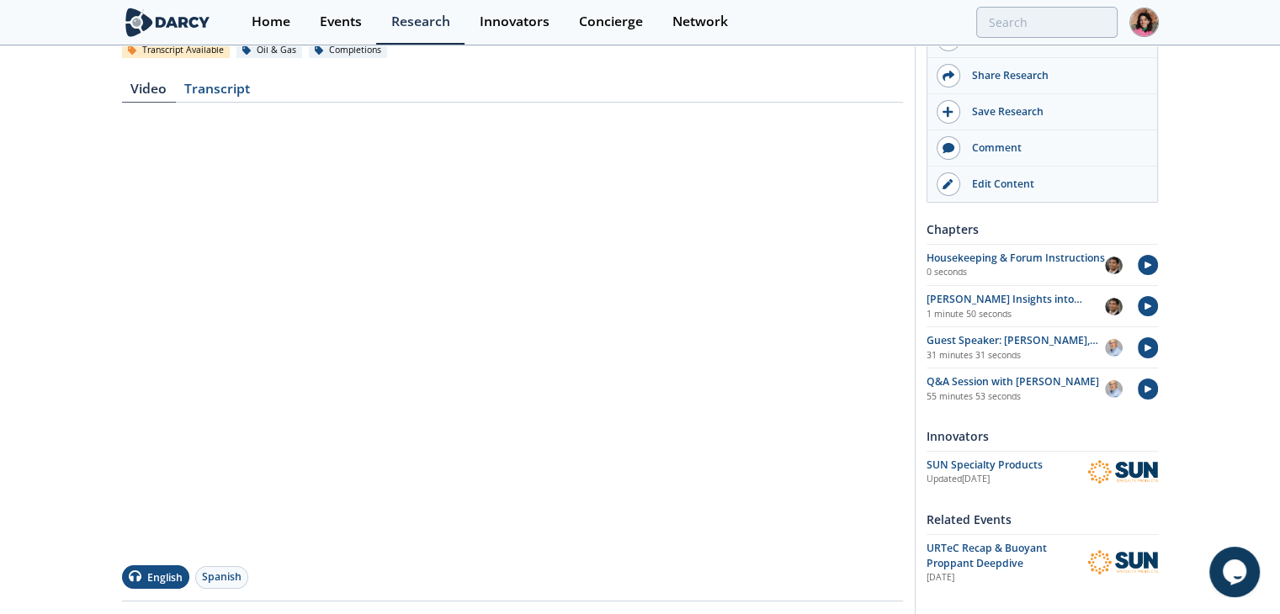
click at [42, 452] on div "Event Recording - URTeC Recap & Buoyant Proppant Deepdive Event Recording • Upd…" at bounding box center [640, 422] width 1280 height 1087
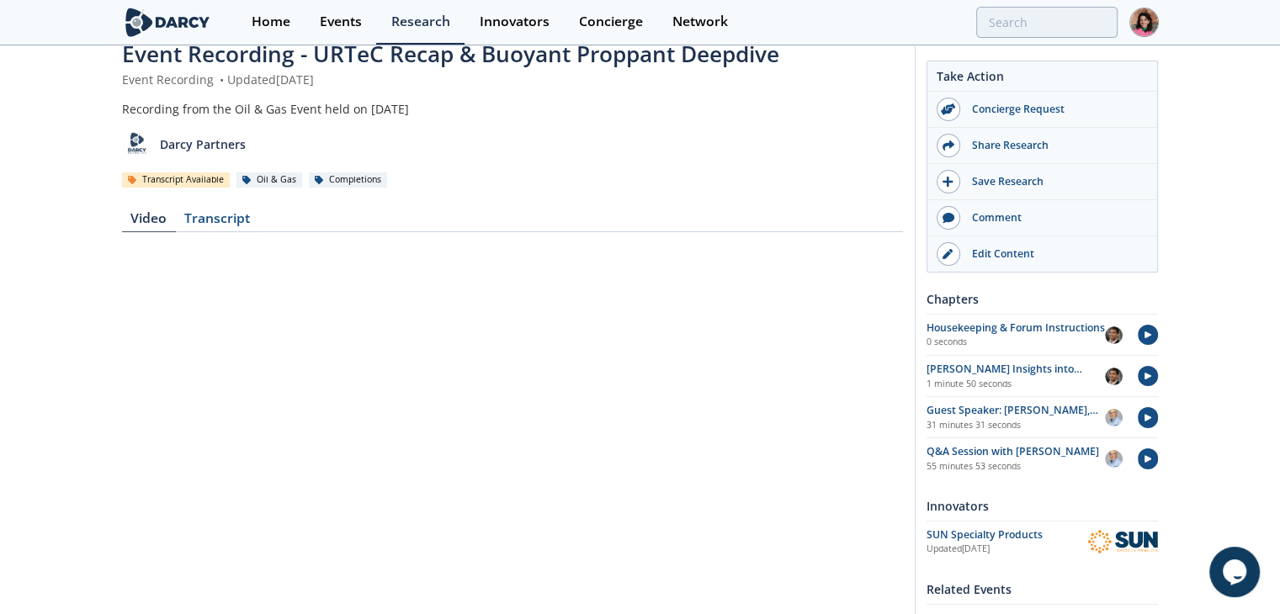
scroll to position [0, 0]
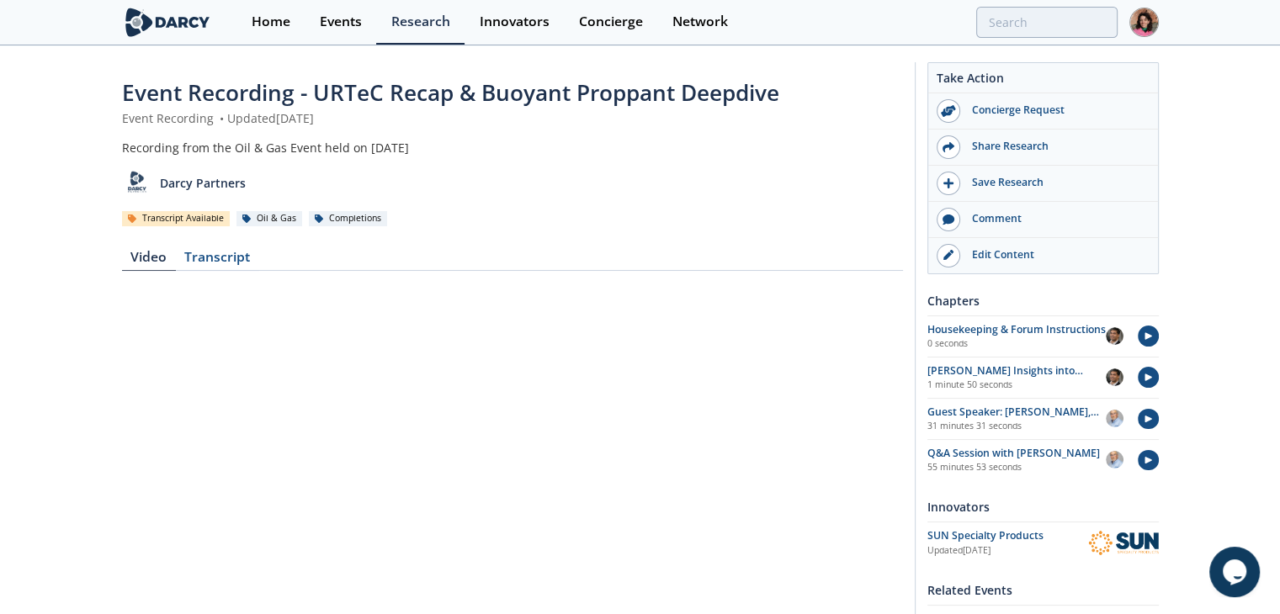
click at [377, 70] on div "Event Recording - URTeC Recap & Buoyant Proppant Deepdive Event Recording • Upd…" at bounding box center [640, 578] width 1036 height 1063
click at [377, 93] on span "Event Recording - URTeC Recap & Buoyant Proppant Deepdive" at bounding box center [450, 92] width 657 height 30
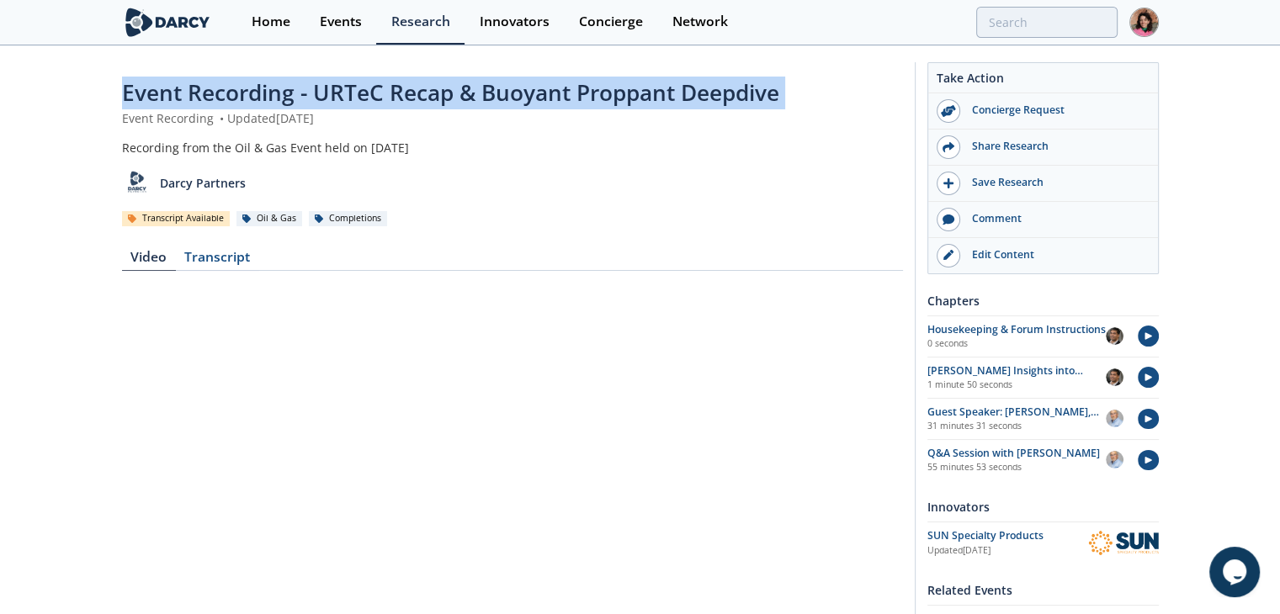
click at [377, 93] on span "Event Recording - URTeC Recap & Buoyant Proppant Deepdive" at bounding box center [450, 92] width 657 height 30
copy div "Event Recording - URTeC Recap & Buoyant Proppant Deepdive"
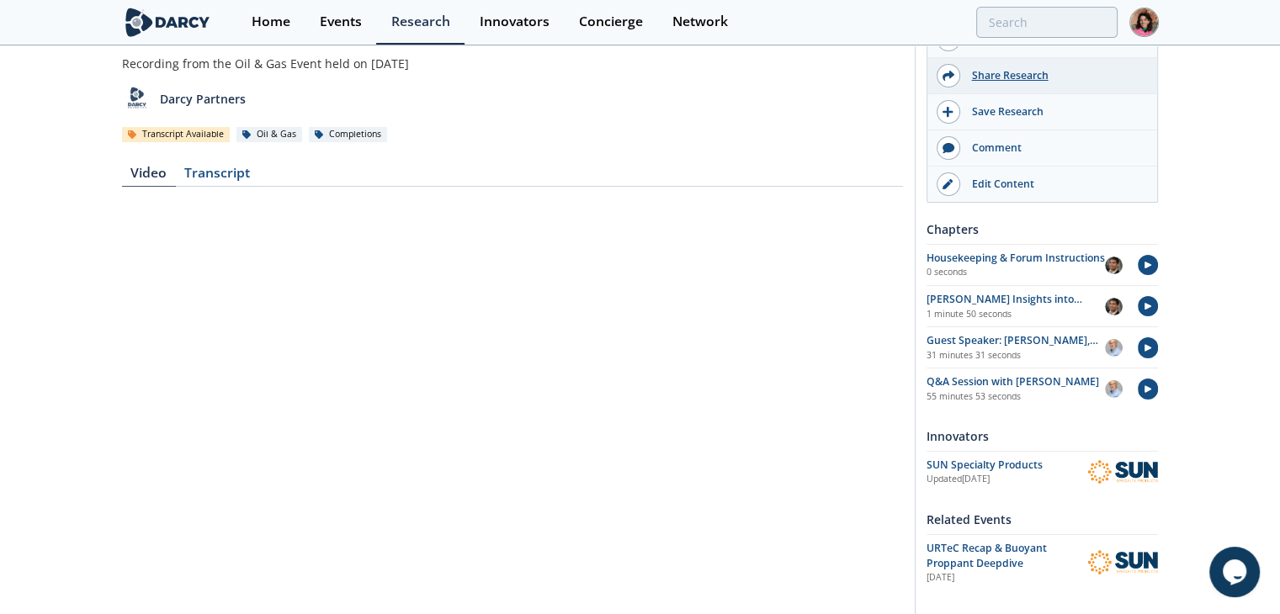
scroll to position [168, 0]
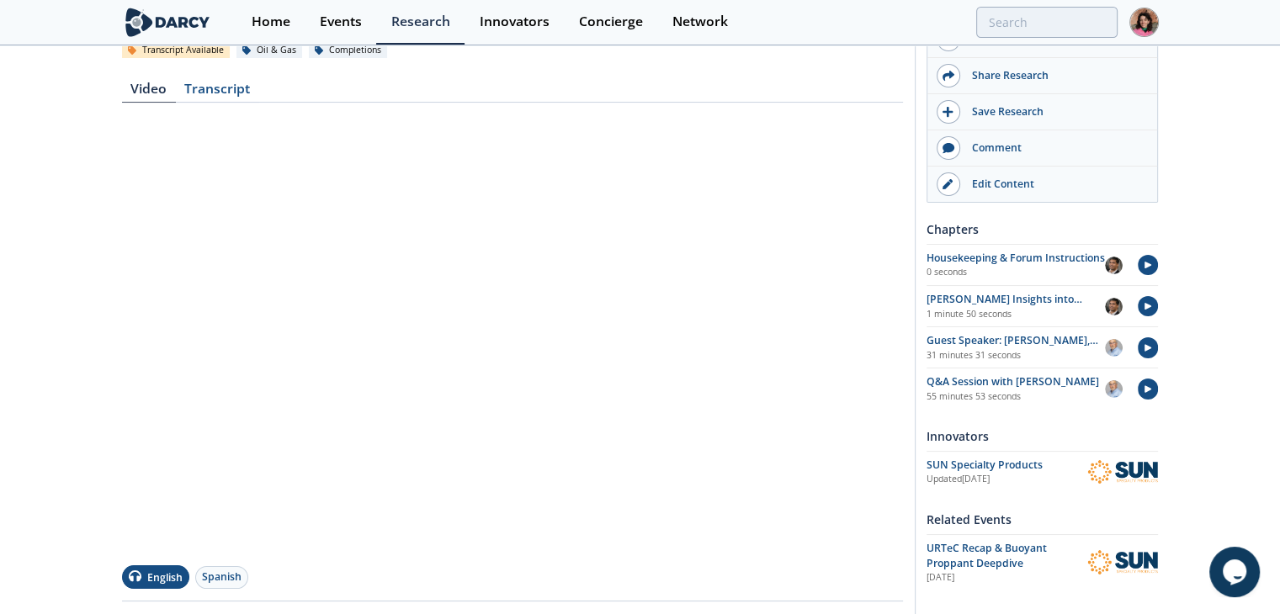
click at [47, 416] on div "Event Recording - URTeC Recap & Buoyant Proppant Deepdive Event Recording • Upd…" at bounding box center [640, 422] width 1280 height 1087
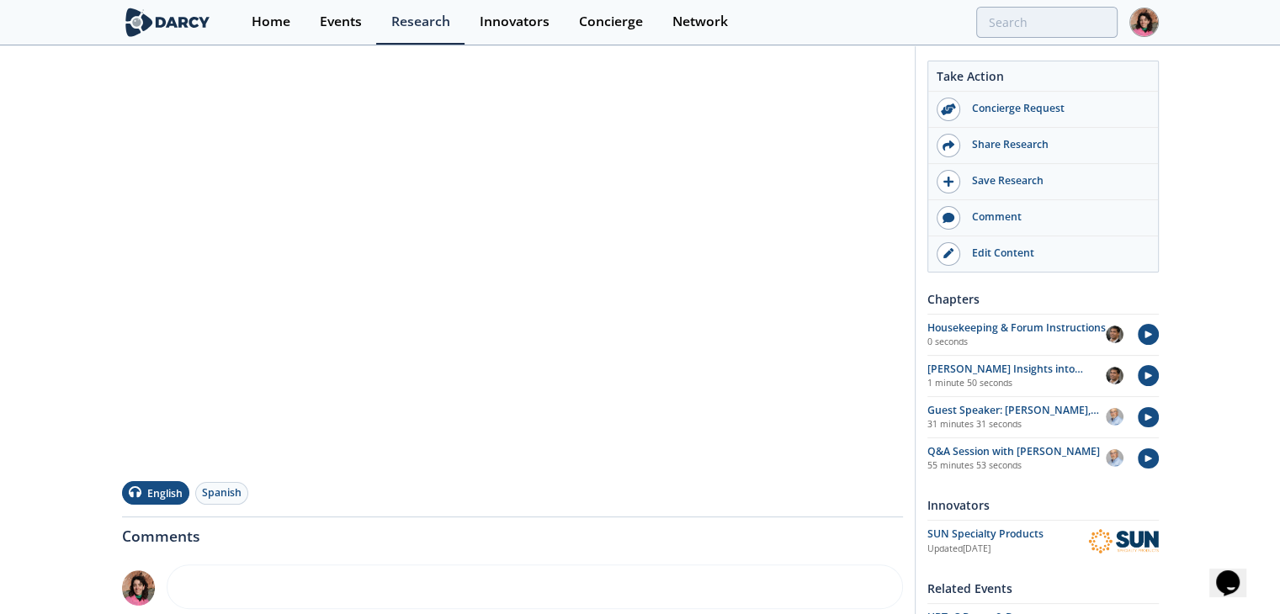
click at [17, 411] on div "Event Recording - URTeC Recap & Buoyant Proppant Deepdive Event Recording • Upd…" at bounding box center [640, 338] width 1280 height 1087
